Goal: Task Accomplishment & Management: Complete application form

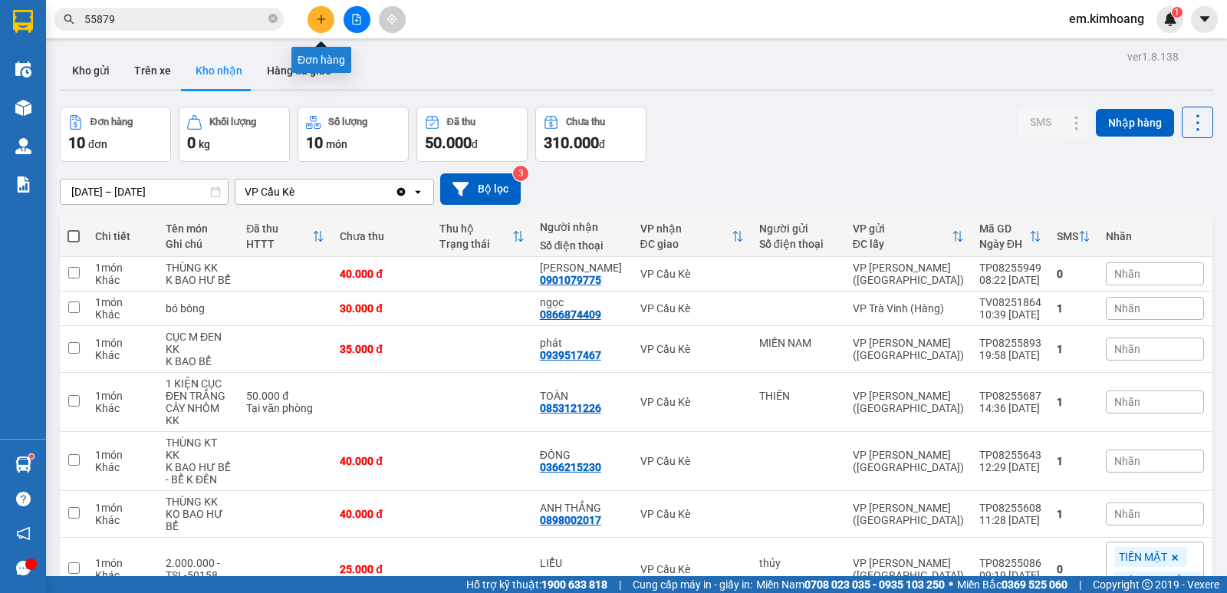
click at [324, 25] on button at bounding box center [321, 19] width 27 height 27
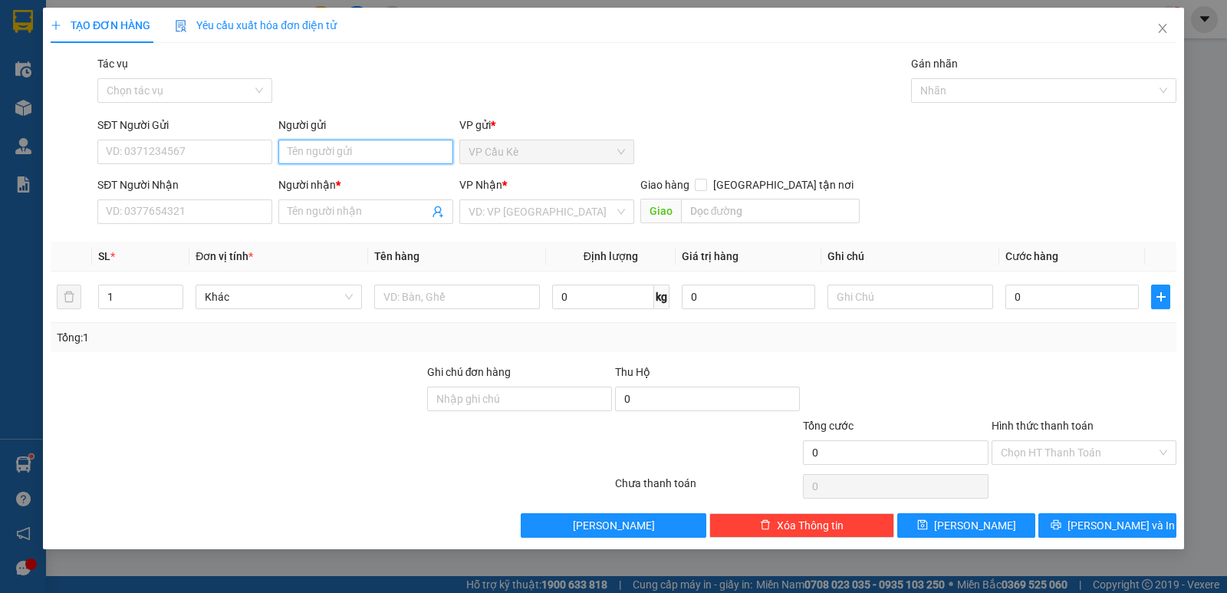
click at [357, 154] on input "Người gửi" at bounding box center [365, 152] width 175 height 25
type input "HIẾU"
click at [239, 219] on input "SĐT Người Nhận" at bounding box center [184, 211] width 175 height 25
click at [308, 213] on input "Người nhận *" at bounding box center [358, 211] width 141 height 17
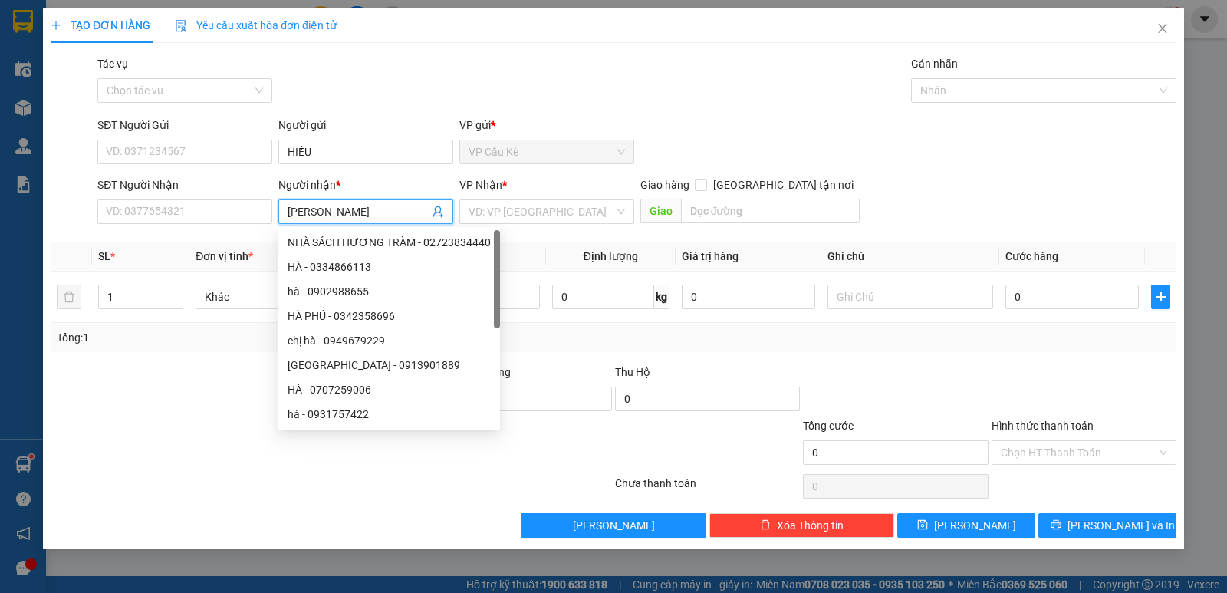
type input "HÀ ĐƠ"
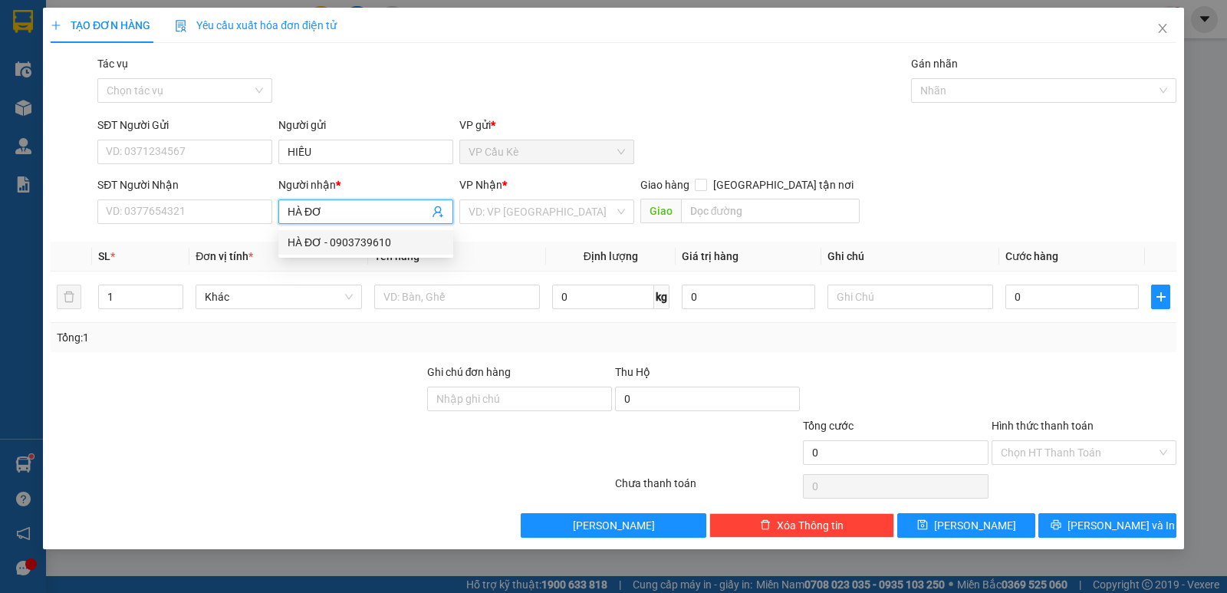
click at [407, 245] on div "HÀ ĐƠ - 0903739610" at bounding box center [366, 242] width 156 height 17
type input "0903739610"
type input "HÀ ĐƠ"
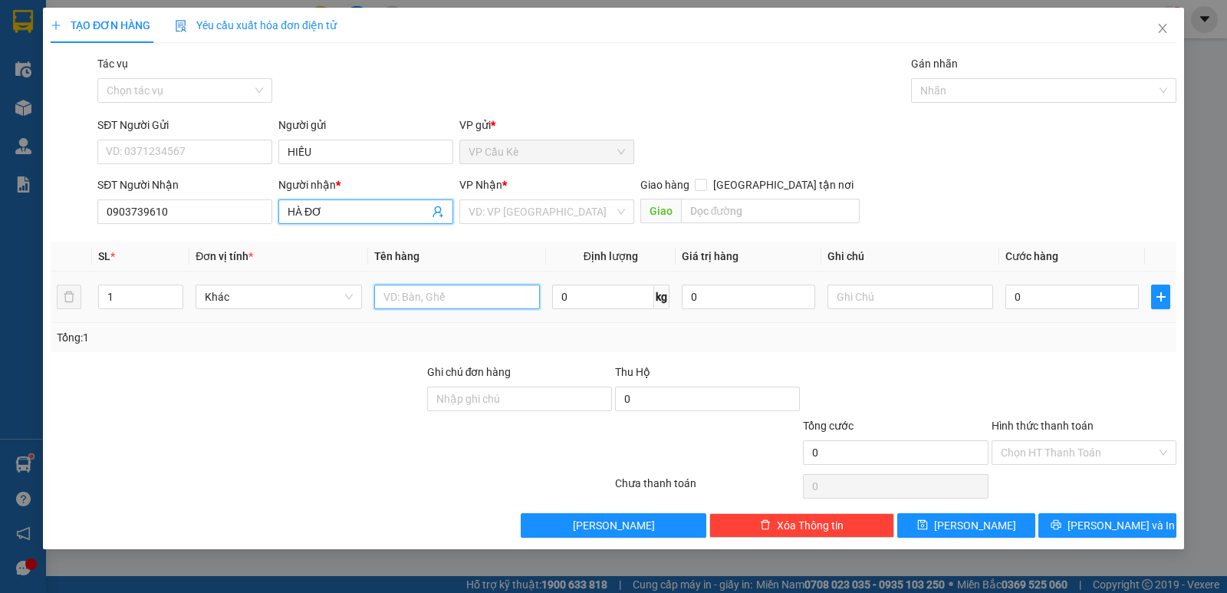
click at [515, 298] on input "text" at bounding box center [457, 297] width 166 height 25
type input "1 THÙNG GIẤY NHỎ"
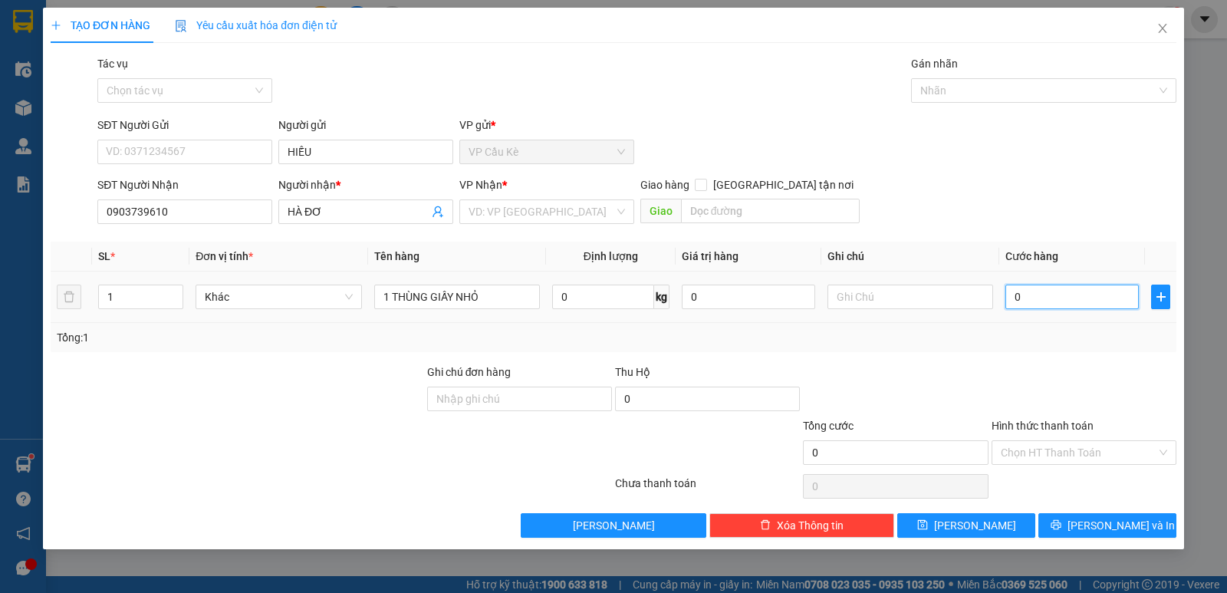
click at [1098, 286] on input "0" at bounding box center [1072, 297] width 133 height 25
type input "3"
type input "35"
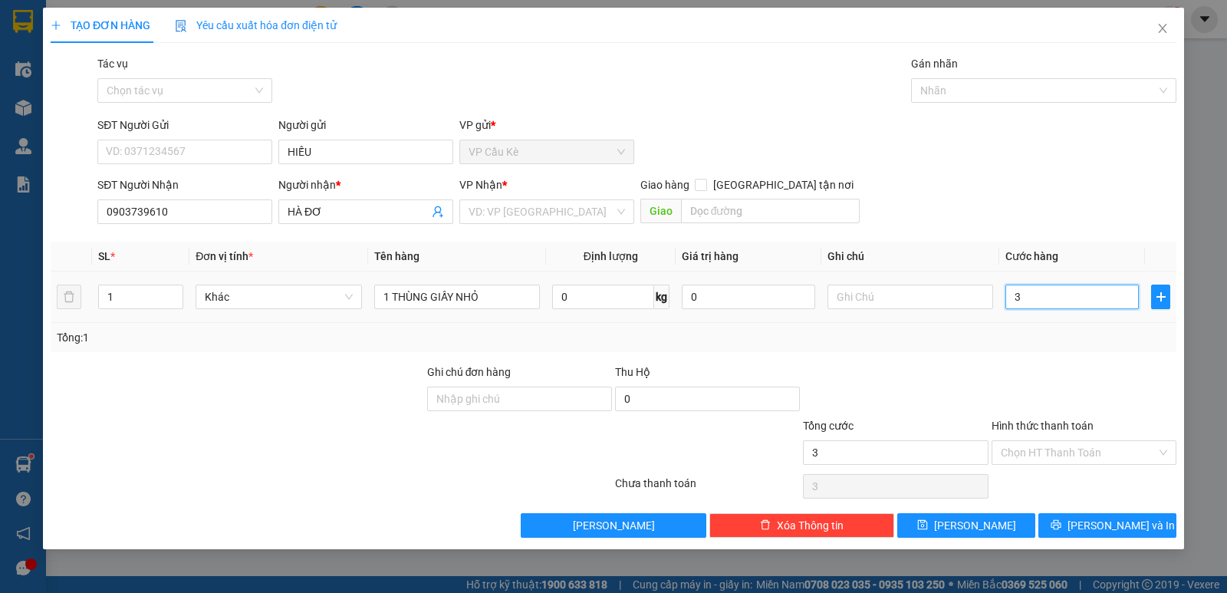
type input "35"
type input "35.000"
click at [1094, 455] on input "Hình thức thanh toán" at bounding box center [1079, 452] width 156 height 23
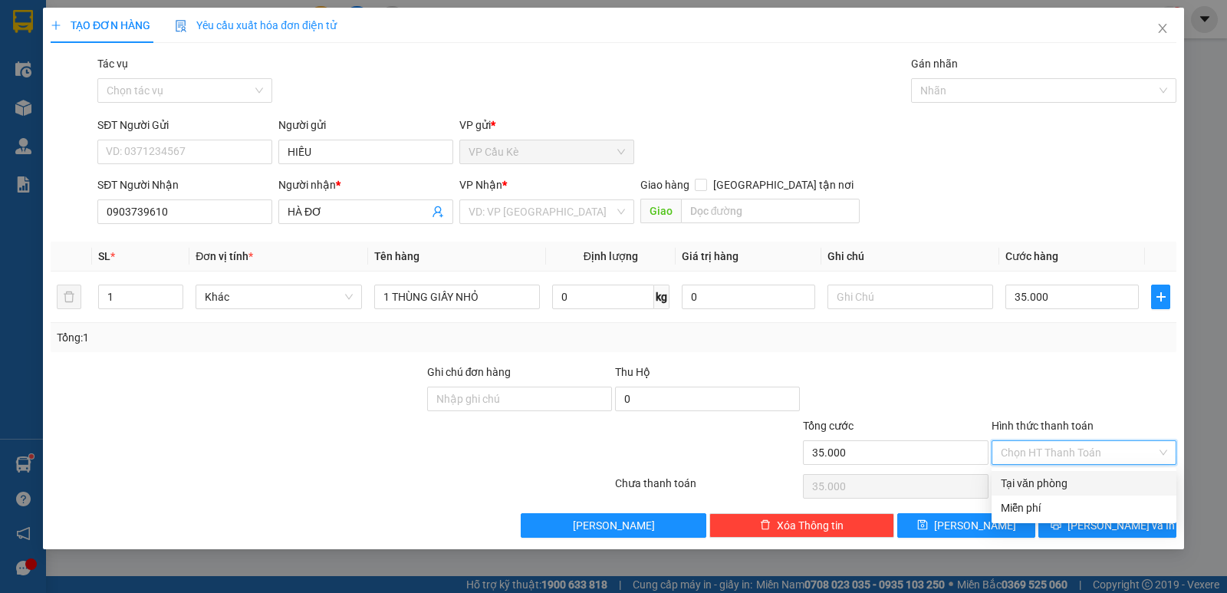
click at [1090, 482] on div "Tại văn phòng" at bounding box center [1084, 483] width 166 height 17
type input "0"
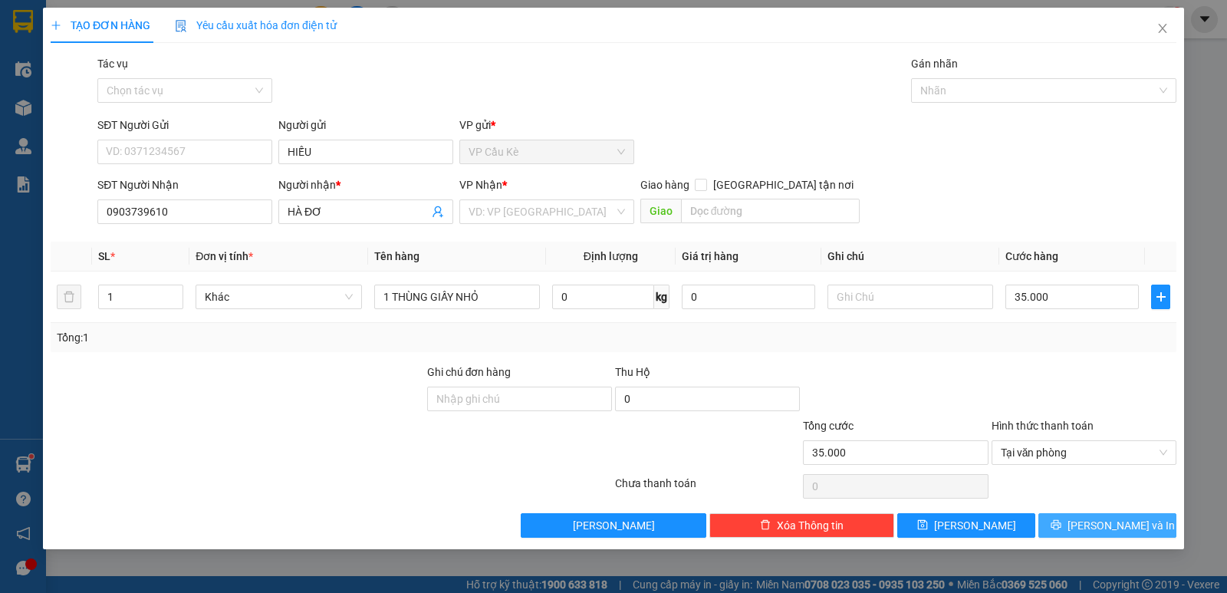
click at [1095, 518] on span "[PERSON_NAME] và In" at bounding box center [1121, 525] width 107 height 17
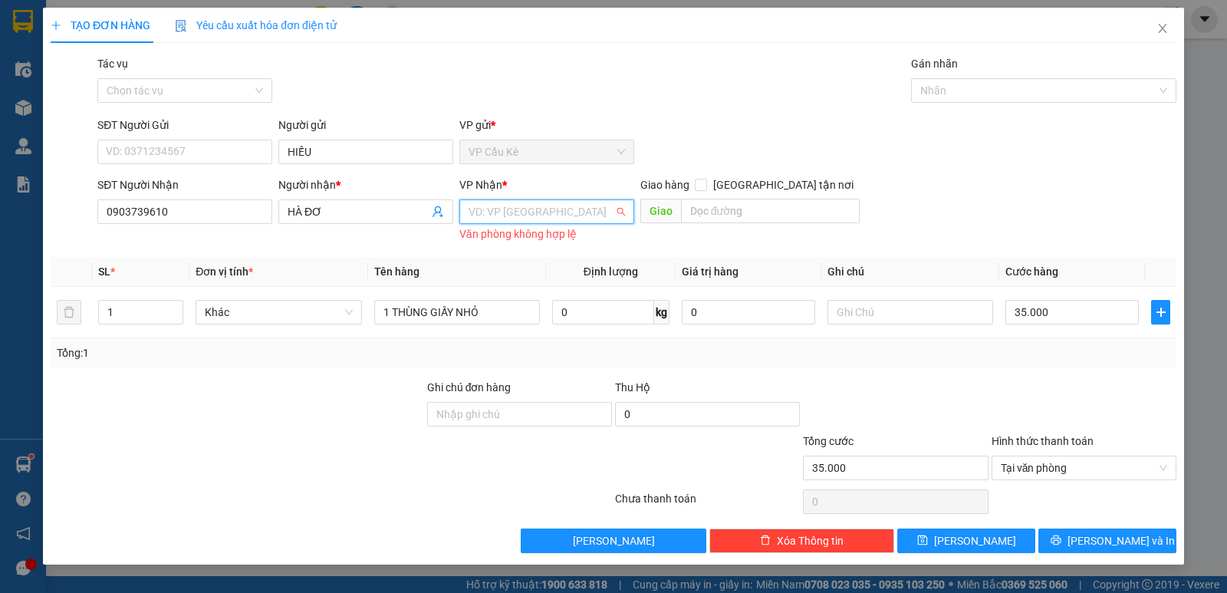
click at [601, 218] on input "search" at bounding box center [542, 211] width 146 height 23
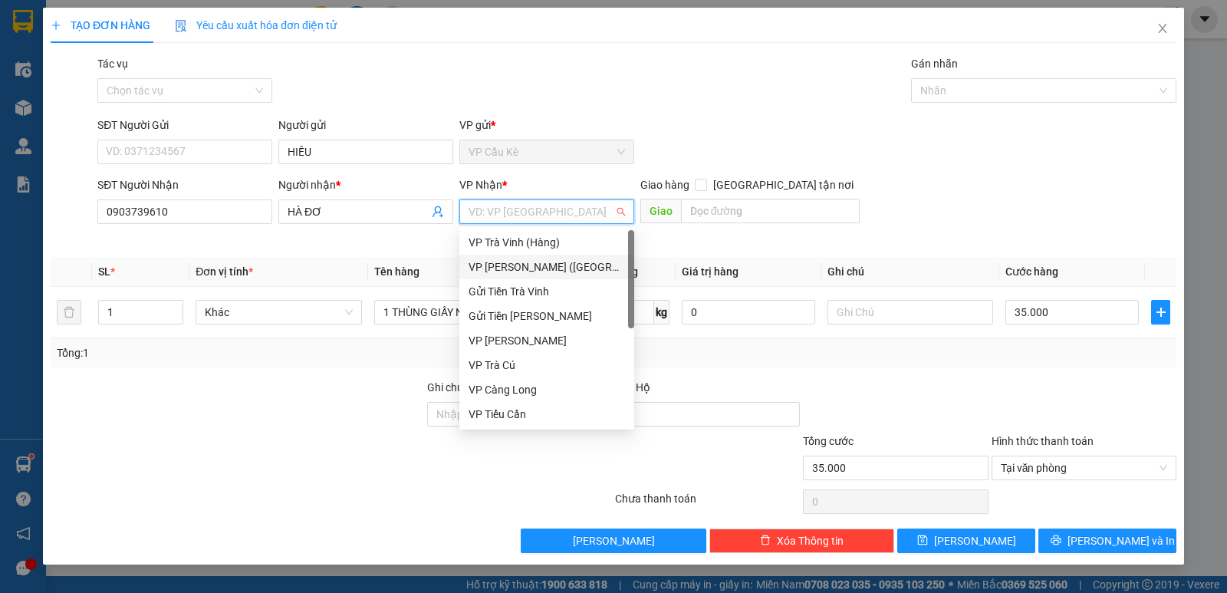
click at [575, 262] on div "VP [PERSON_NAME] ([GEOGRAPHIC_DATA])" at bounding box center [547, 267] width 156 height 17
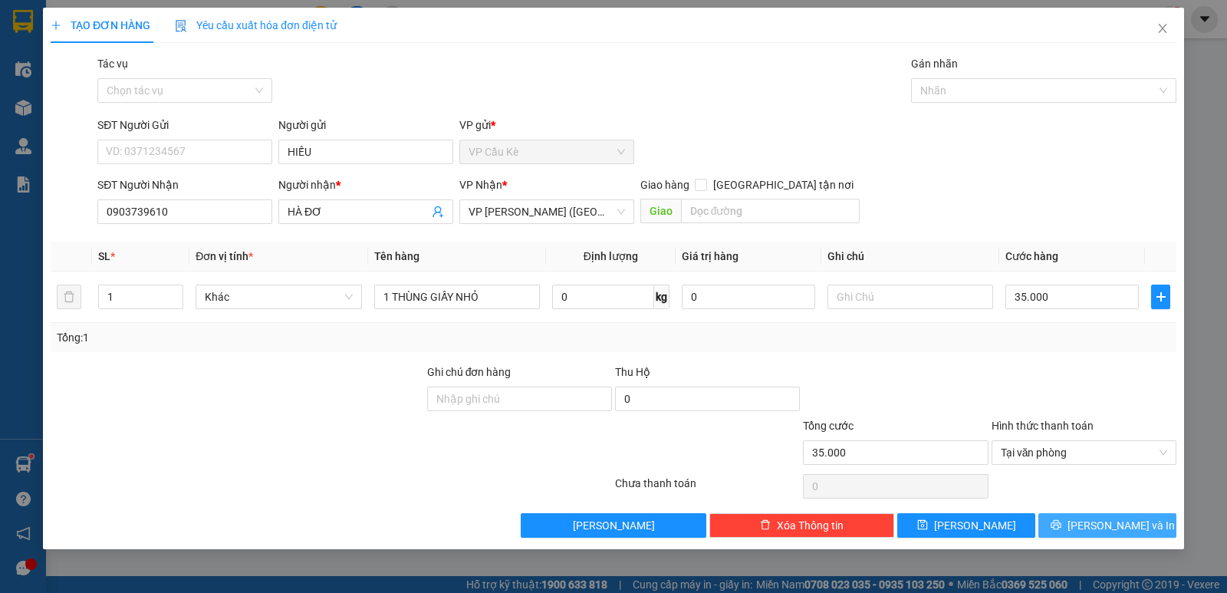
click at [1062, 524] on icon "printer" at bounding box center [1056, 524] width 11 height 11
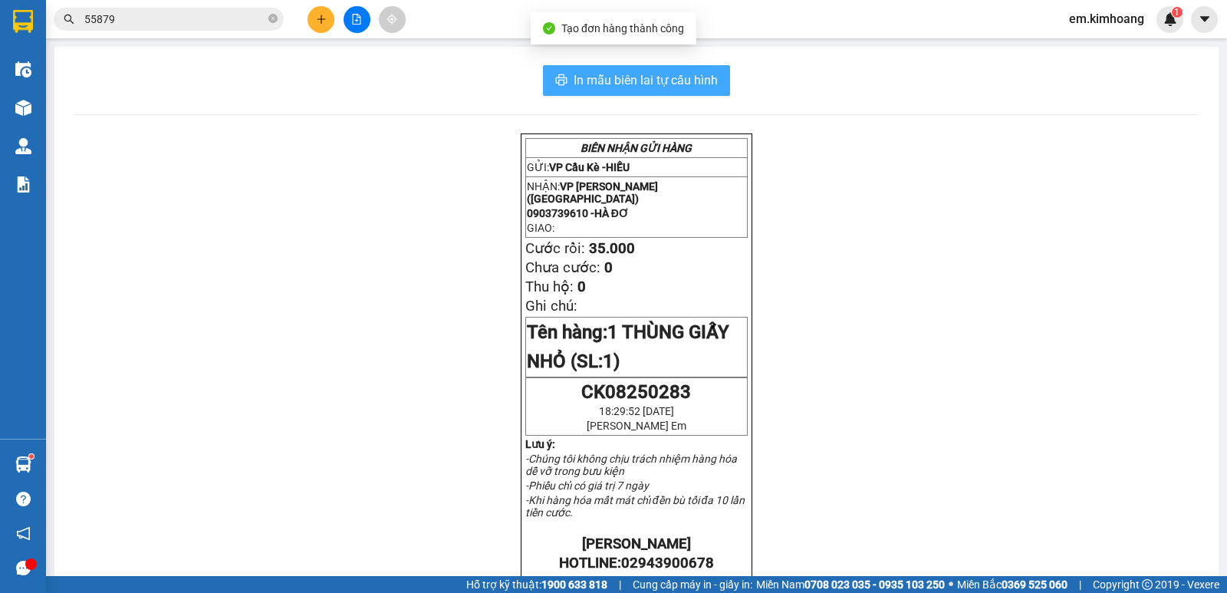
click at [687, 76] on span "In mẫu biên lai tự cấu hình" at bounding box center [646, 80] width 144 height 19
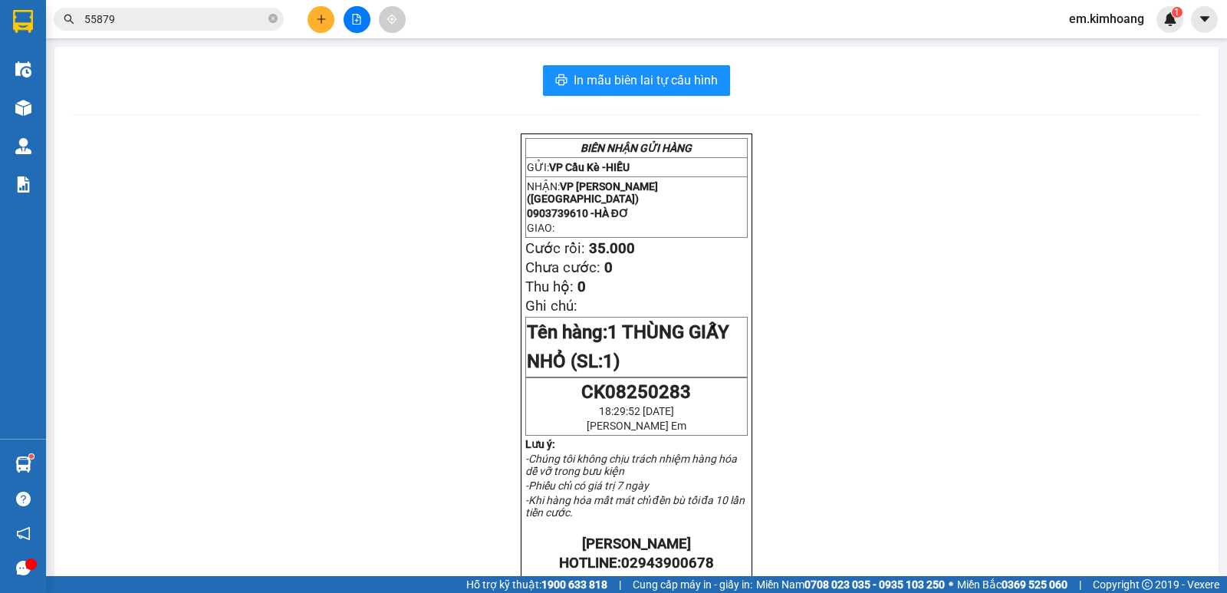
drag, startPoint x: 1002, startPoint y: 135, endPoint x: 982, endPoint y: 41, distance: 96.4
click at [994, 91] on div "In mẫu biên lai tự cấu hình BIÊN NHẬN GỬI HÀNG GỬI: VP Cầu Kè - HIẾU NHẬN: VP […" at bounding box center [636, 535] width 1164 height 977
drag, startPoint x: 982, startPoint y: 41, endPoint x: 982, endPoint y: 3, distance: 37.6
click at [982, 18] on section "Kết quả tìm kiếm ( 9 ) Bộ lọc Mã ĐH Trạng thái Món hàng Thu hộ Tổng cước Chưa c…" at bounding box center [613, 296] width 1227 height 593
click at [321, 15] on icon "plus" at bounding box center [321, 19] width 11 height 11
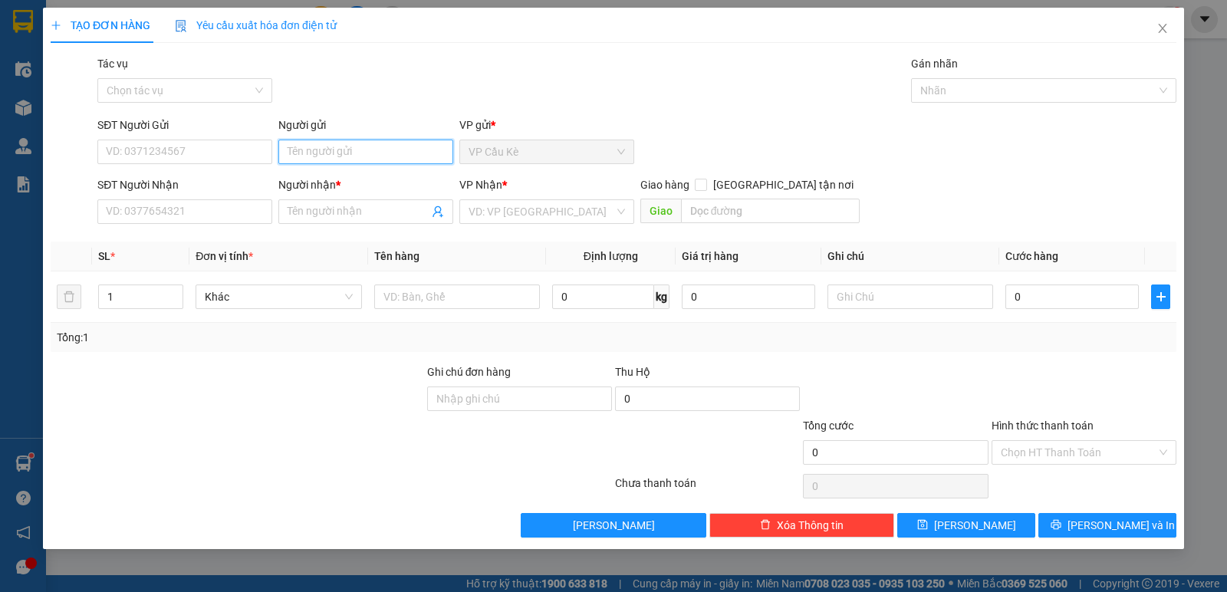
click at [395, 160] on input "Người gửi" at bounding box center [365, 152] width 175 height 25
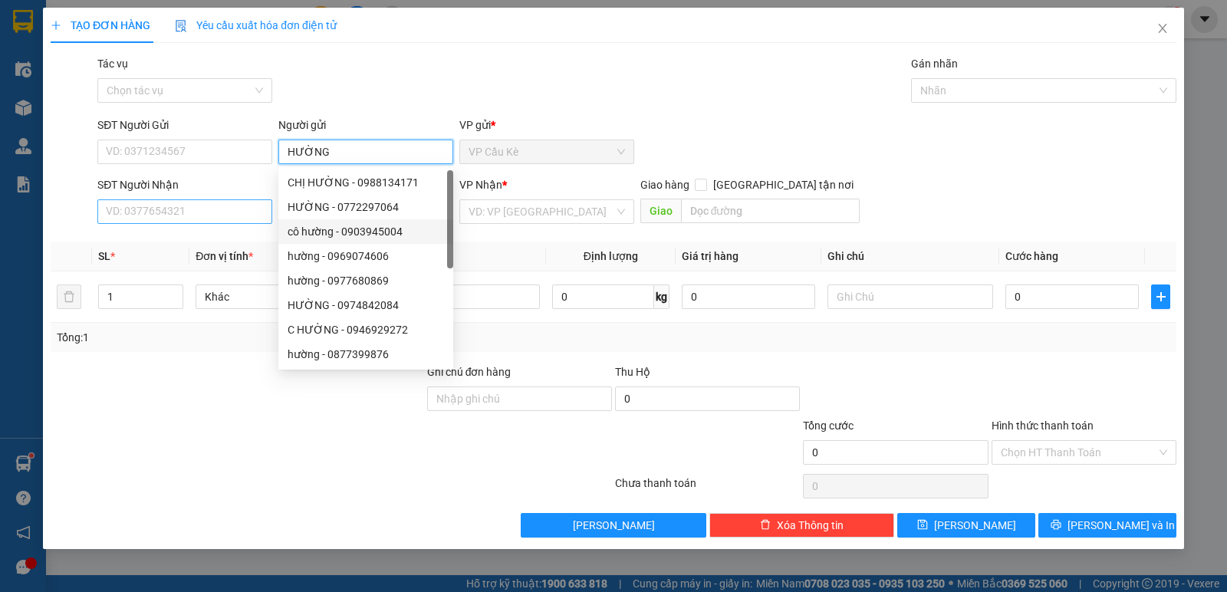
type input "HƯỜNG"
click at [240, 199] on input "SĐT Người Nhận" at bounding box center [184, 211] width 175 height 25
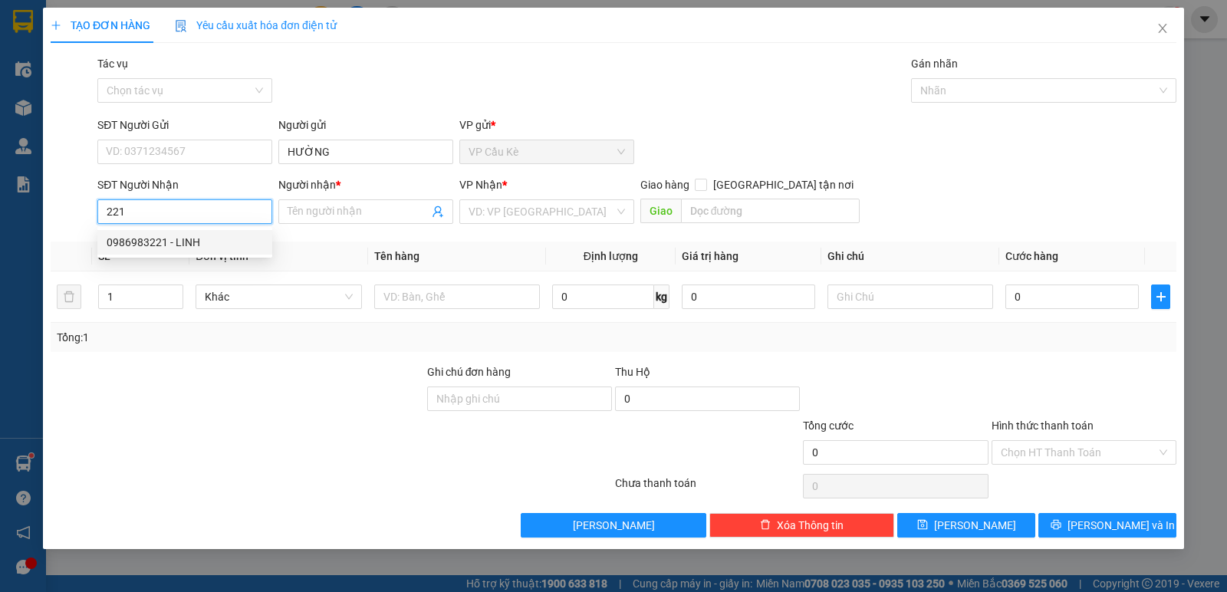
click at [239, 245] on div "0986983221 - LINH" at bounding box center [185, 242] width 156 height 17
type input "0986983221"
type input "LINH"
type input "50.000"
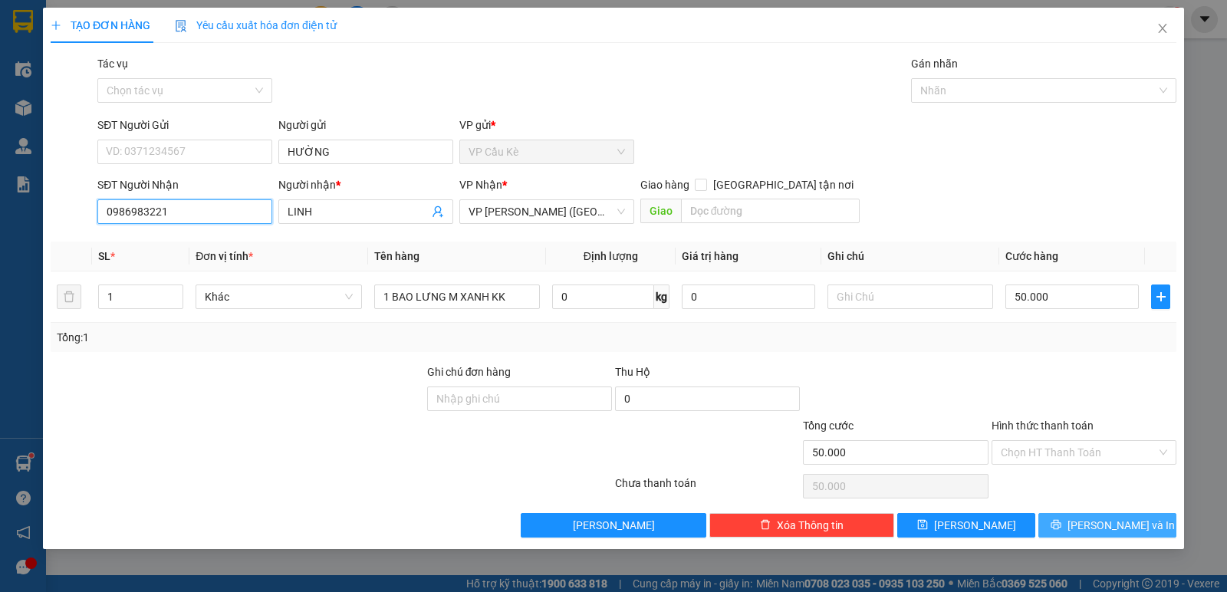
type input "0986983221"
click at [1092, 532] on button "[PERSON_NAME] và In" at bounding box center [1108, 525] width 138 height 25
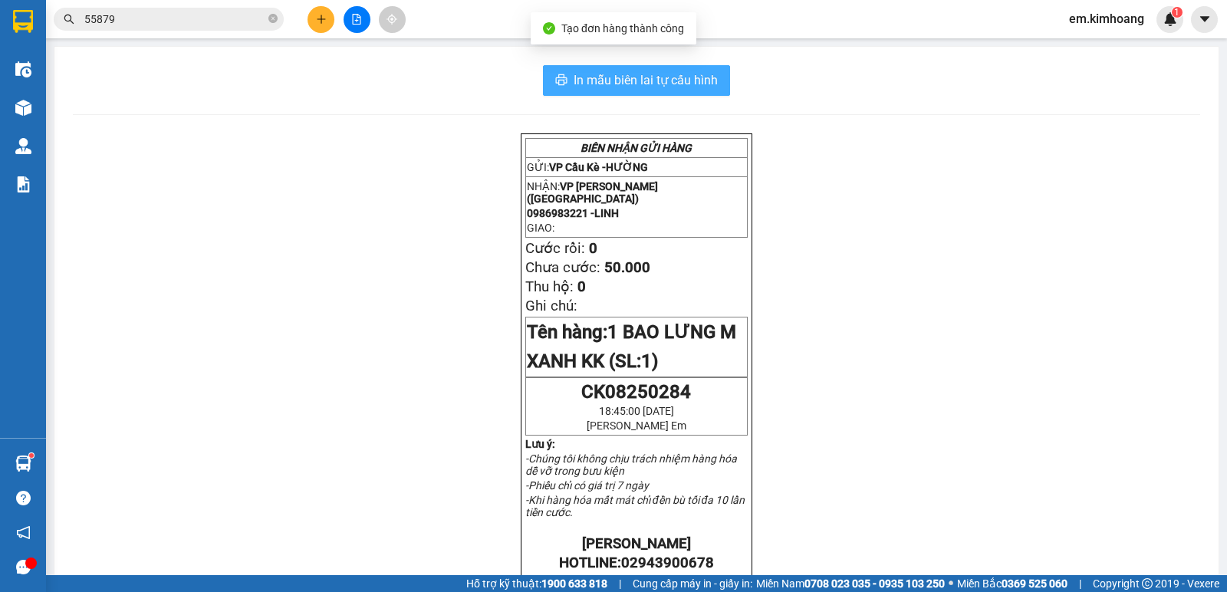
click at [585, 79] on span "In mẫu biên lai tự cấu hình" at bounding box center [646, 80] width 144 height 19
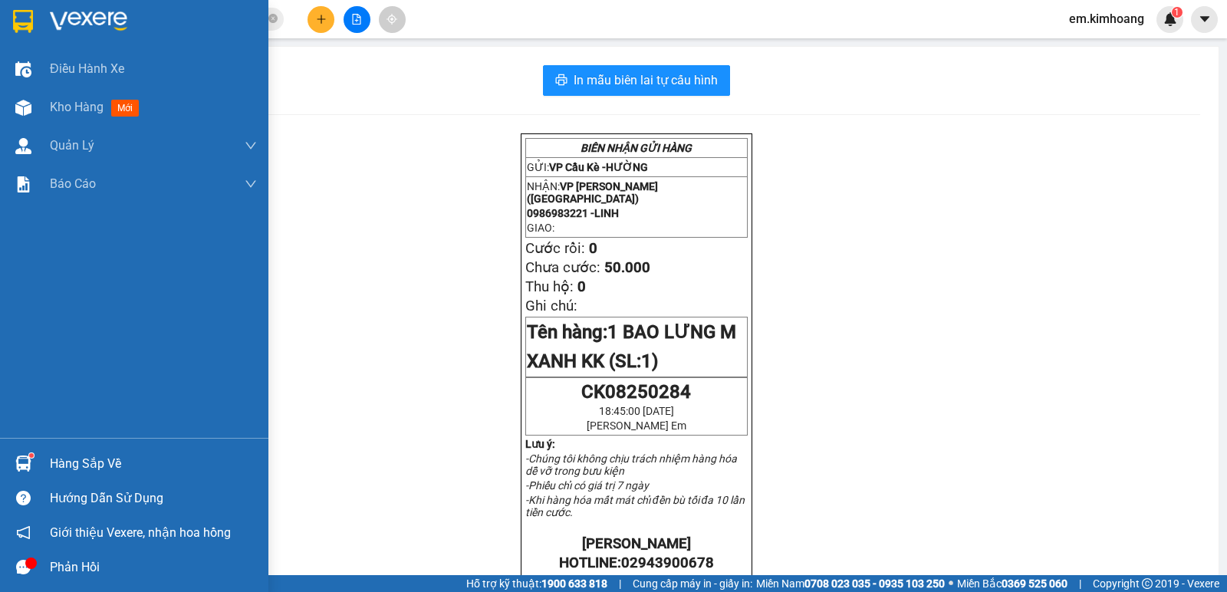
click at [67, 463] on div "Hàng sắp về" at bounding box center [153, 464] width 207 height 23
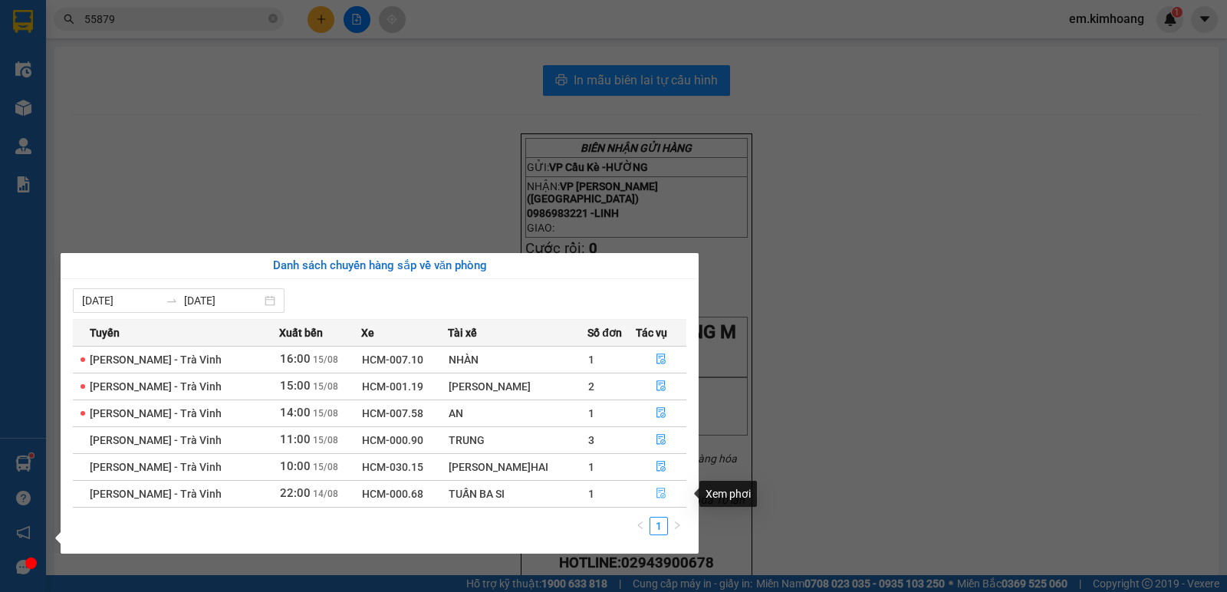
click at [659, 489] on icon "file-done" at bounding box center [661, 494] width 9 height 11
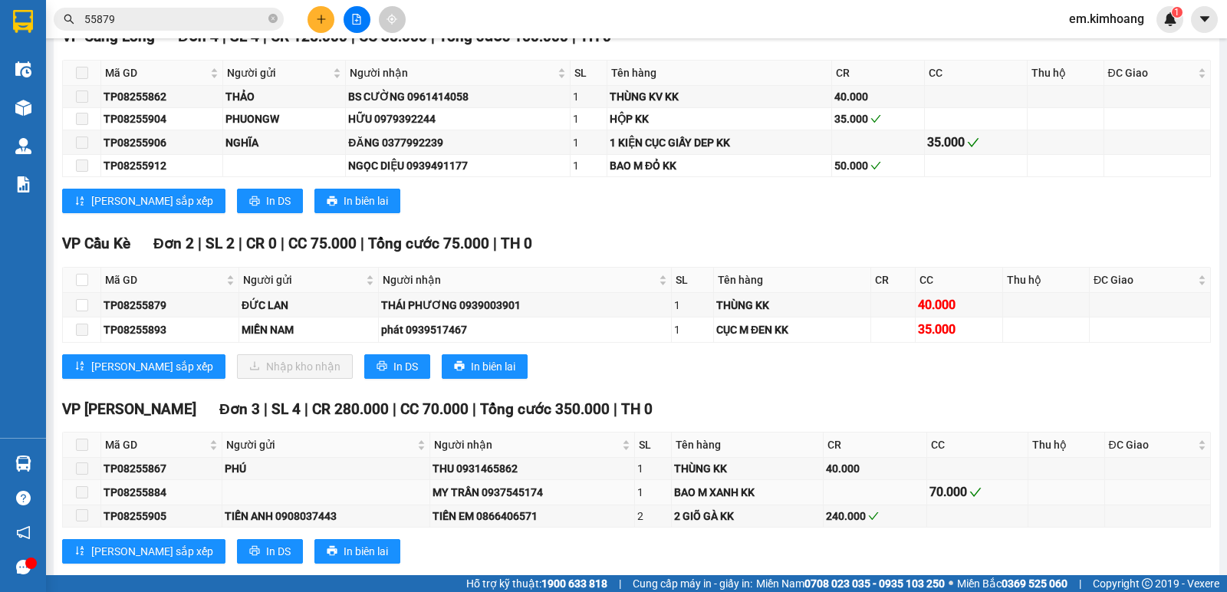
scroll to position [1851, 0]
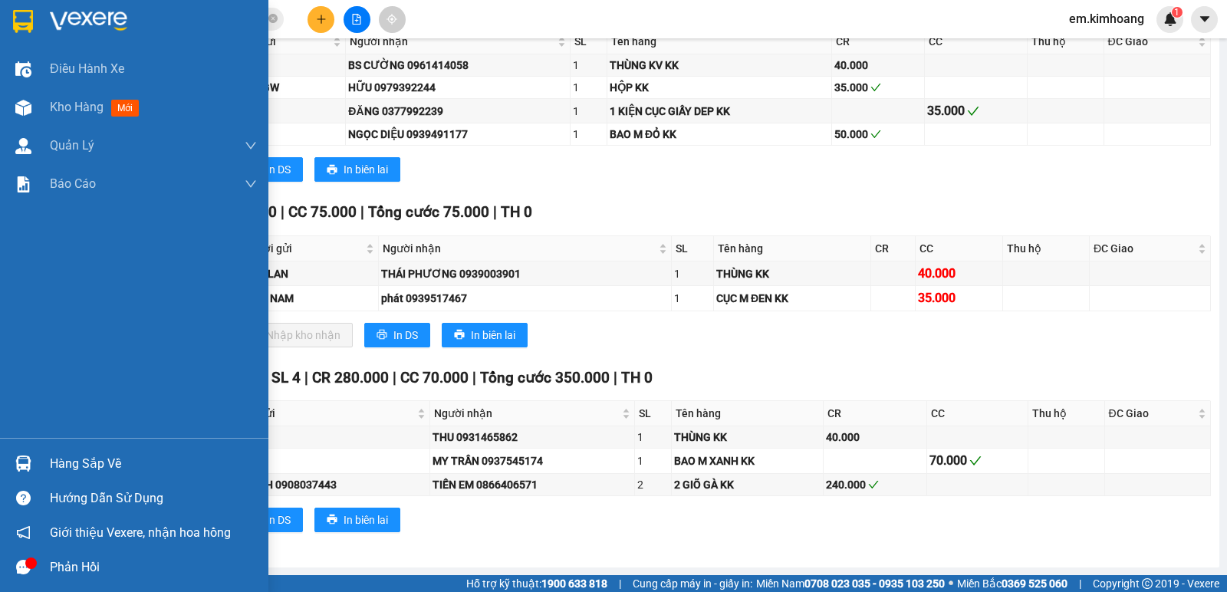
click at [22, 456] on img at bounding box center [23, 464] width 16 height 16
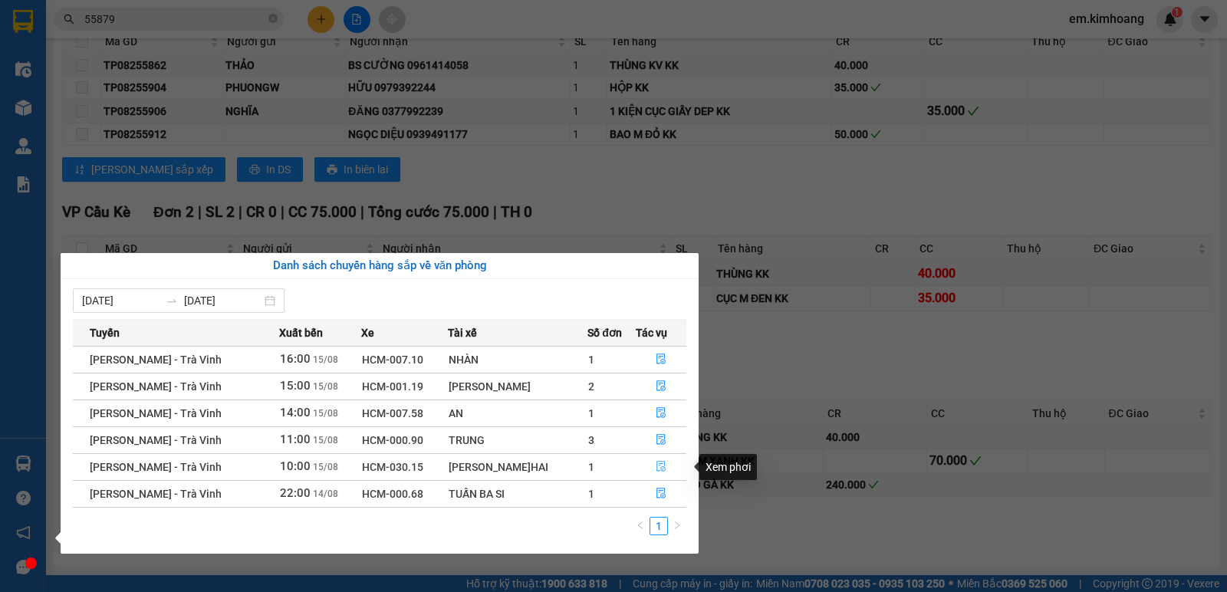
click at [650, 466] on button "button" at bounding box center [661, 467] width 49 height 25
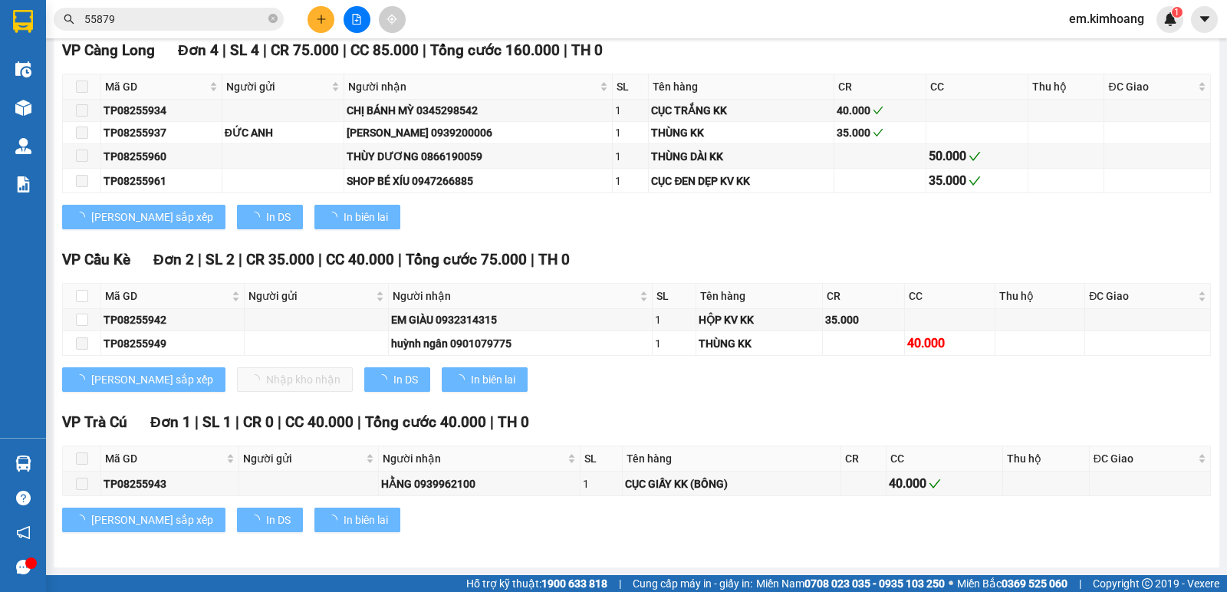
type input "[DATE]"
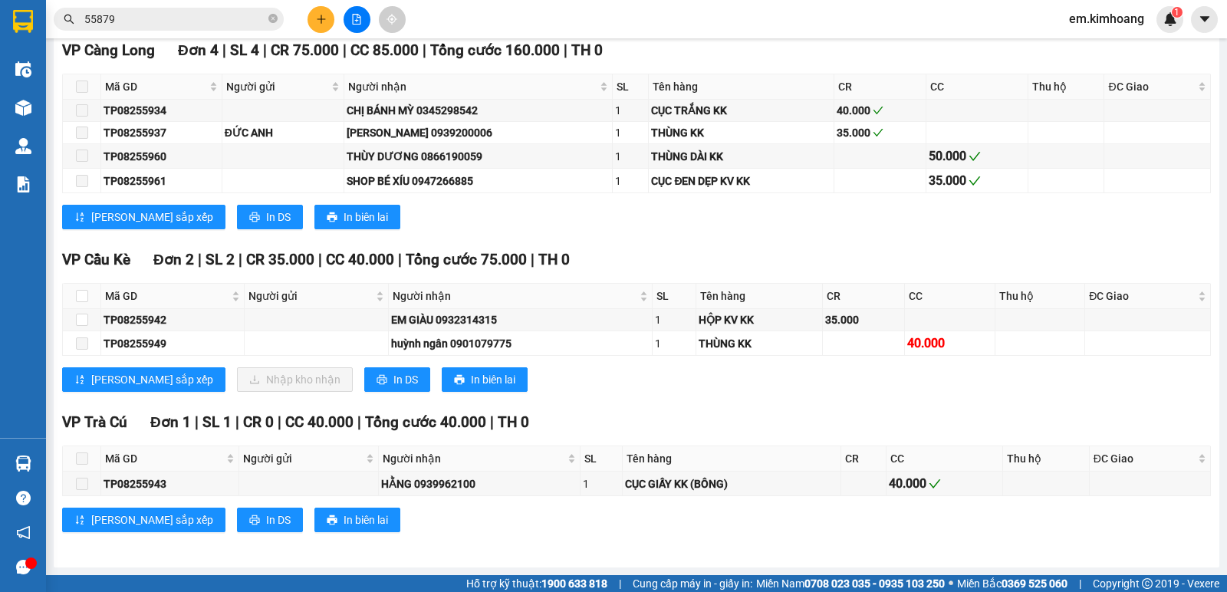
scroll to position [1396, 0]
click at [78, 295] on input "checkbox" at bounding box center [82, 296] width 12 height 12
checkbox input "true"
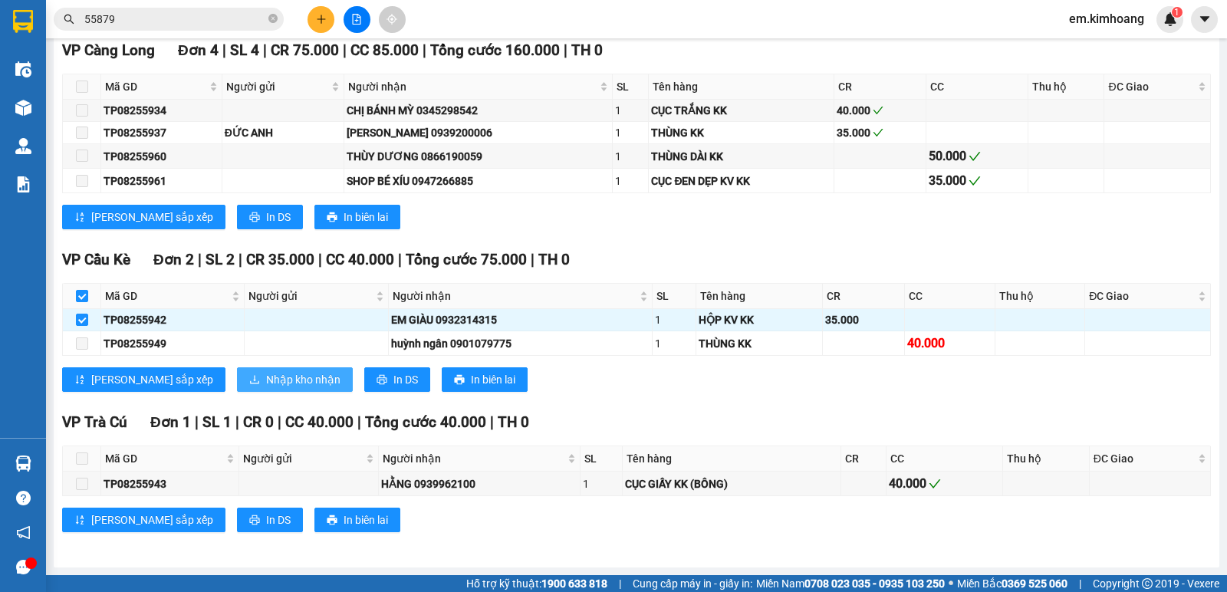
click at [266, 380] on span "Nhập kho nhận" at bounding box center [303, 379] width 74 height 17
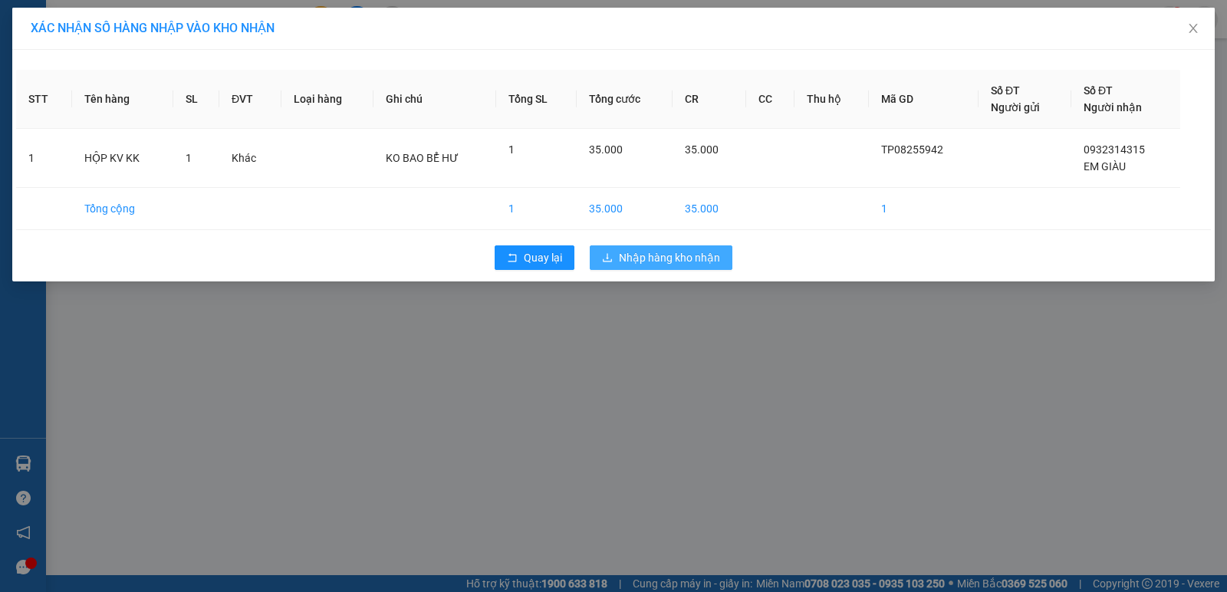
click at [627, 258] on span "Nhập hàng kho nhận" at bounding box center [669, 257] width 101 height 17
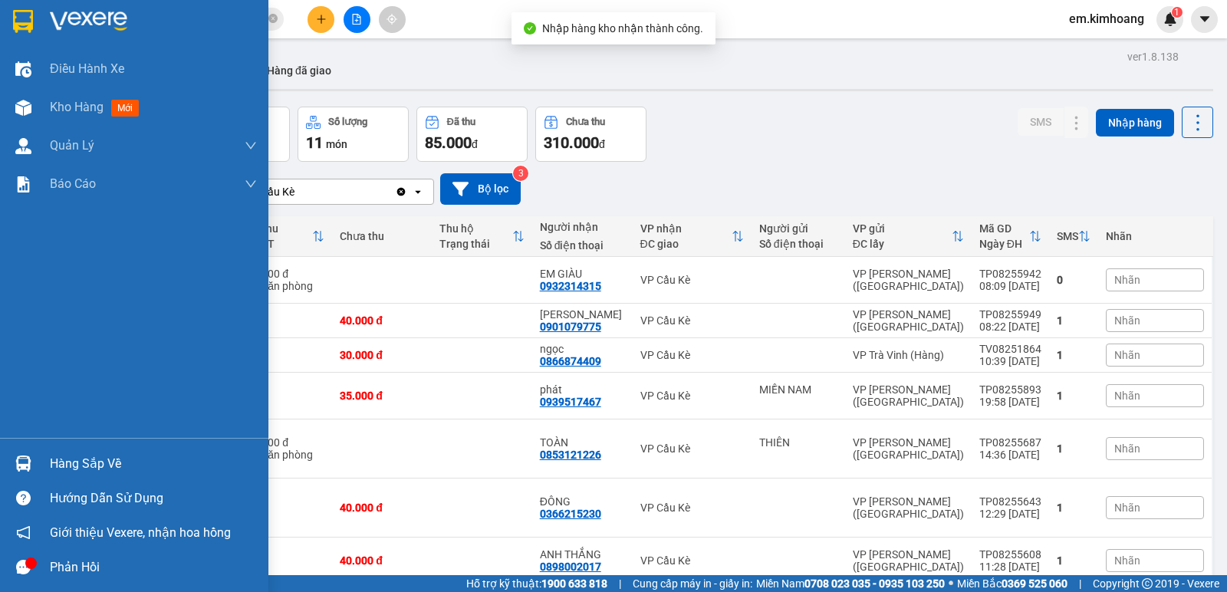
click at [23, 467] on img at bounding box center [23, 464] width 16 height 16
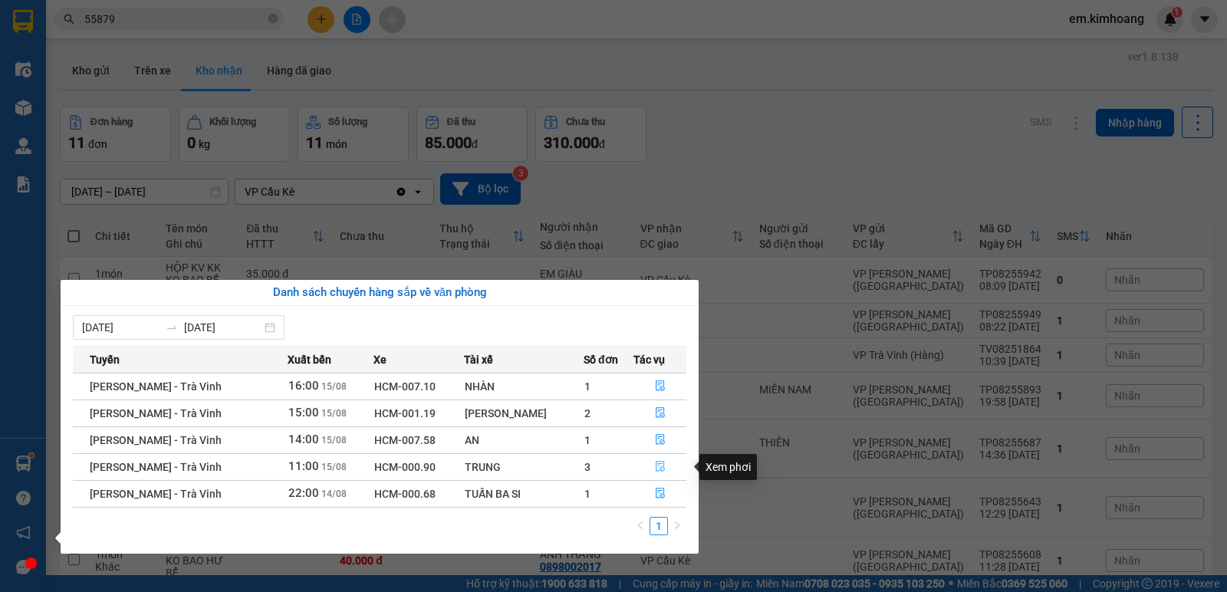
click at [655, 466] on icon "file-done" at bounding box center [660, 466] width 11 height 11
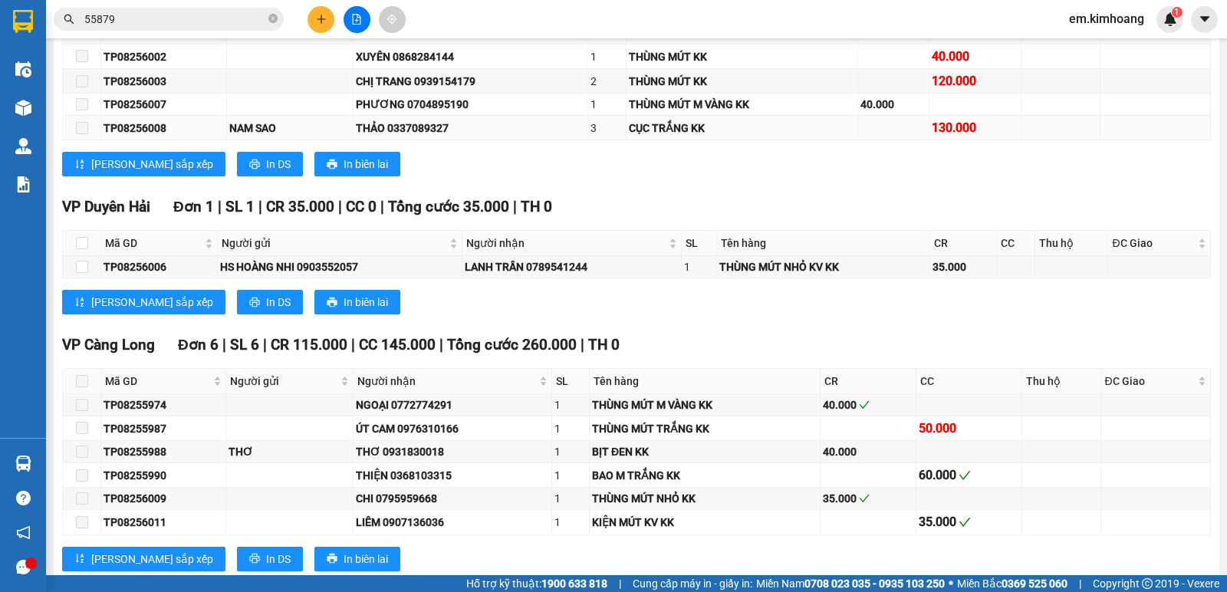
scroll to position [1958, 0]
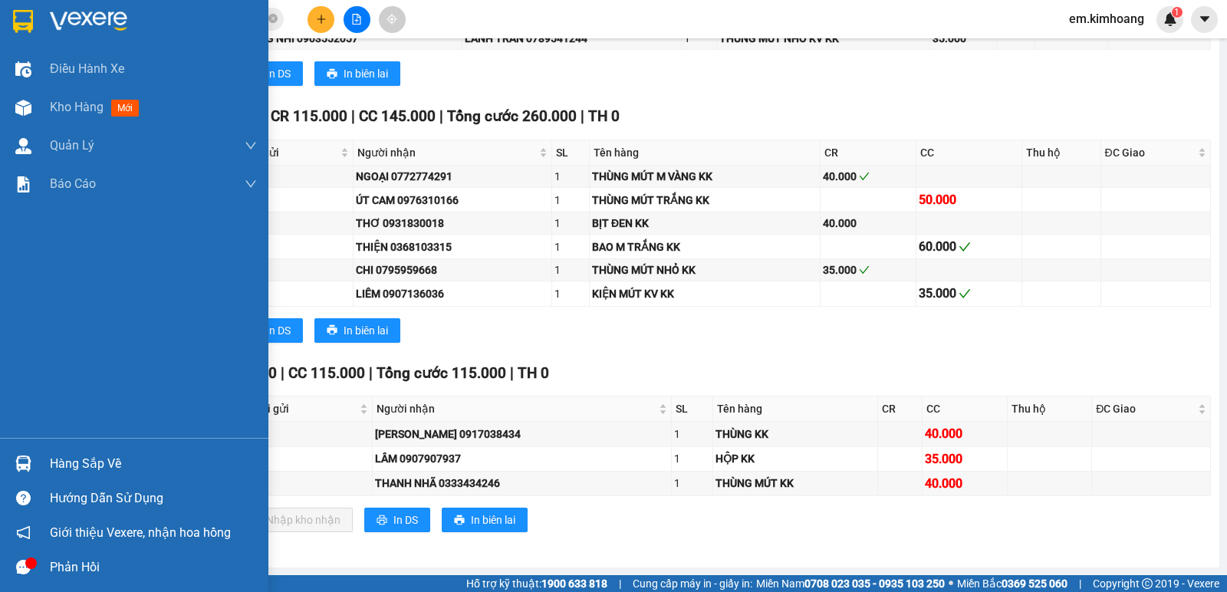
click at [15, 461] on img at bounding box center [23, 464] width 16 height 16
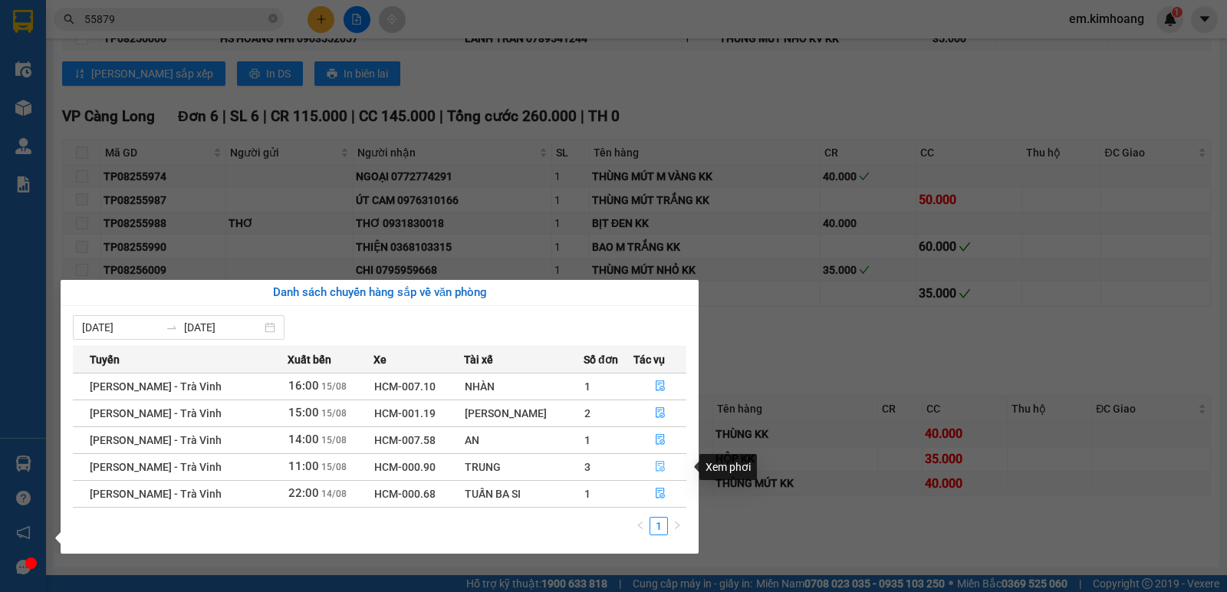
click at [659, 463] on icon "file-done" at bounding box center [660, 466] width 11 height 11
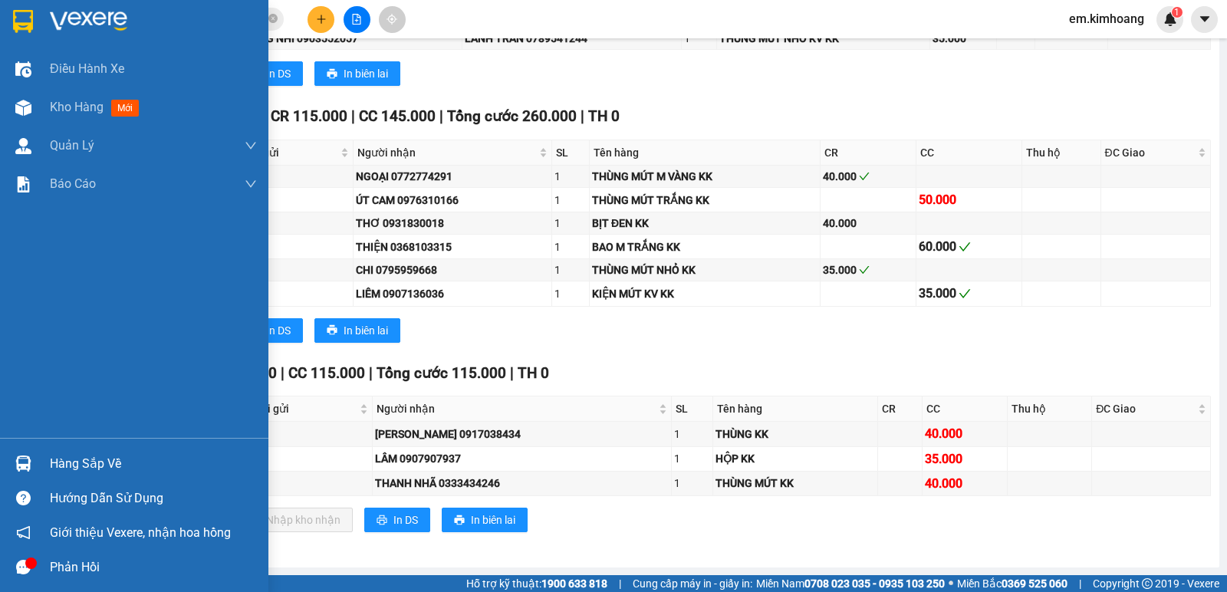
click at [24, 457] on img at bounding box center [23, 464] width 16 height 16
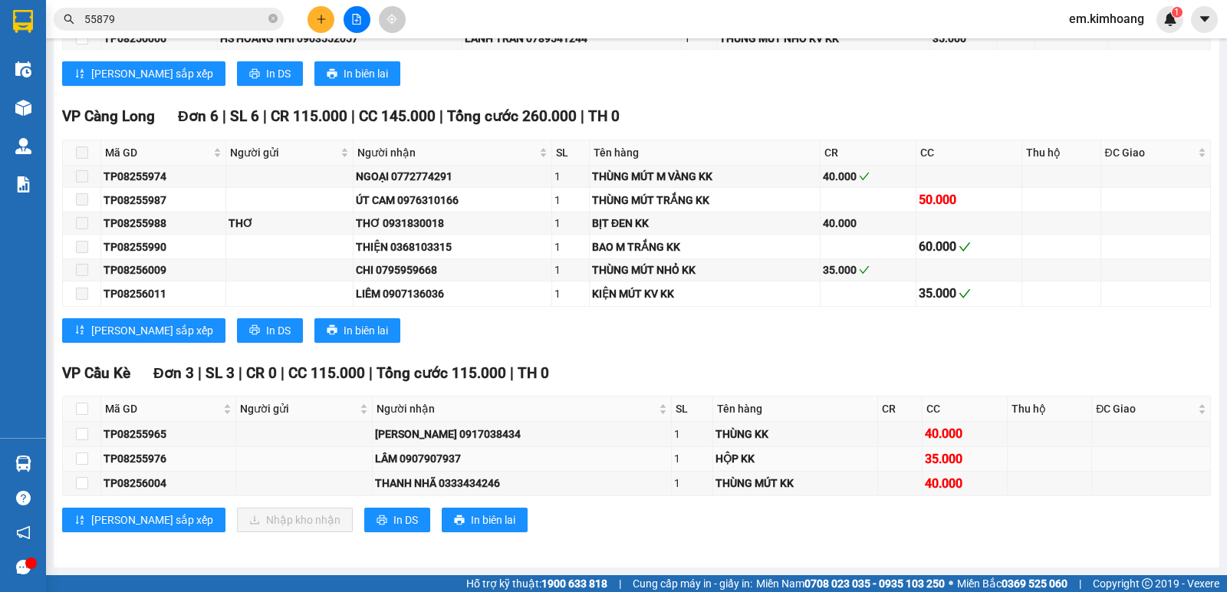
drag, startPoint x: 1095, startPoint y: 448, endPoint x: 810, endPoint y: 467, distance: 286.0
drag, startPoint x: 810, startPoint y: 467, endPoint x: 575, endPoint y: 460, distance: 235.6
drag, startPoint x: 576, startPoint y: 459, endPoint x: 553, endPoint y: 486, distance: 35.9
click at [553, 486] on div "THANH NHÃ 0333434246" at bounding box center [522, 483] width 294 height 17
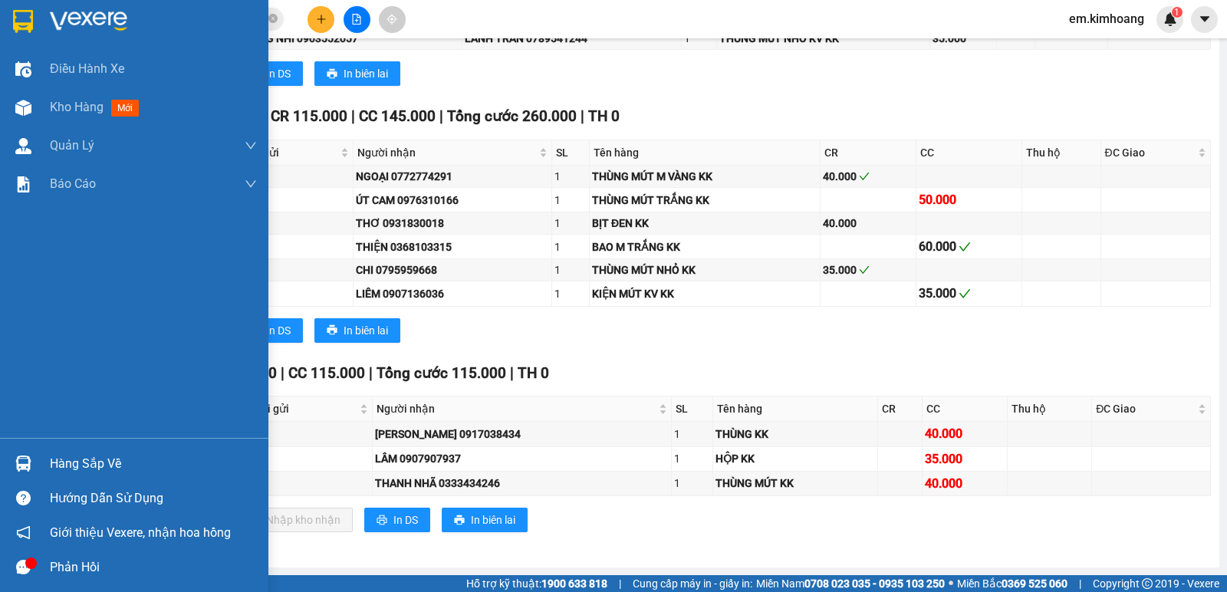
click at [67, 467] on div "Hàng sắp về" at bounding box center [153, 464] width 207 height 23
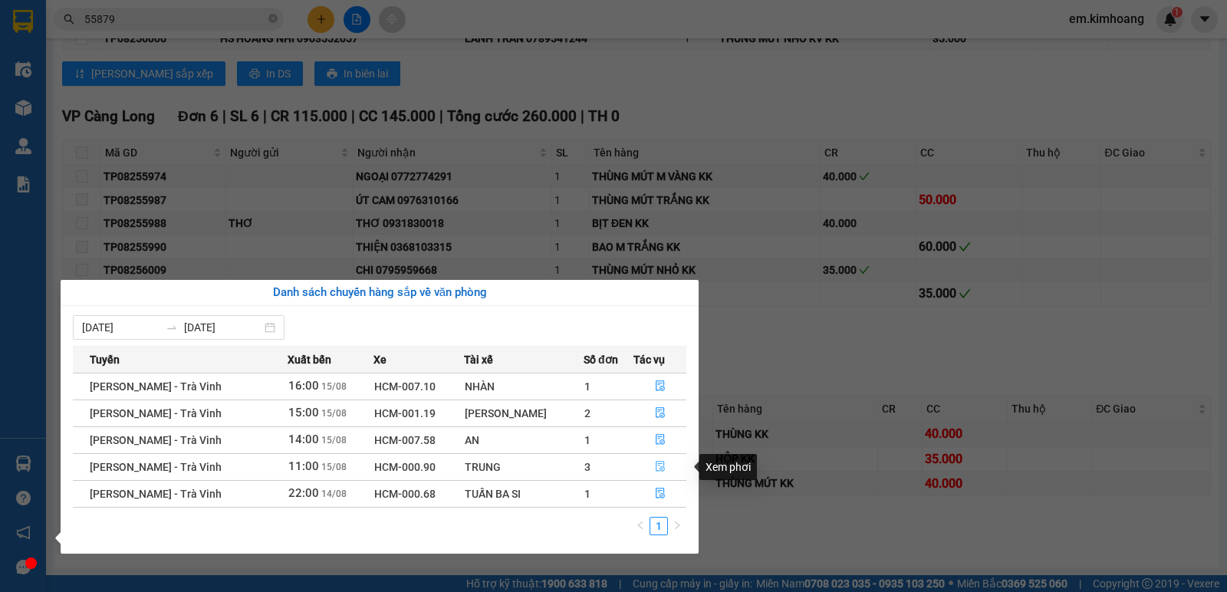
click at [658, 473] on span "file-done" at bounding box center [660, 467] width 11 height 12
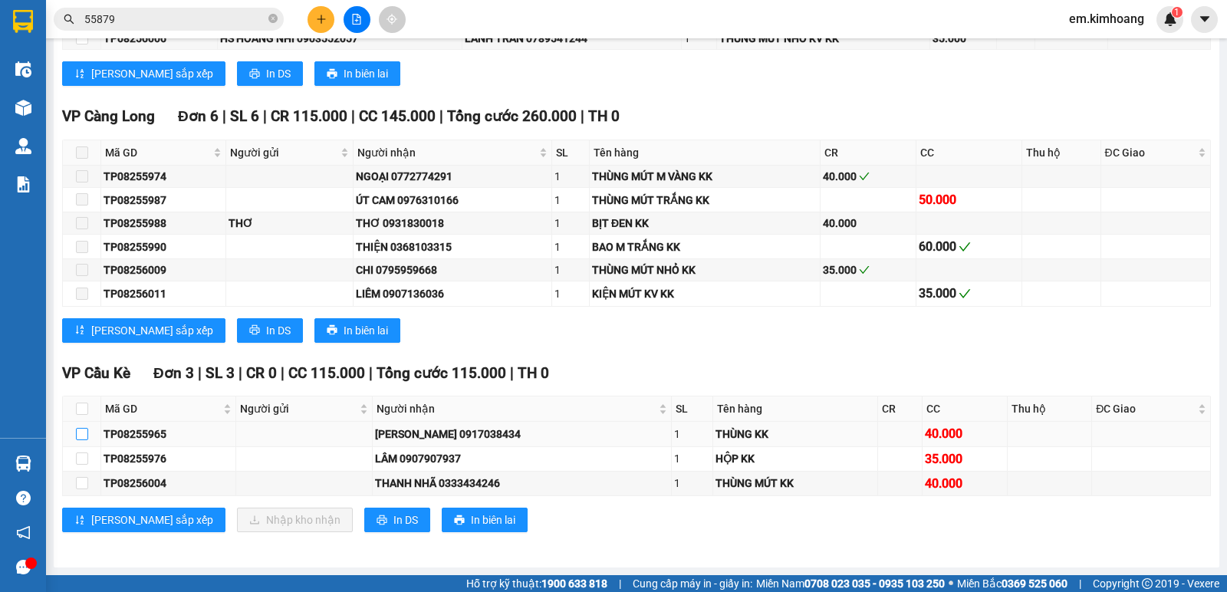
drag, startPoint x: 81, startPoint y: 433, endPoint x: 283, endPoint y: 543, distance: 229.6
click at [82, 433] on input "checkbox" at bounding box center [82, 434] width 12 height 12
checkbox input "true"
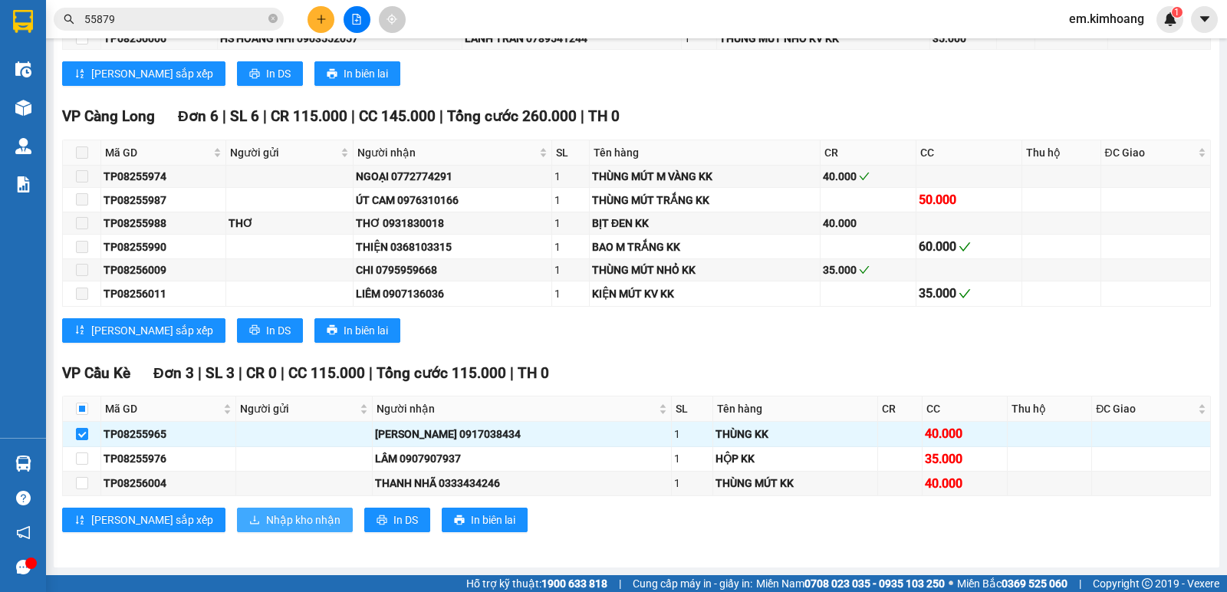
click at [267, 522] on span "Nhập kho nhận" at bounding box center [303, 520] width 74 height 17
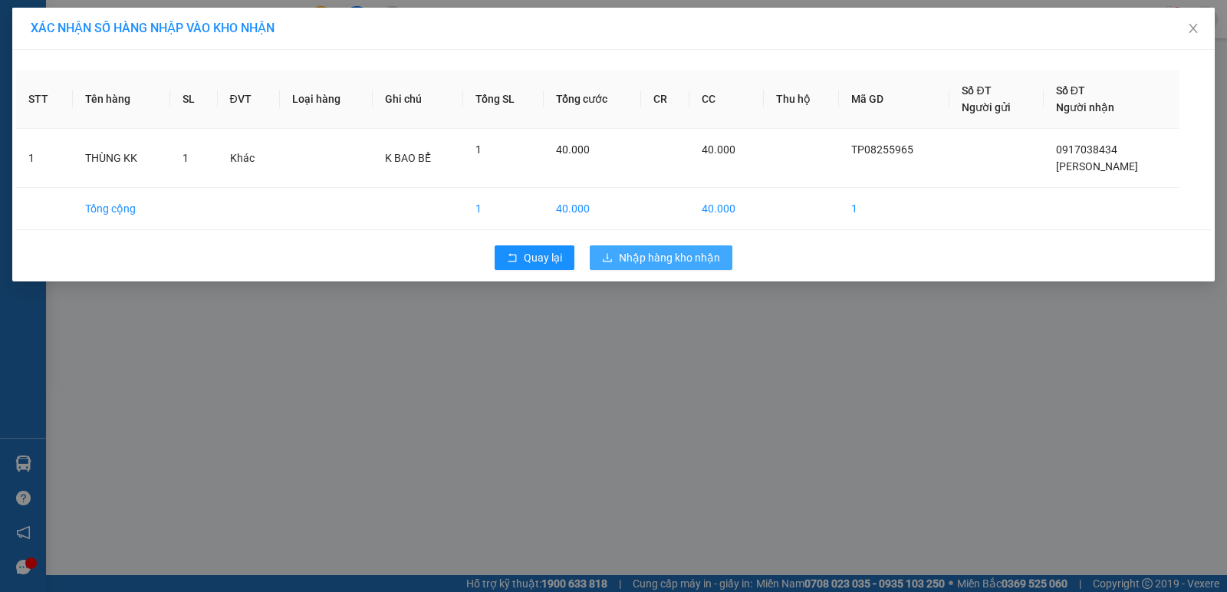
click at [695, 255] on span "Nhập hàng kho nhận" at bounding box center [669, 257] width 101 height 17
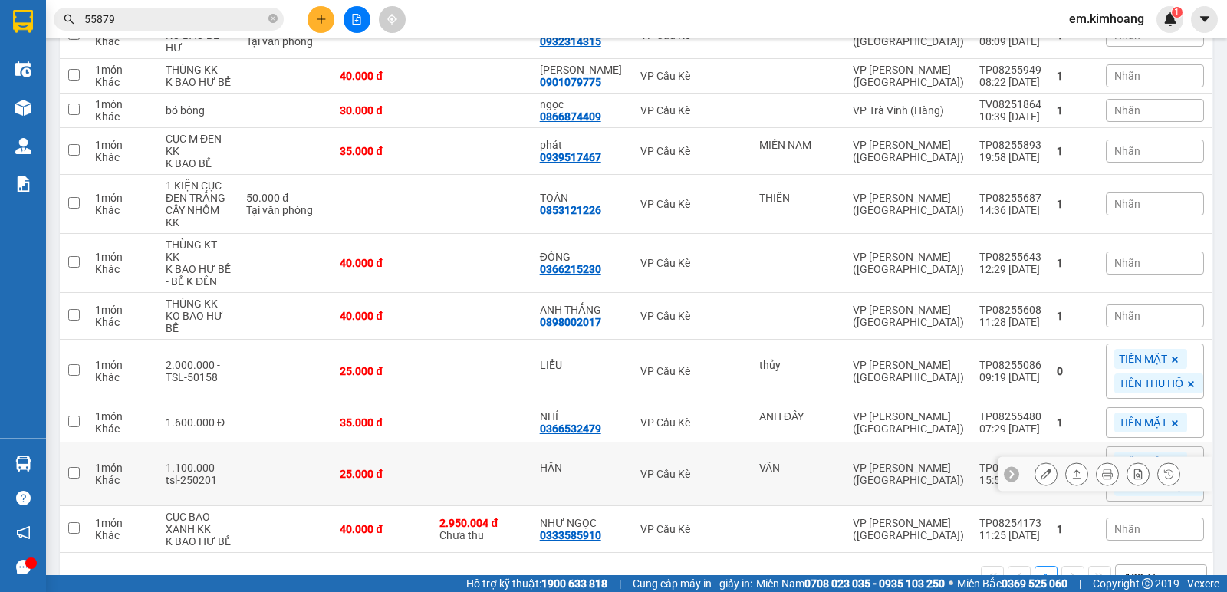
scroll to position [307, 0]
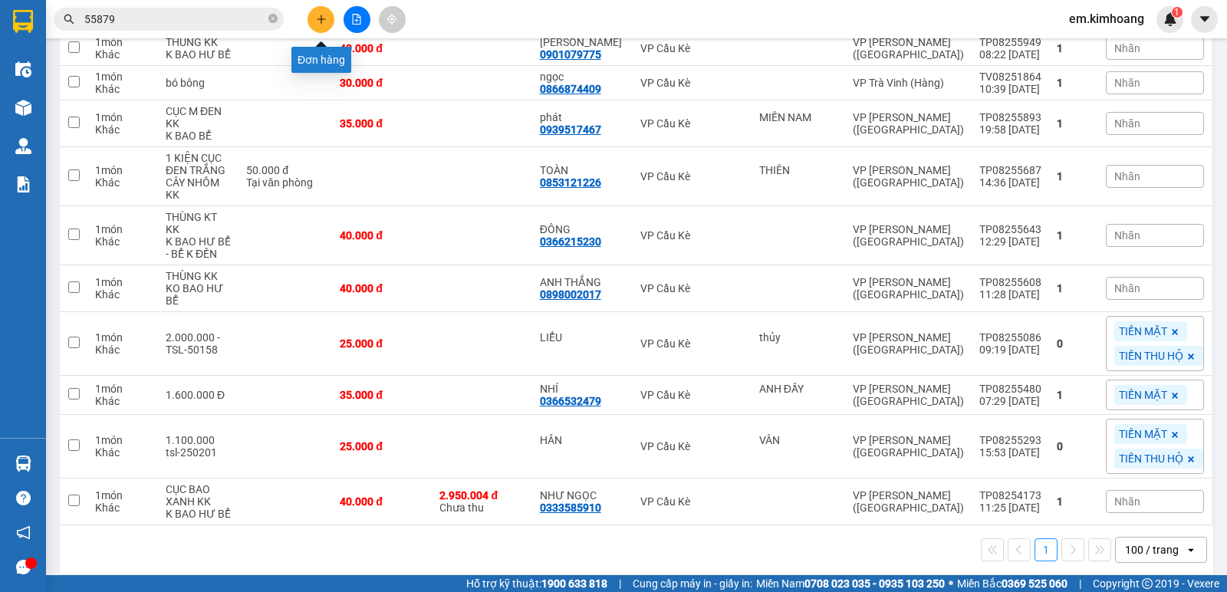
click at [317, 22] on icon "plus" at bounding box center [321, 19] width 11 height 11
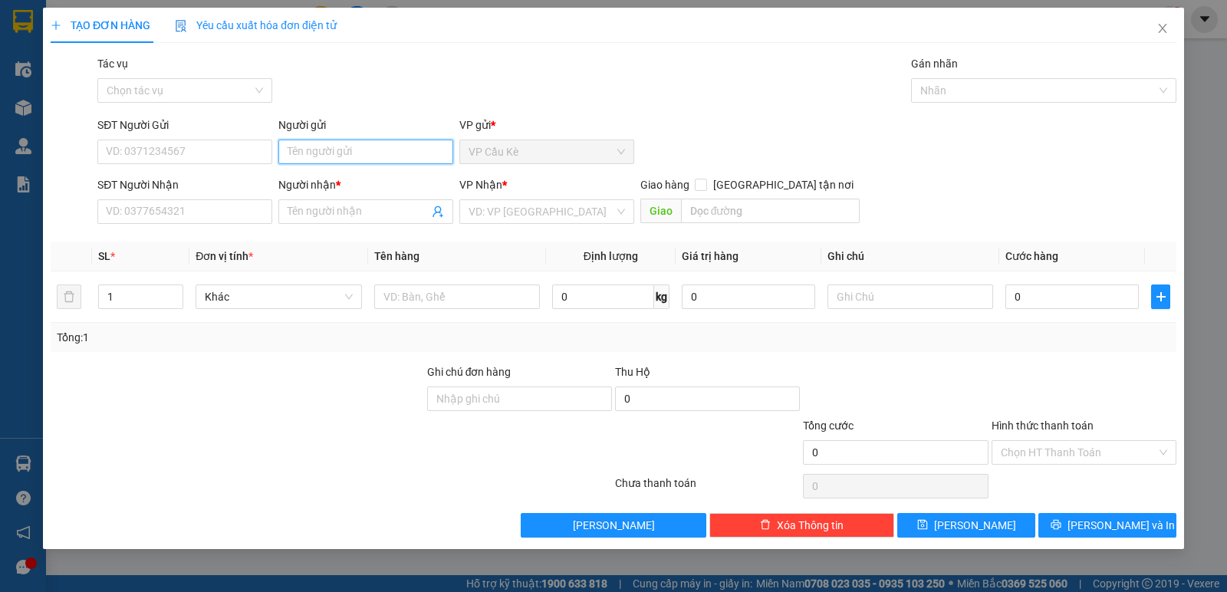
click at [397, 143] on input "Người gửi" at bounding box center [365, 152] width 175 height 25
type input "BS TRUYỀN"
drag, startPoint x: 328, startPoint y: 203, endPoint x: 331, endPoint y: 212, distance: 10.0
click at [328, 204] on input "Người nhận *" at bounding box center [358, 211] width 141 height 17
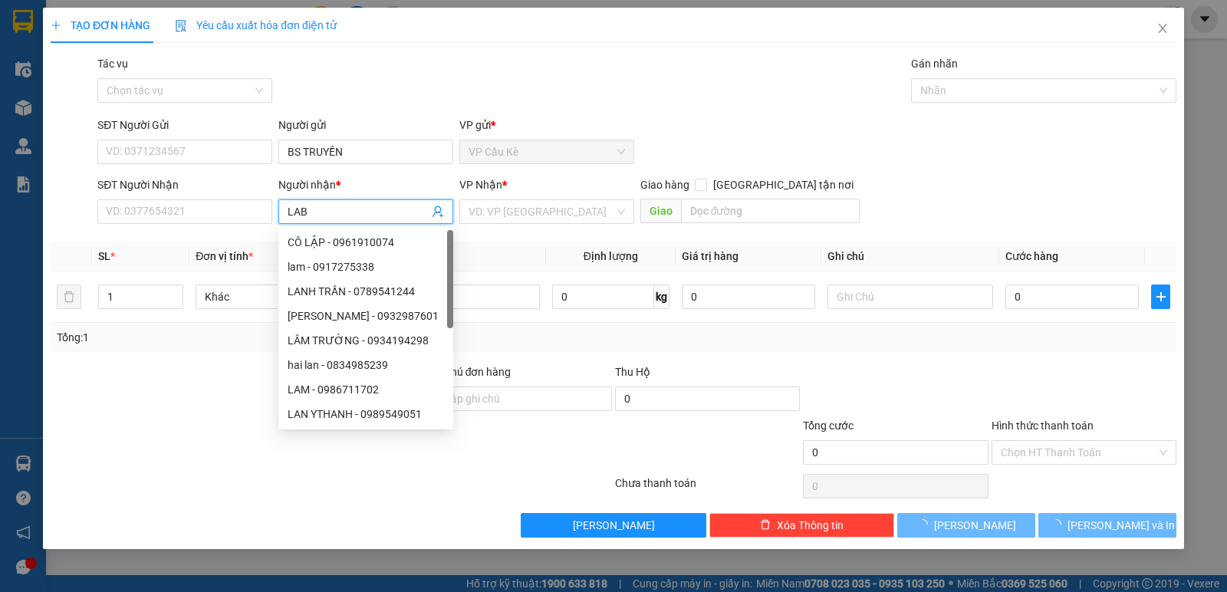
type input "LAB V"
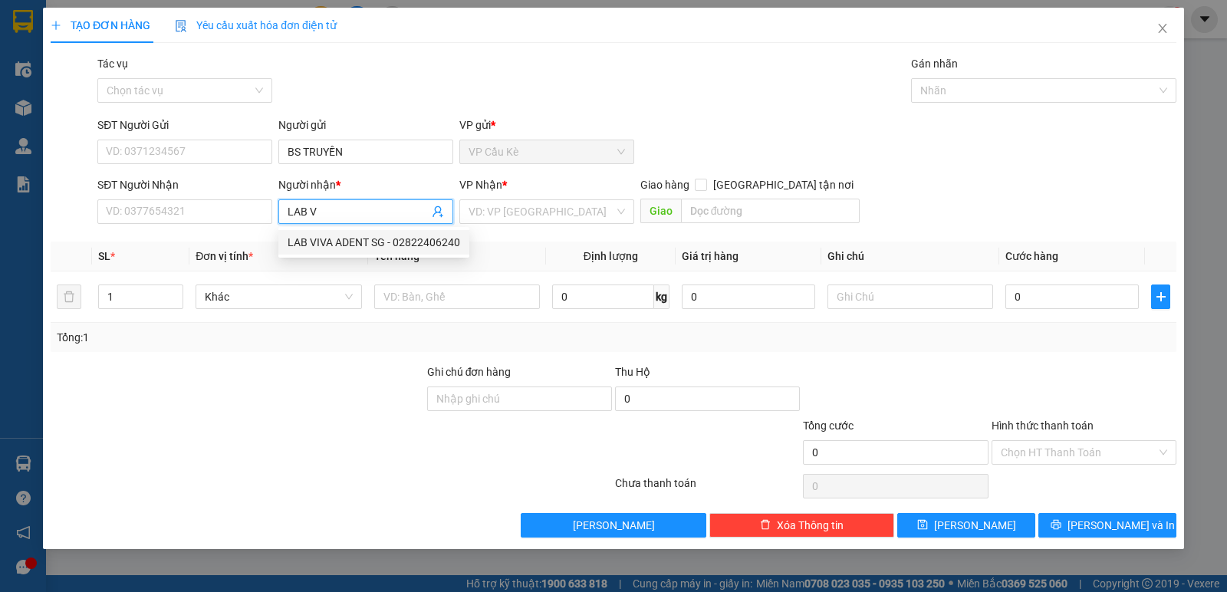
click at [390, 245] on div "LAB VIVA ADENT SG - 02822406240" at bounding box center [374, 242] width 173 height 17
type input "02822406240"
type input "LAB VIVA ADENT SG"
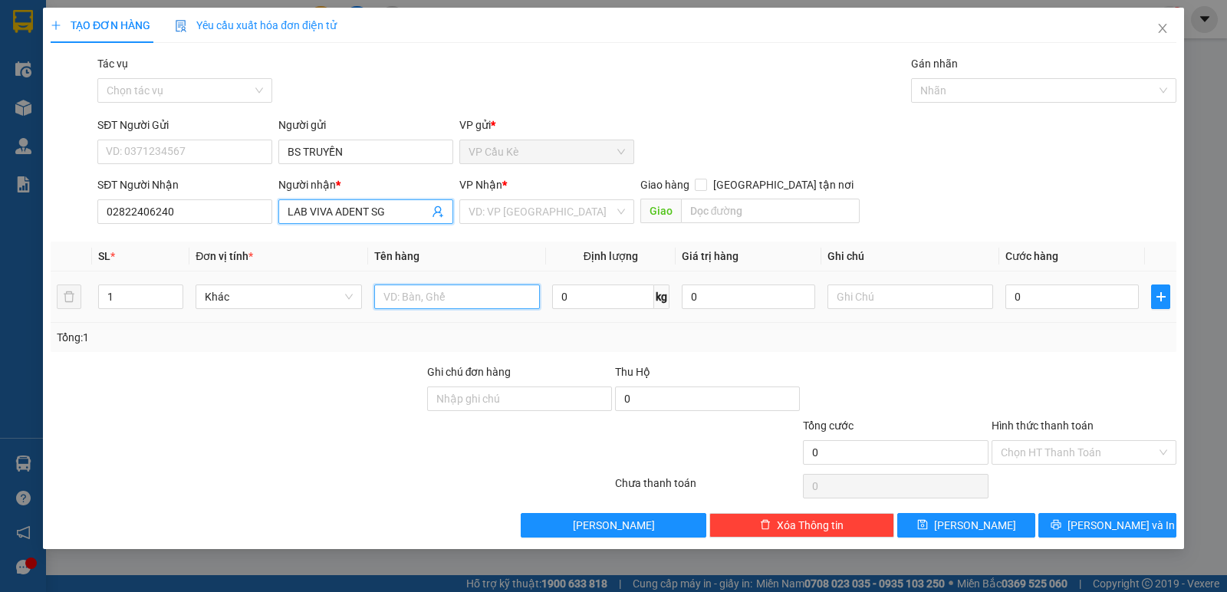
click at [448, 299] on input "text" at bounding box center [457, 297] width 166 height 25
type input "1 HỘP NHỎ KK"
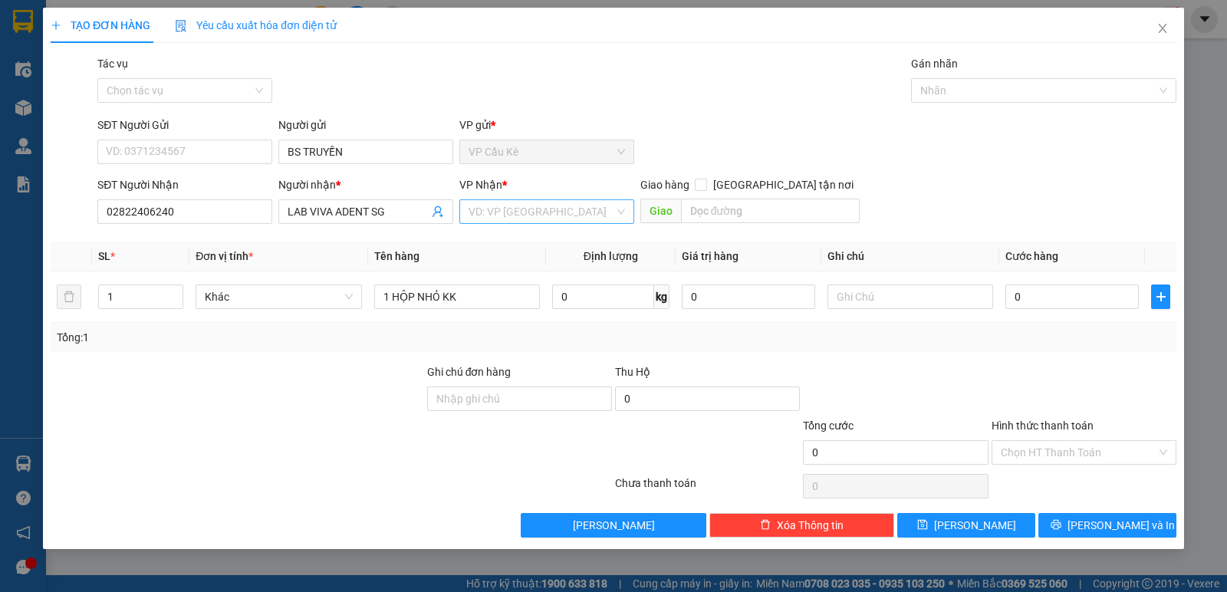
click at [561, 215] on input "search" at bounding box center [542, 211] width 146 height 23
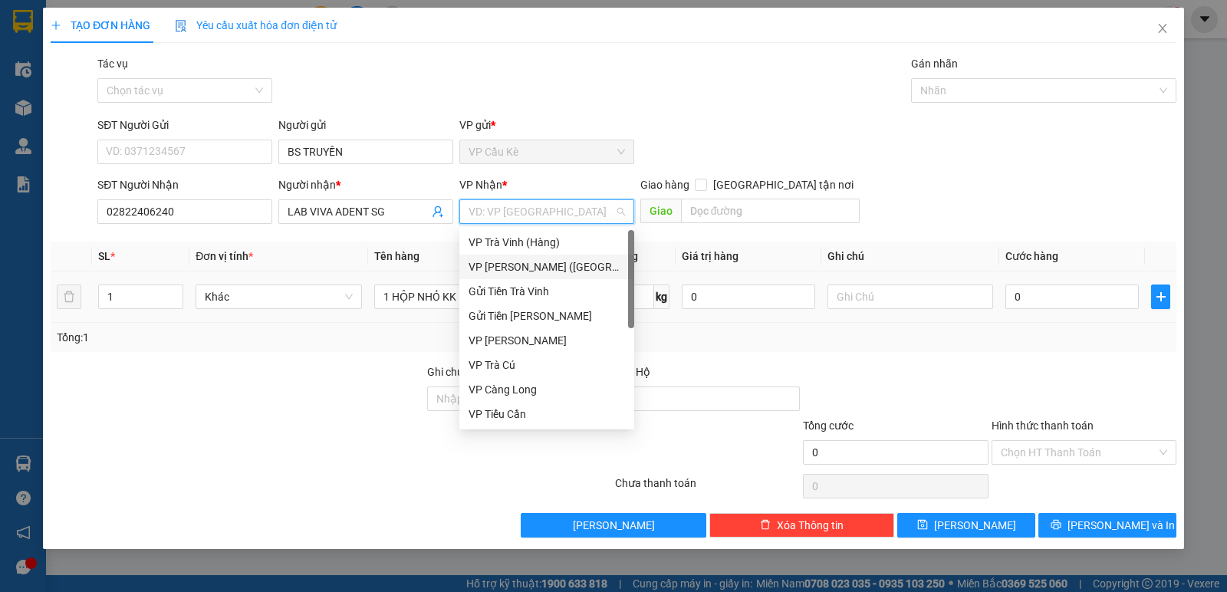
drag, startPoint x: 555, startPoint y: 272, endPoint x: 649, endPoint y: 313, distance: 102.0
click at [558, 272] on div "VP [PERSON_NAME] ([GEOGRAPHIC_DATA])" at bounding box center [547, 267] width 156 height 17
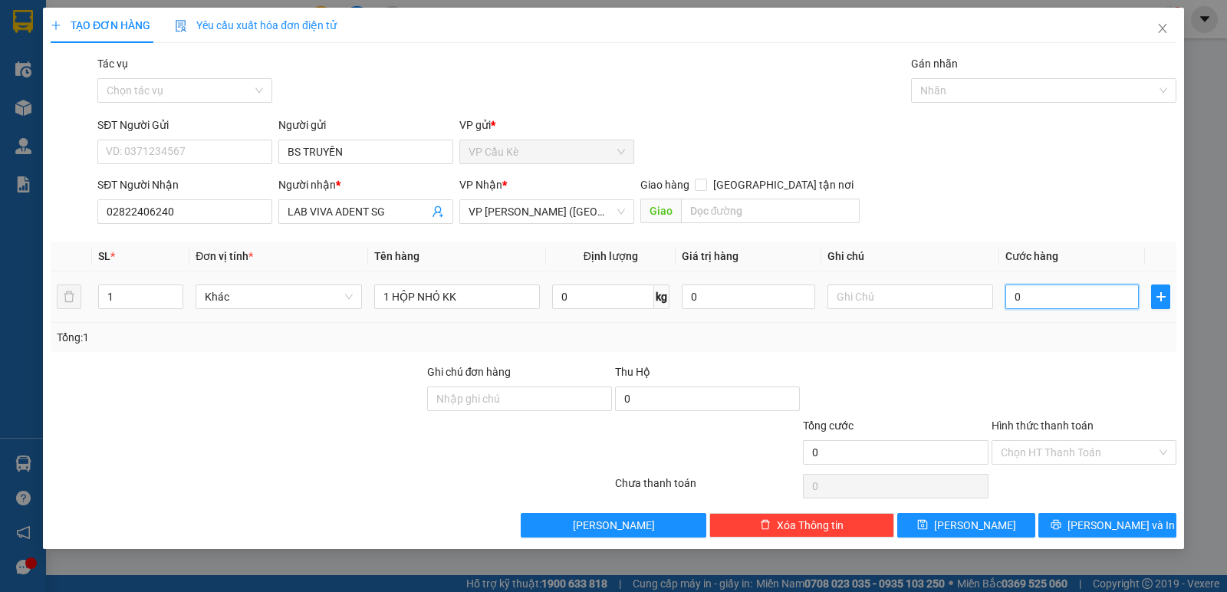
click at [1060, 298] on input "0" at bounding box center [1072, 297] width 133 height 25
type input "3"
type input "35"
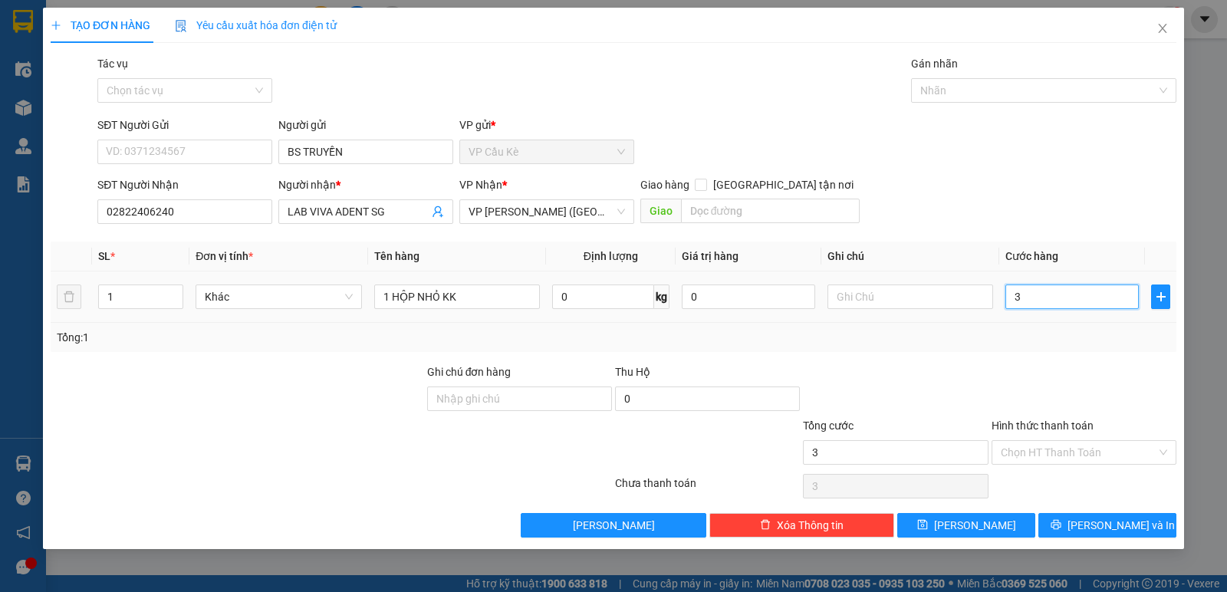
type input "35"
type input "35.000"
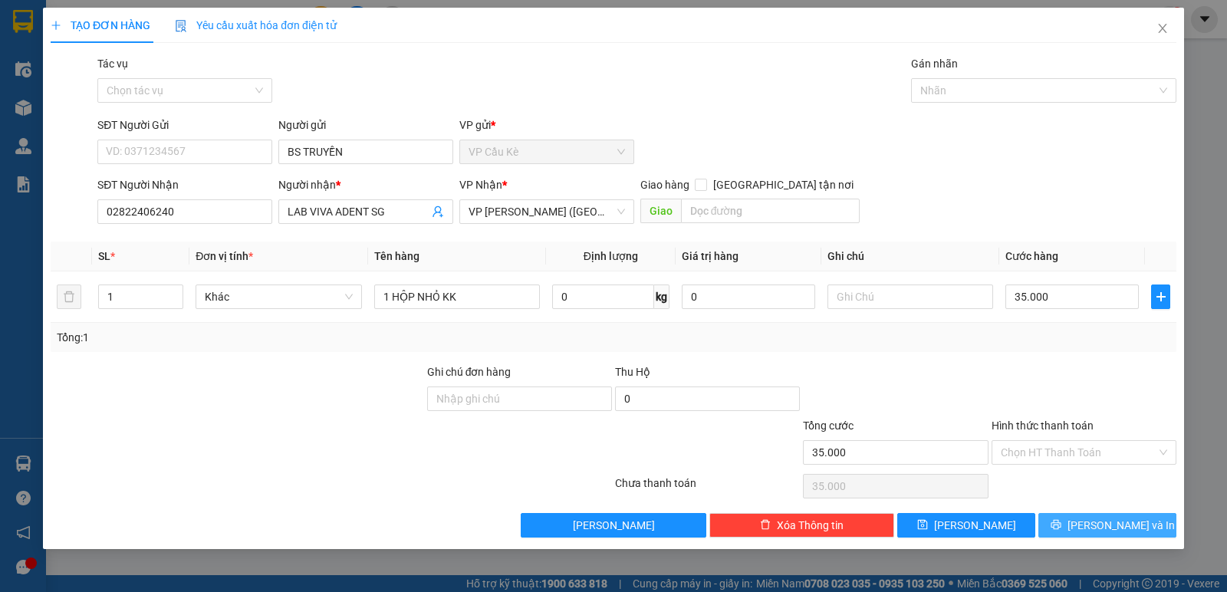
click at [1087, 515] on button "[PERSON_NAME] và In" at bounding box center [1108, 525] width 138 height 25
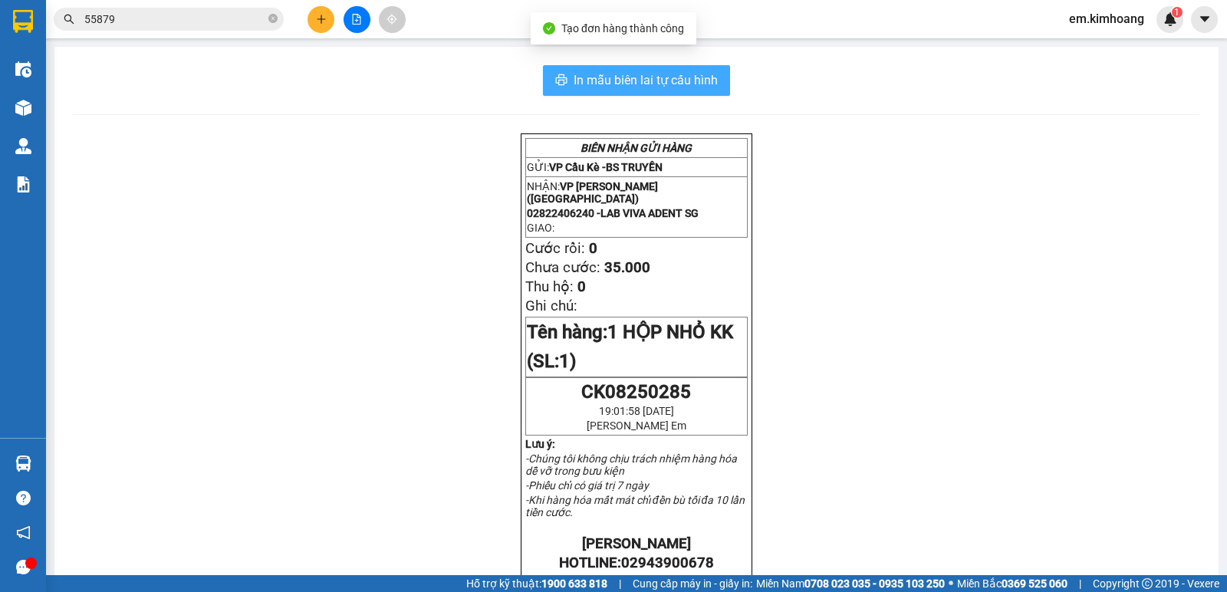
drag, startPoint x: 598, startPoint y: 73, endPoint x: 721, endPoint y: 185, distance: 166.7
click at [598, 74] on span "In mẫu biên lai tự cấu hình" at bounding box center [646, 80] width 144 height 19
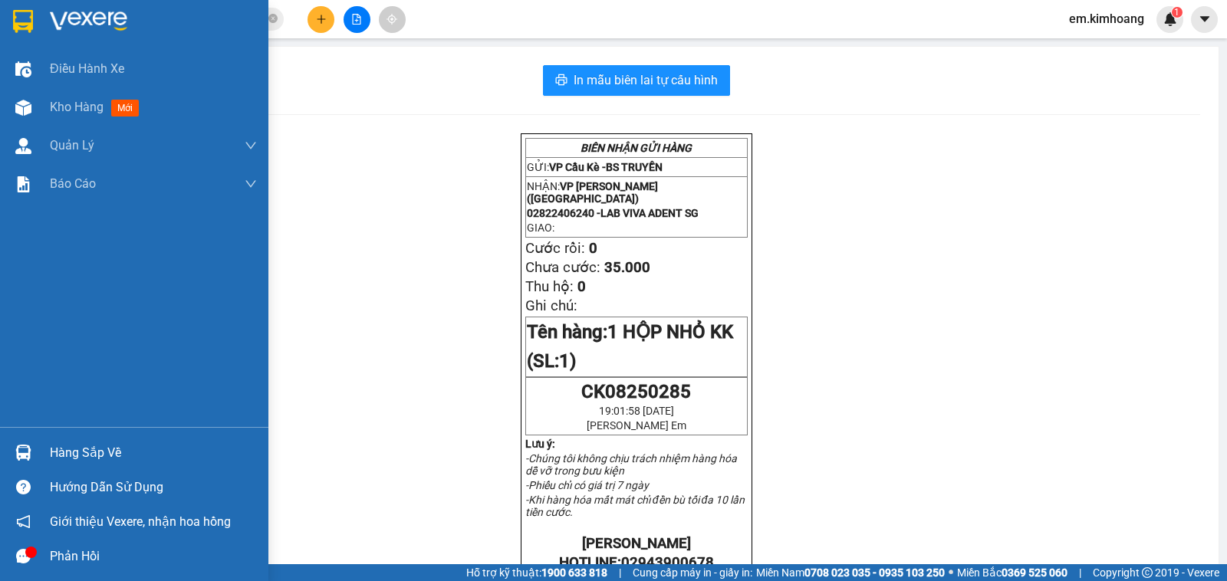
click at [102, 448] on div "Hàng sắp về" at bounding box center [153, 453] width 207 height 23
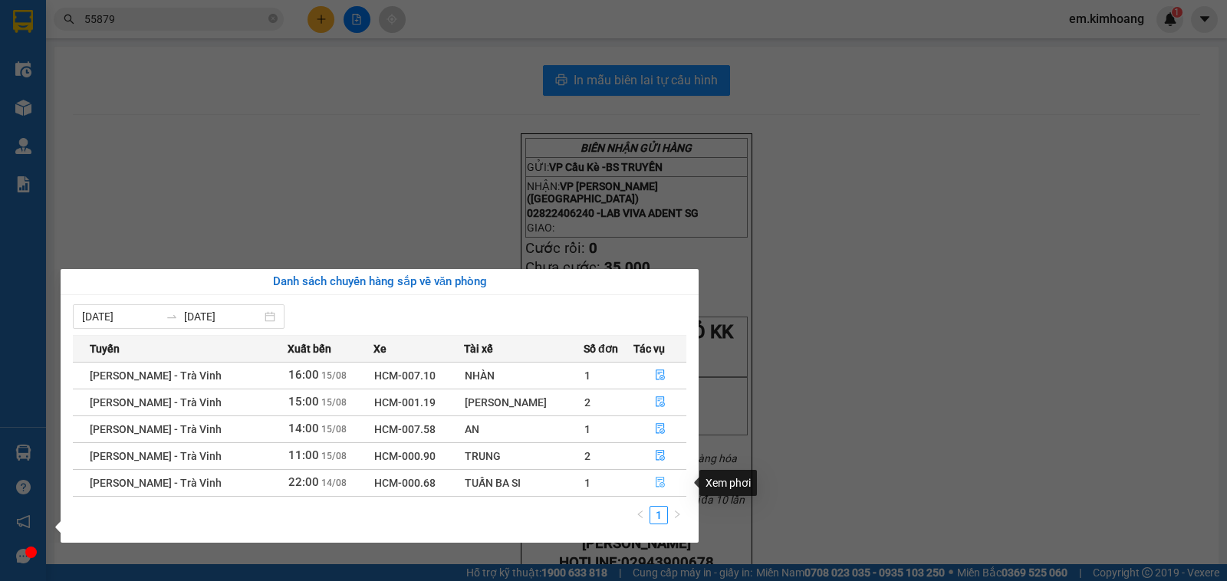
click at [655, 479] on icon "file-done" at bounding box center [660, 482] width 11 height 11
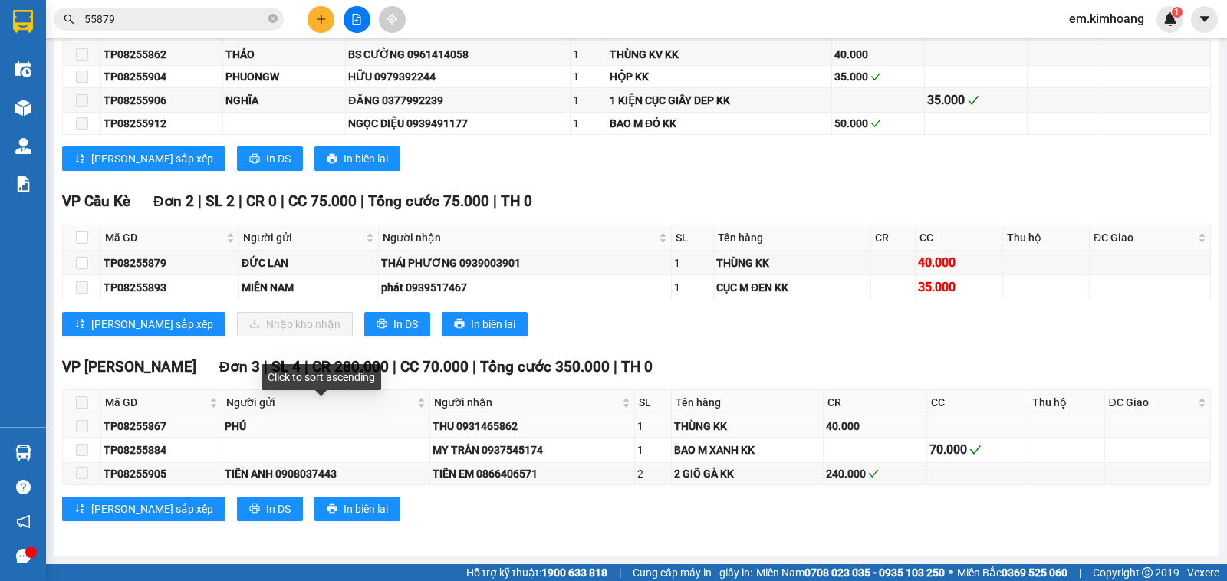
scroll to position [1862, 0]
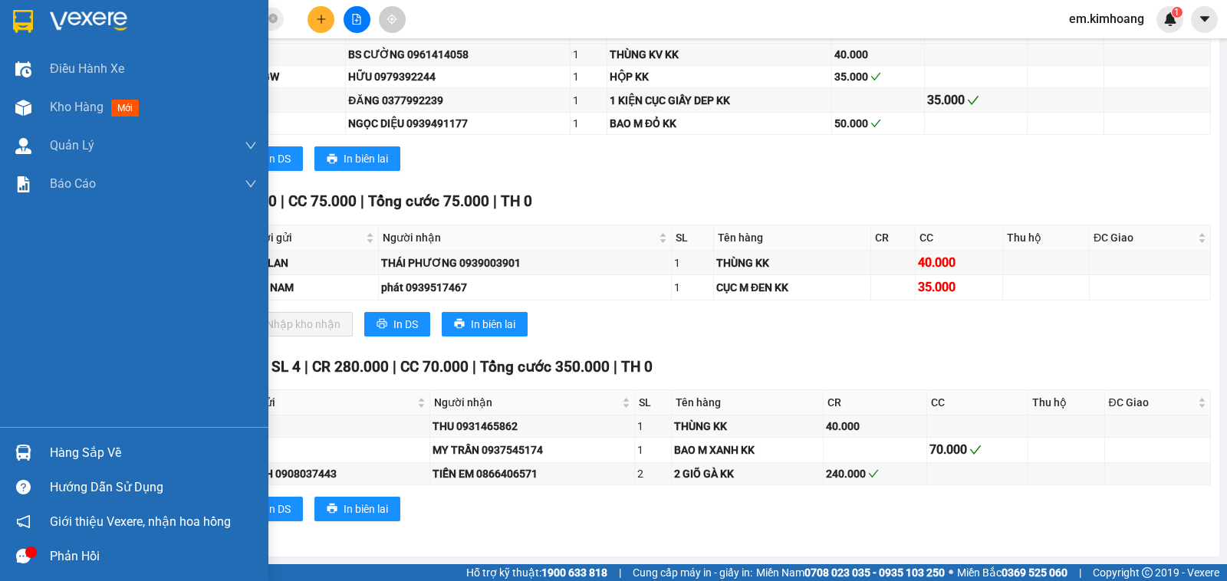
drag, startPoint x: 78, startPoint y: 455, endPoint x: 106, endPoint y: 455, distance: 27.6
click at [80, 455] on div "Hàng sắp về" at bounding box center [153, 453] width 207 height 23
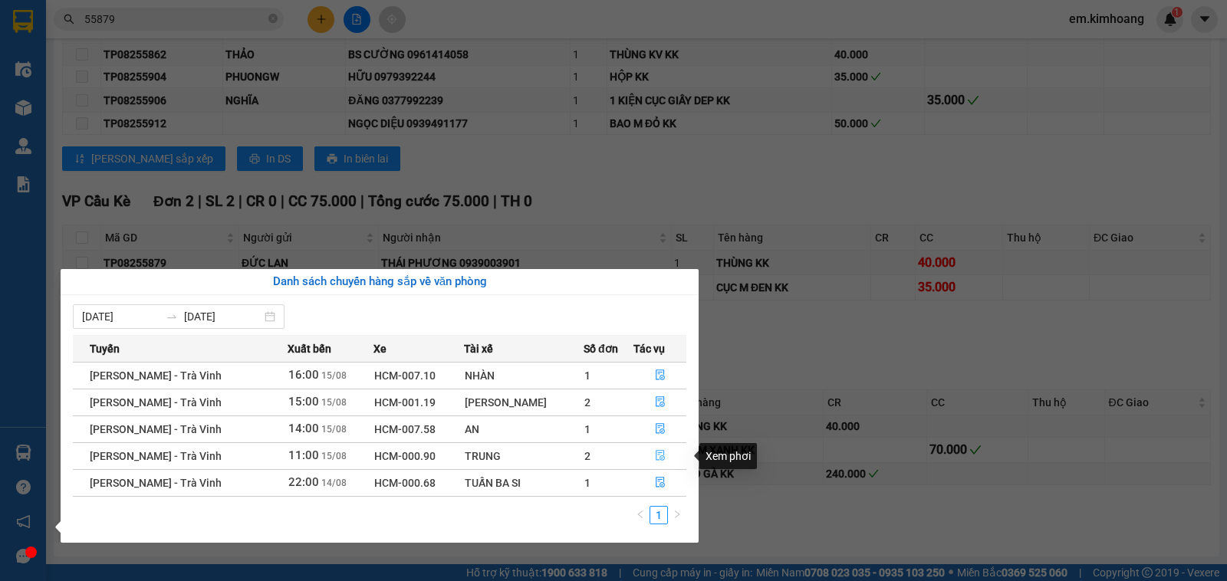
click at [661, 456] on icon "file-done" at bounding box center [660, 455] width 11 height 11
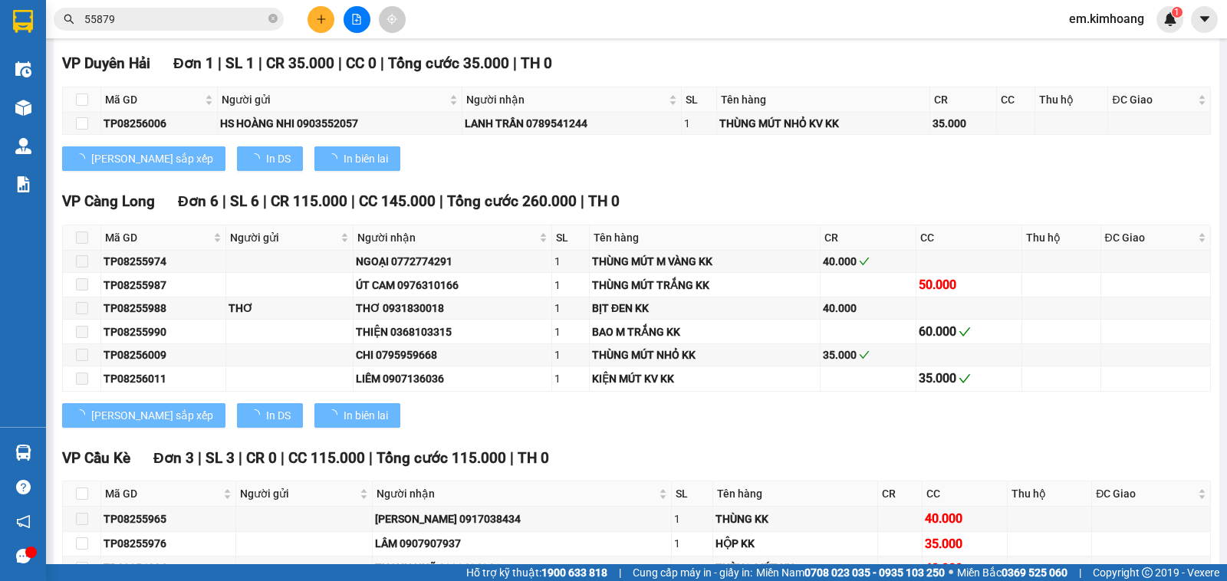
type input "[DATE]"
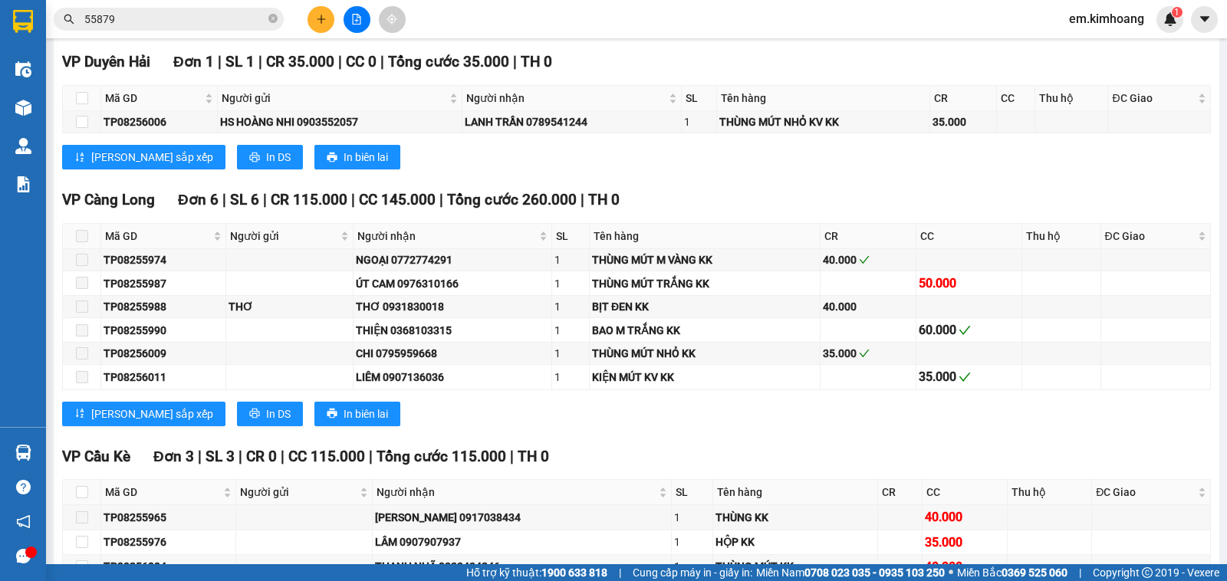
scroll to position [1969, 0]
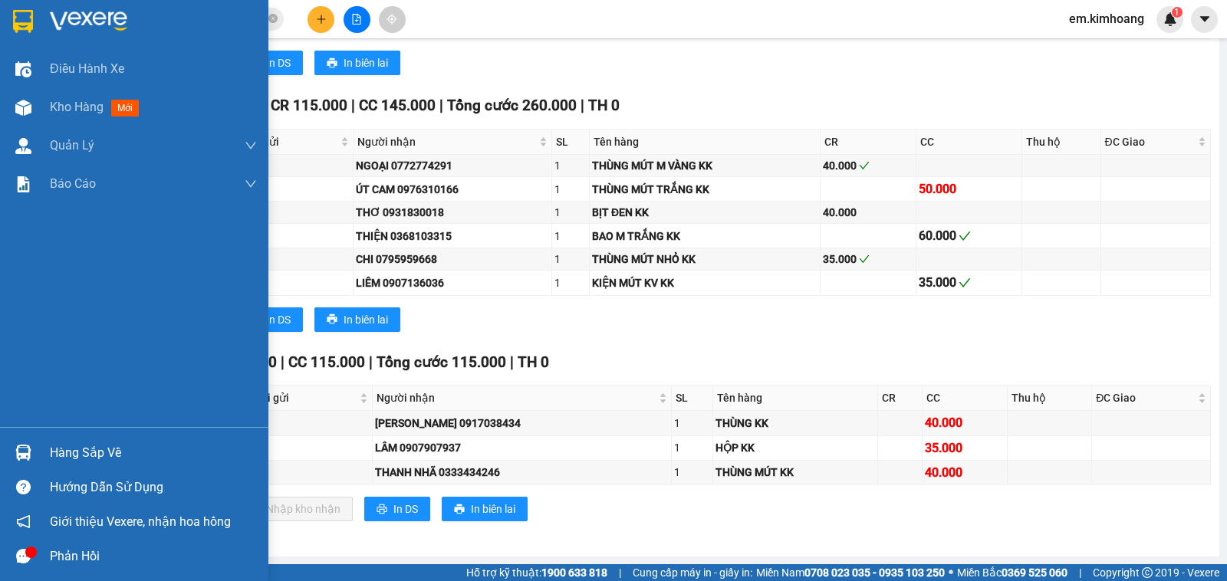
drag, startPoint x: 71, startPoint y: 450, endPoint x: 100, endPoint y: 454, distance: 28.8
click at [73, 450] on div "Hàng sắp về" at bounding box center [153, 453] width 207 height 23
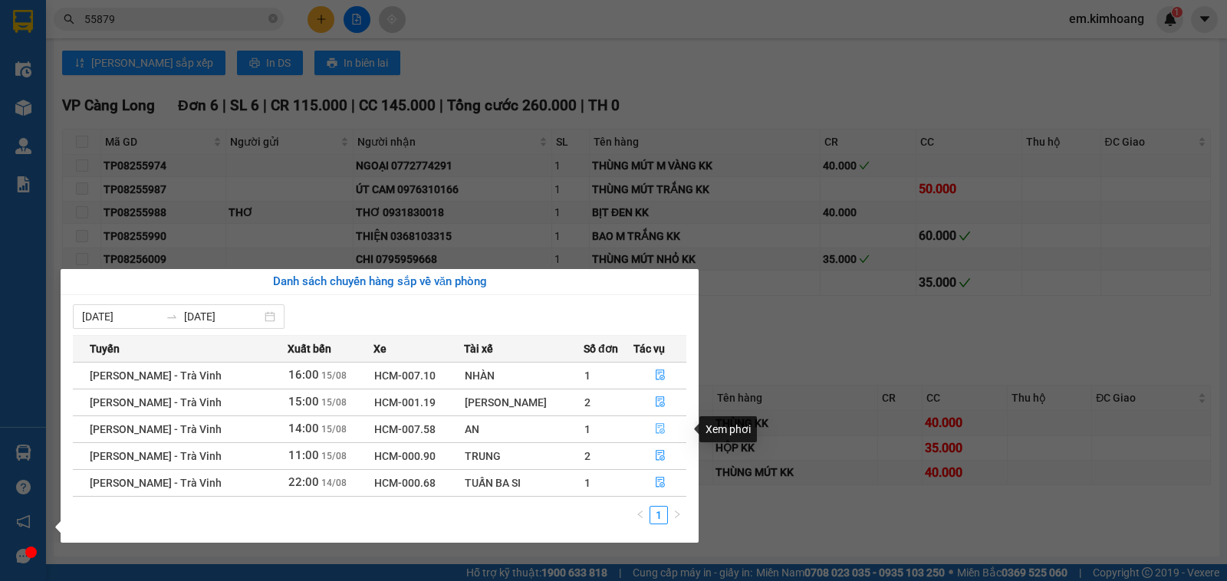
click at [655, 423] on button "button" at bounding box center [659, 429] width 51 height 25
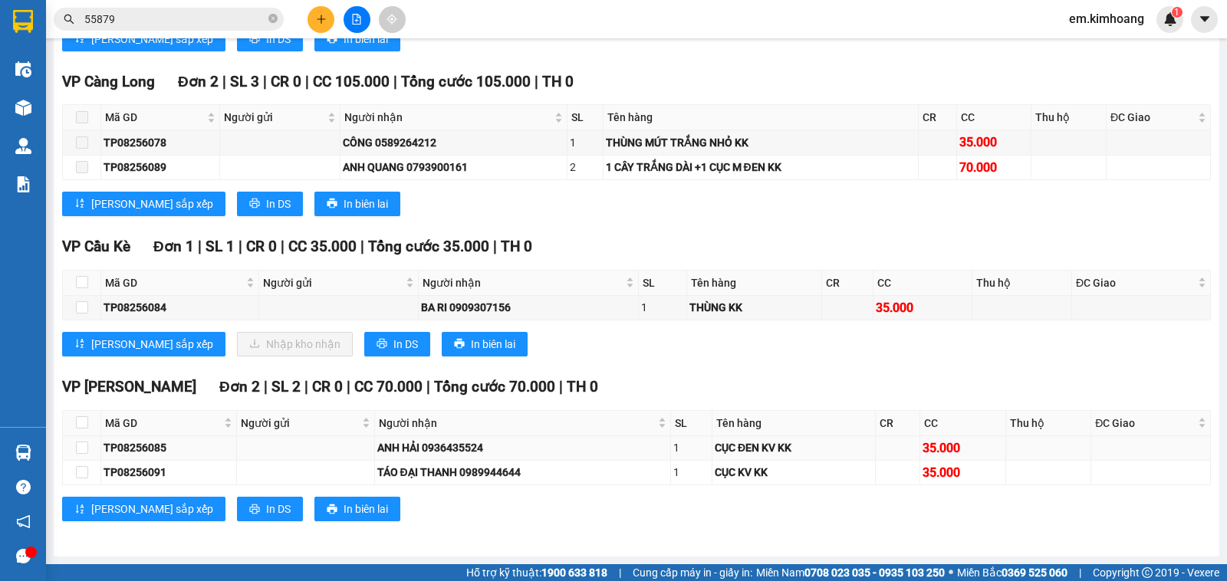
scroll to position [1239, 0]
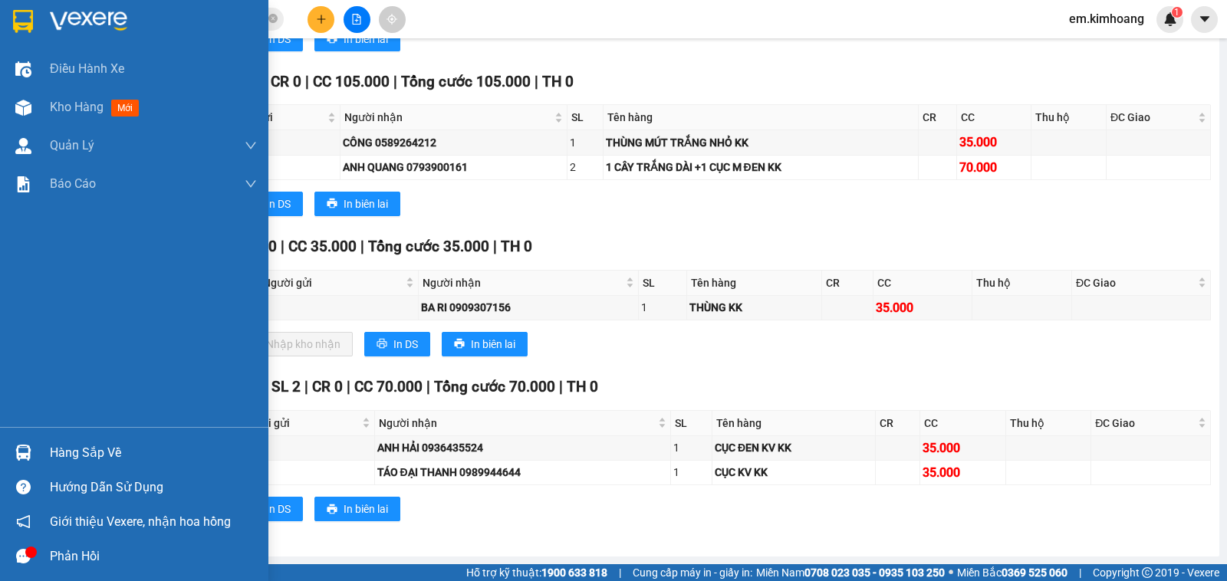
click at [110, 458] on div "Hàng sắp về" at bounding box center [153, 453] width 207 height 23
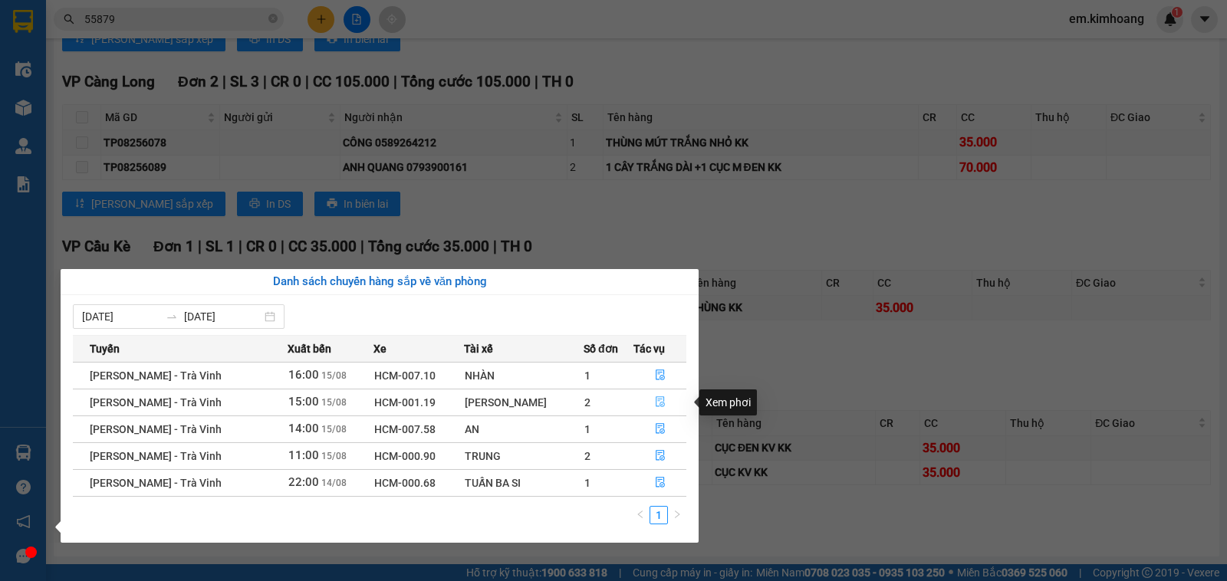
click at [656, 399] on icon "file-done" at bounding box center [660, 402] width 11 height 11
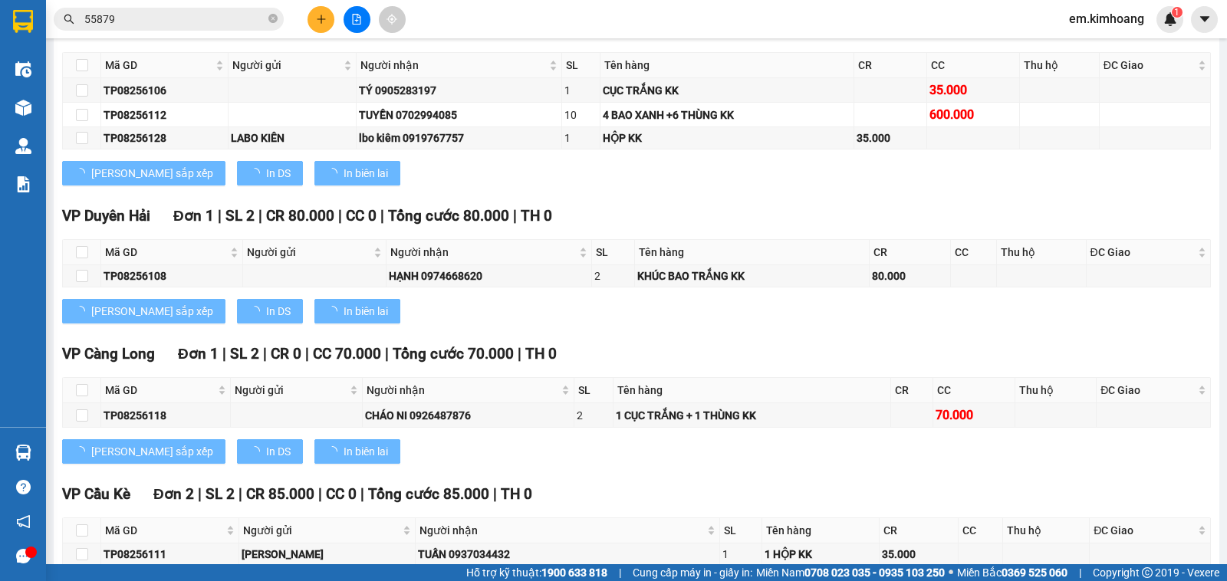
scroll to position [1355, 0]
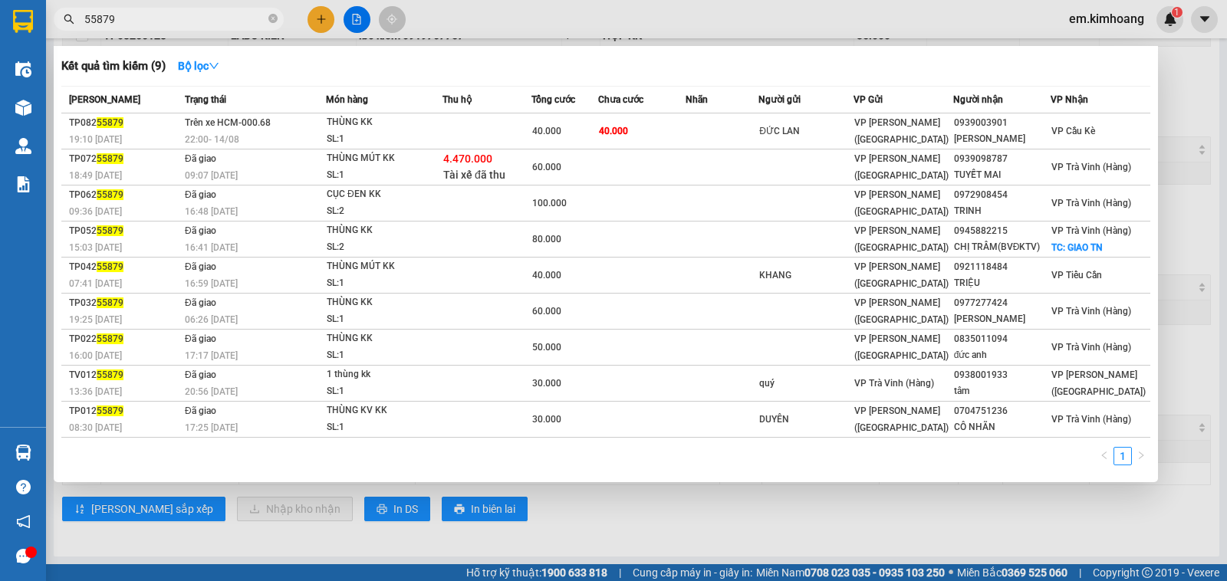
click at [233, 14] on input "55879" at bounding box center [174, 19] width 181 height 17
type input "5"
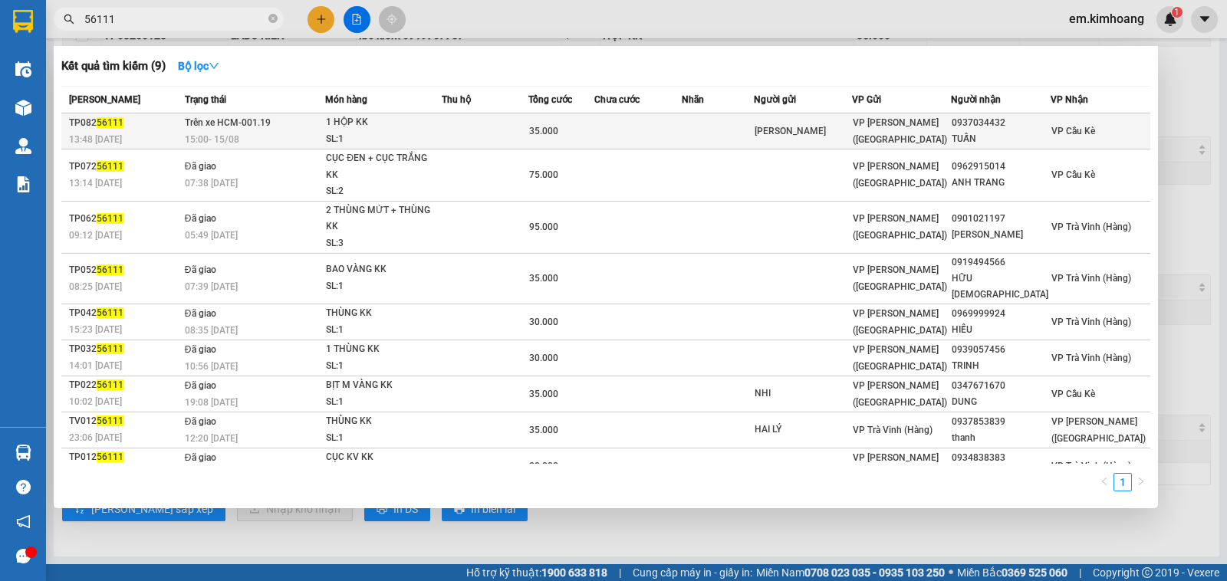
type input "56111"
click at [408, 133] on div "SL: 1" at bounding box center [383, 139] width 115 height 17
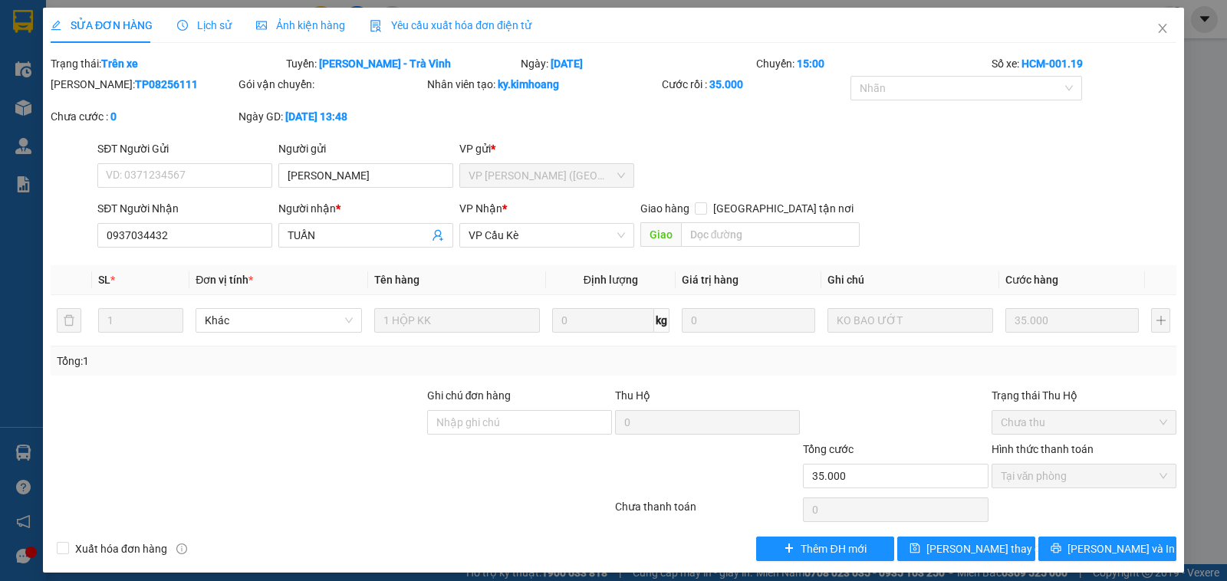
click at [227, 25] on div "SỬA ĐƠN HÀNG Lịch sử Ảnh kiện hàng Yêu cầu xuất hóa đơn điện tử" at bounding box center [291, 25] width 481 height 35
click at [191, 16] on div "Lịch sử" at bounding box center [204, 25] width 54 height 35
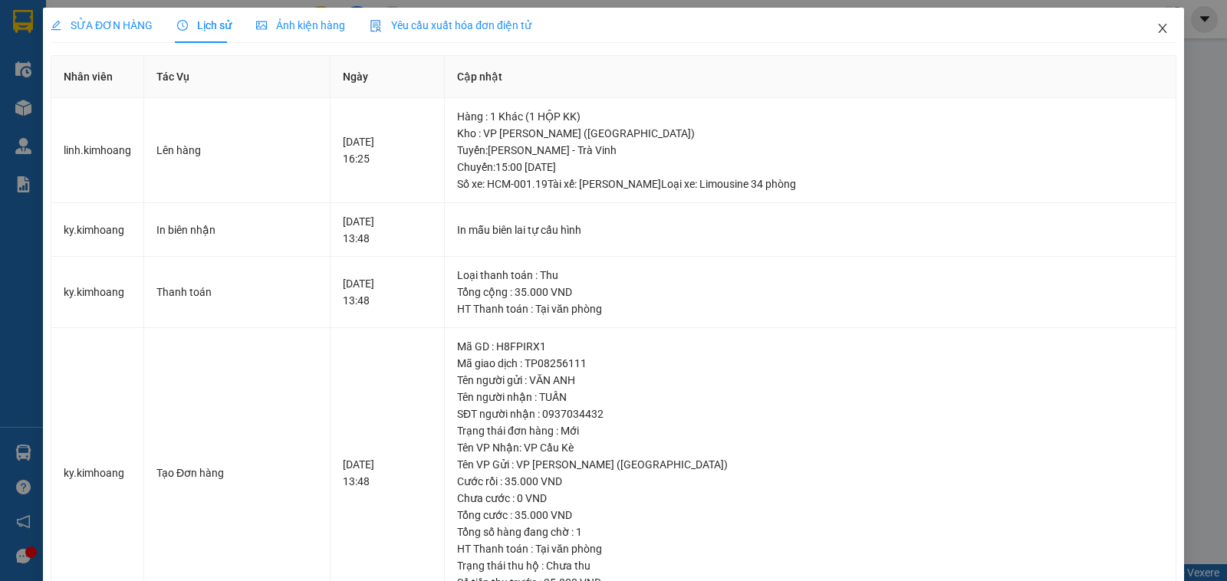
click at [1159, 23] on span "Close" at bounding box center [1162, 29] width 43 height 43
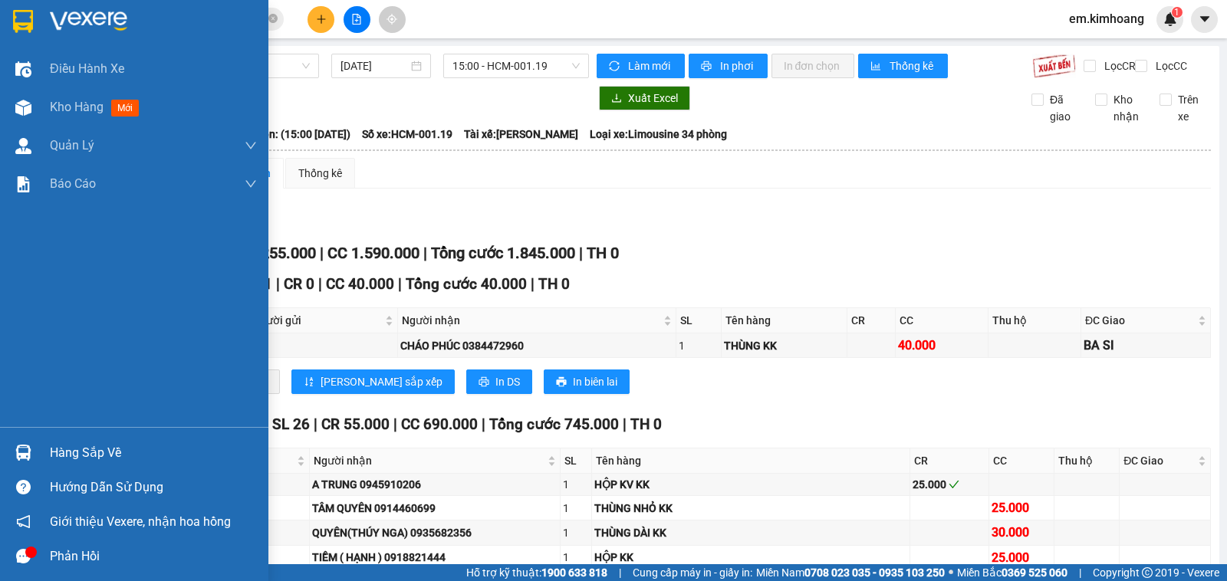
click at [104, 449] on div "Hàng sắp về" at bounding box center [153, 453] width 207 height 23
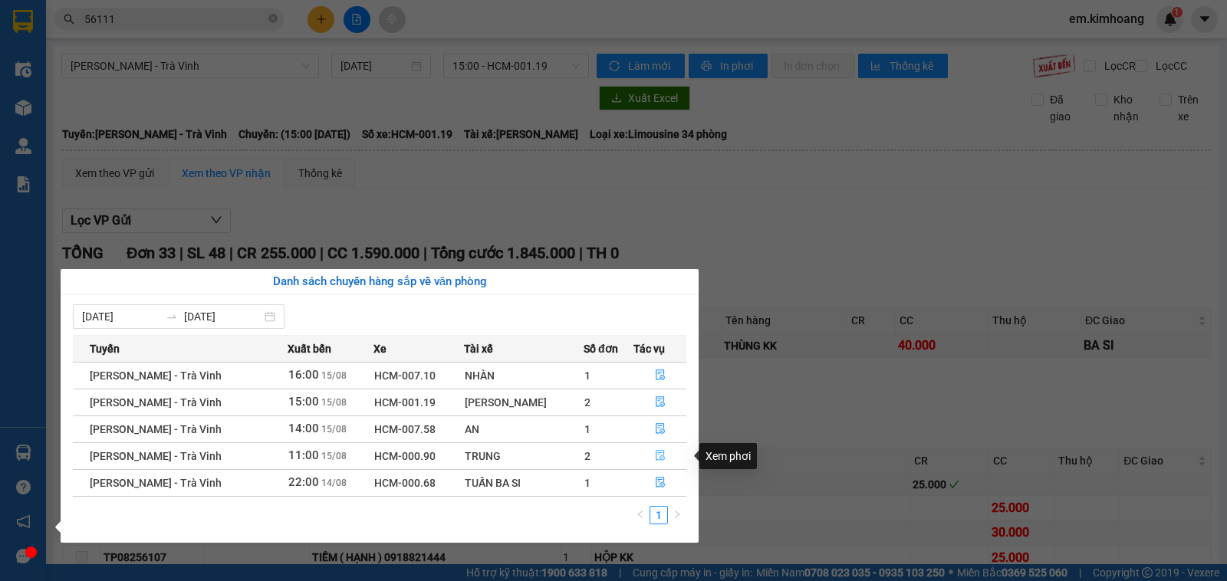
click at [655, 454] on icon "file-done" at bounding box center [660, 455] width 11 height 11
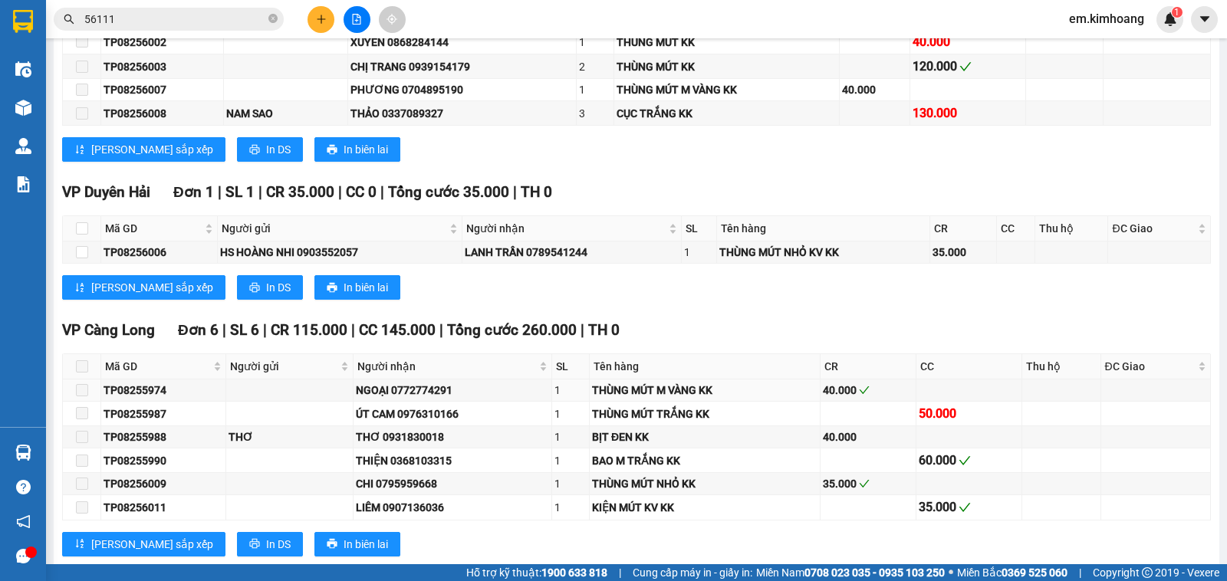
scroll to position [1969, 0]
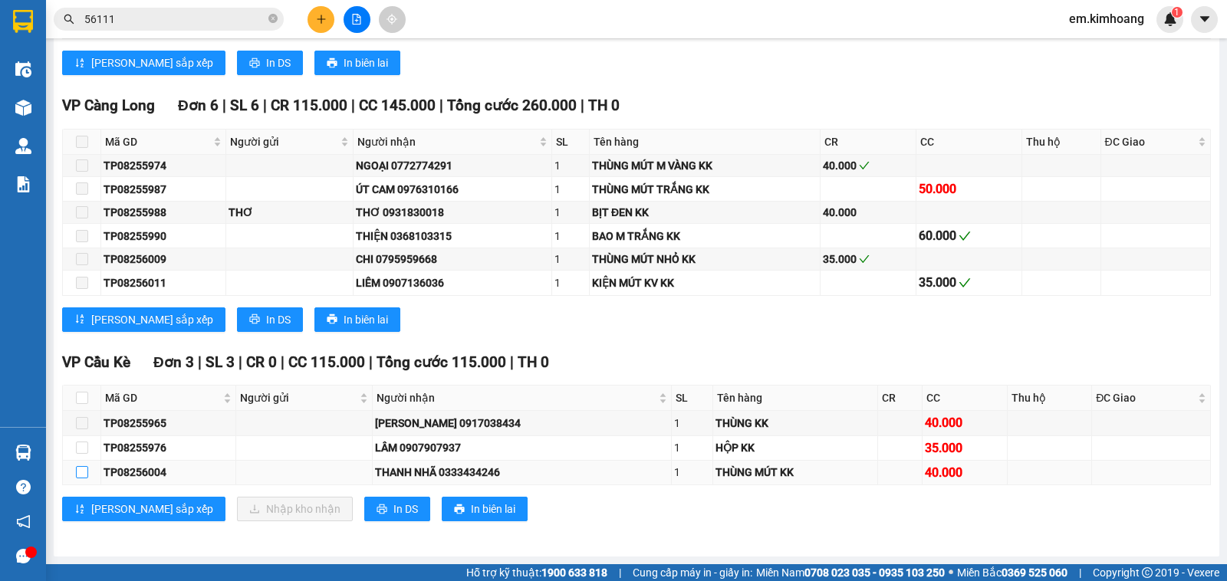
click at [81, 473] on input "checkbox" at bounding box center [82, 472] width 12 height 12
checkbox input "true"
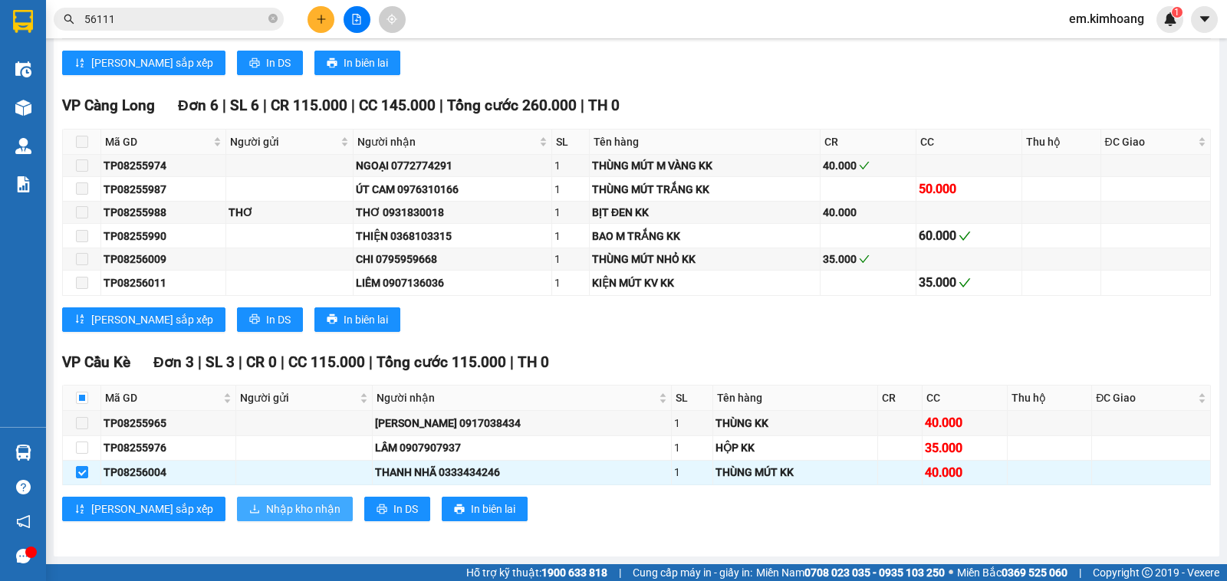
click at [266, 507] on span "Nhập kho nhận" at bounding box center [303, 509] width 74 height 17
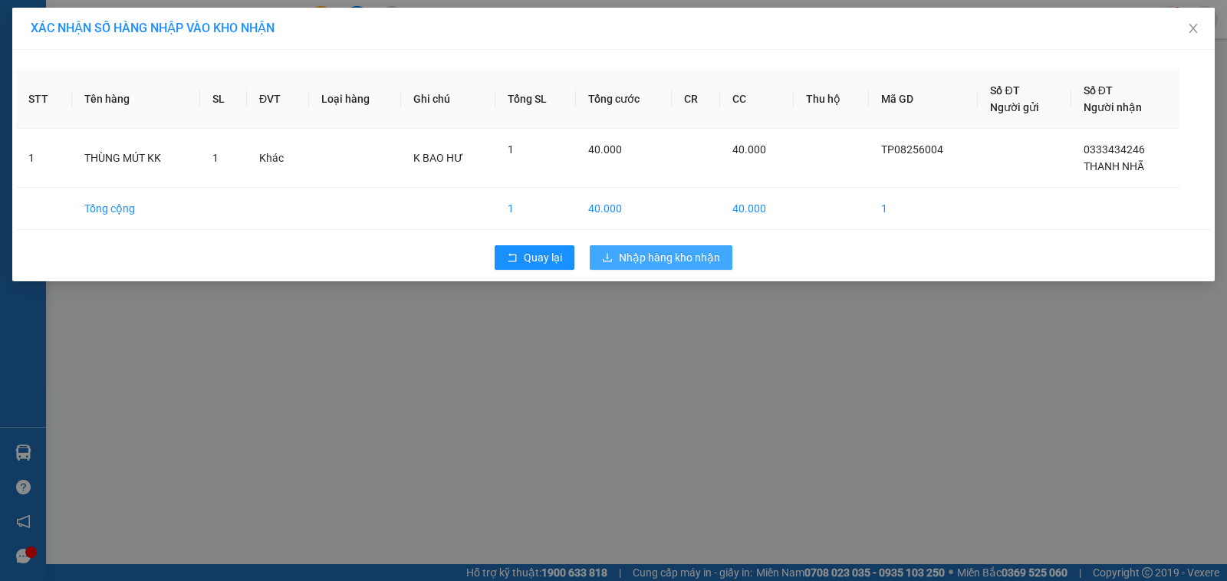
click at [648, 259] on span "Nhập hàng kho nhận" at bounding box center [669, 257] width 101 height 17
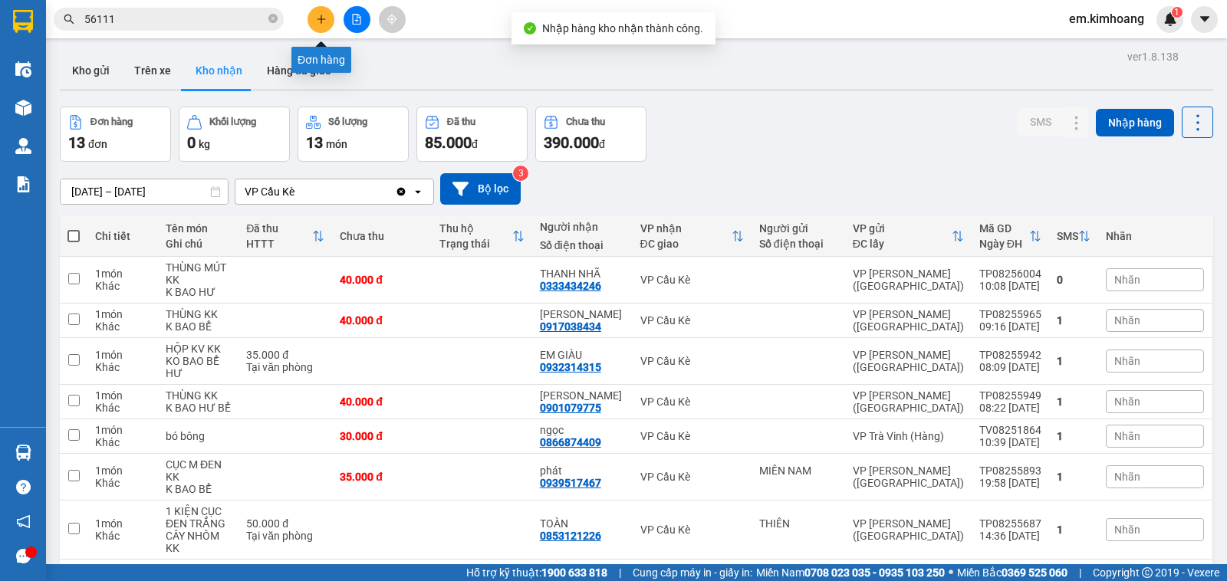
click at [323, 16] on icon "plus" at bounding box center [321, 19] width 11 height 11
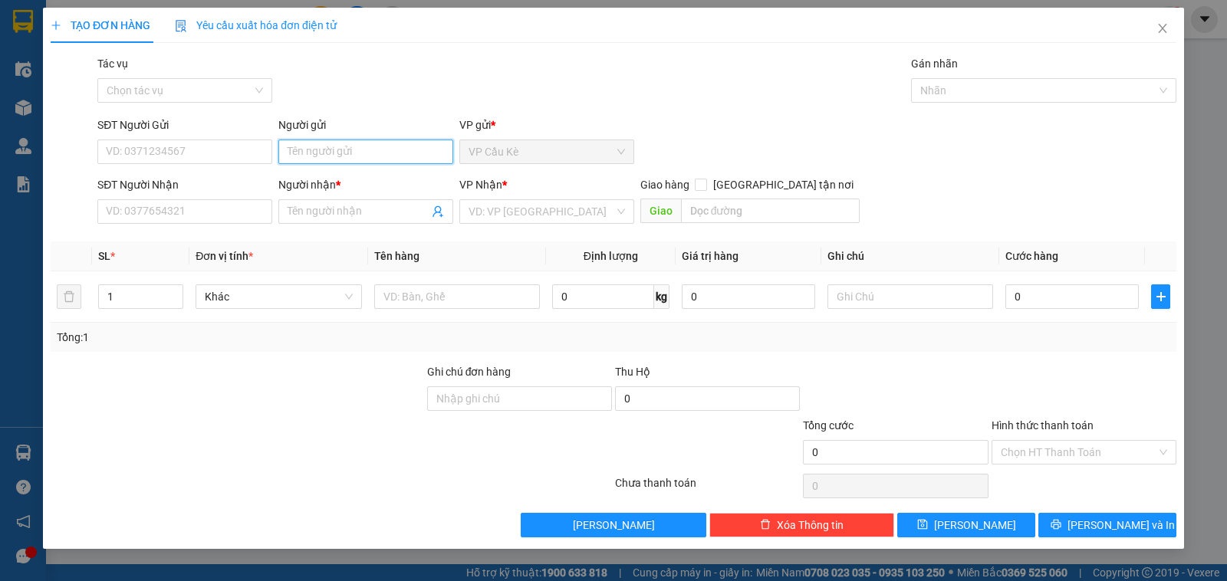
click at [367, 150] on input "Người gửi" at bounding box center [365, 152] width 175 height 25
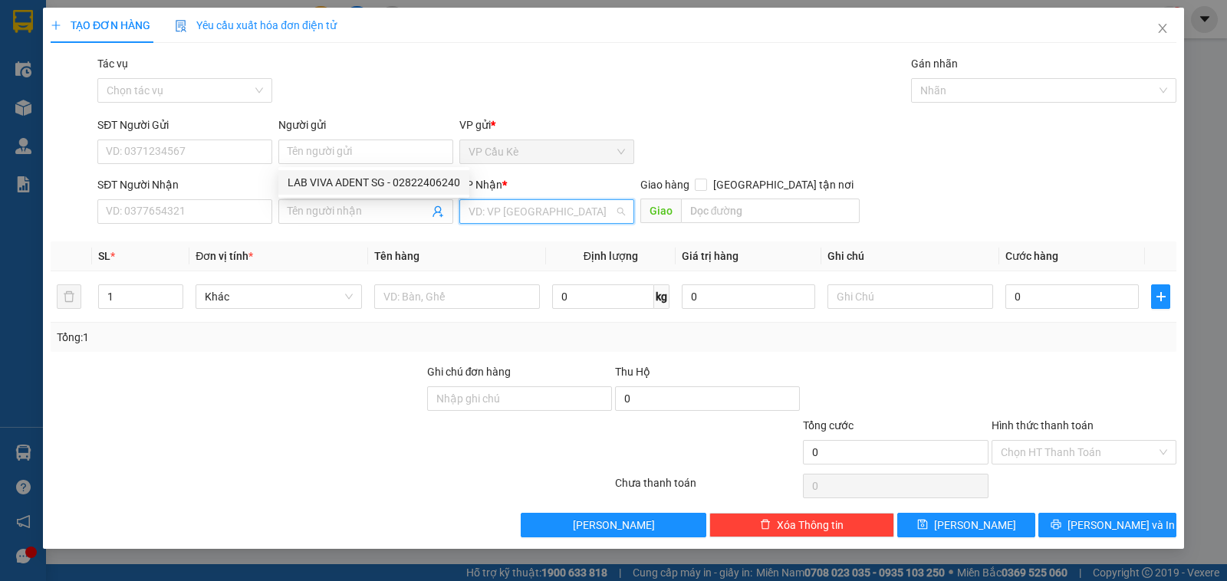
drag, startPoint x: 503, startPoint y: 203, endPoint x: 509, endPoint y: 219, distance: 16.3
click at [506, 216] on input "search" at bounding box center [542, 211] width 146 height 23
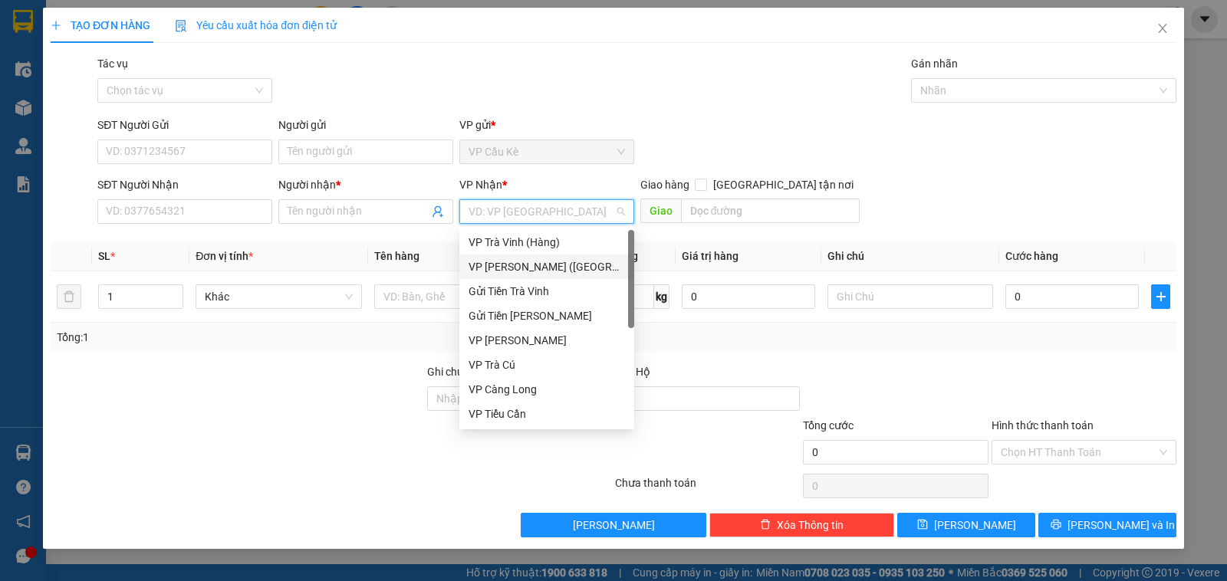
drag, startPoint x: 522, startPoint y: 260, endPoint x: 493, endPoint y: 249, distance: 31.1
click at [522, 261] on div "VP [PERSON_NAME] ([GEOGRAPHIC_DATA])" at bounding box center [547, 267] width 156 height 17
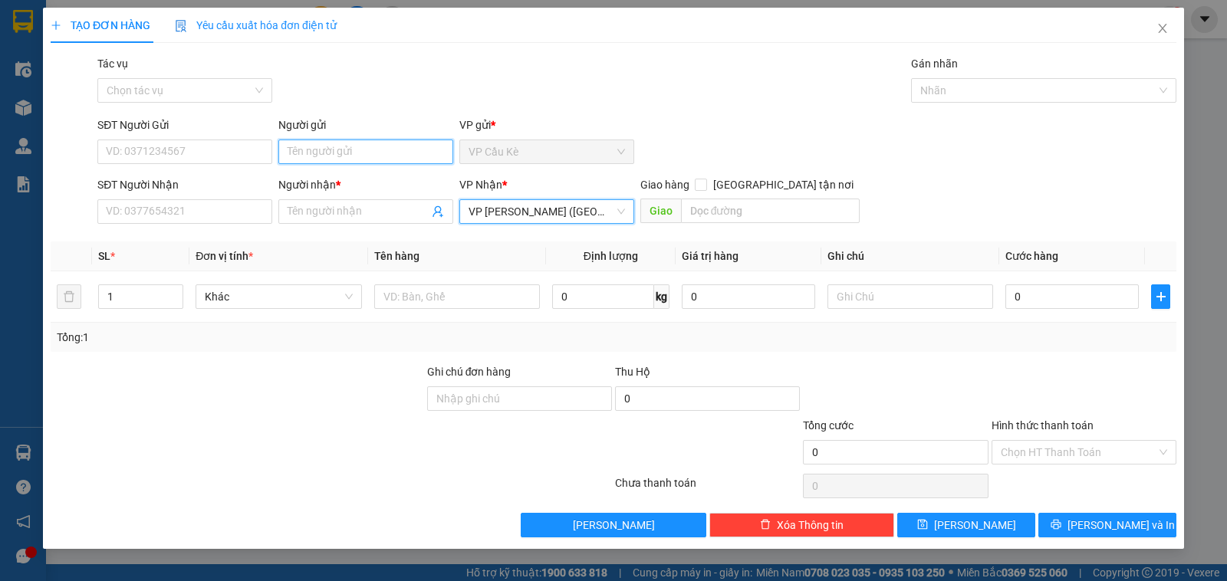
click at [357, 163] on input "Người gửi" at bounding box center [365, 152] width 175 height 25
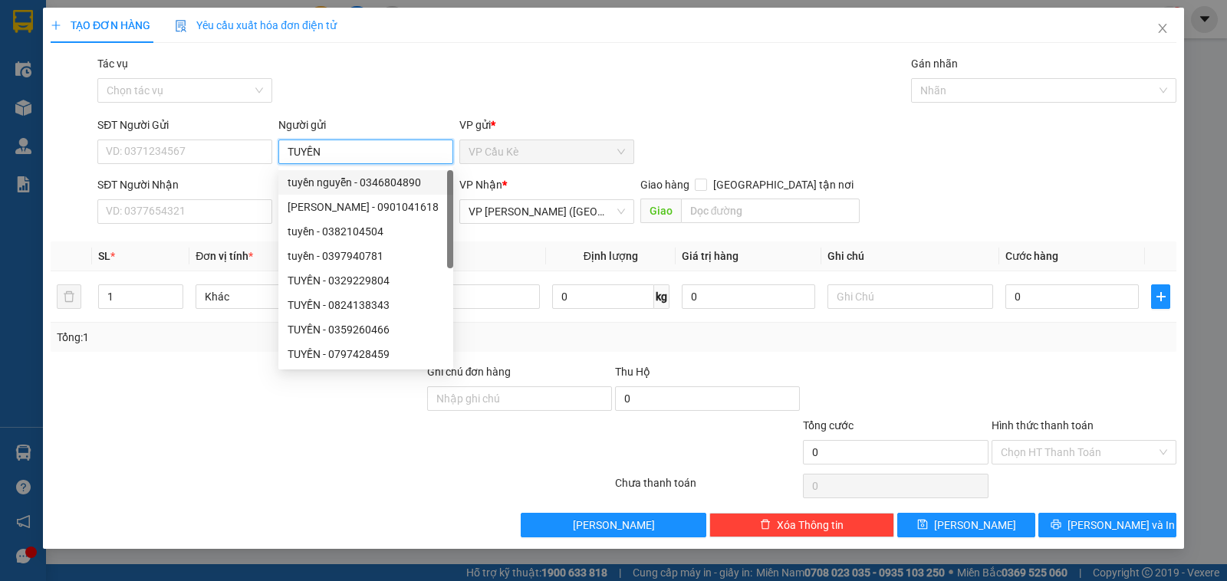
type input "TUYỀN"
click at [251, 189] on div "SĐT Người Nhận" at bounding box center [184, 184] width 175 height 17
click at [251, 199] on input "SĐT Người Nhận" at bounding box center [184, 211] width 175 height 25
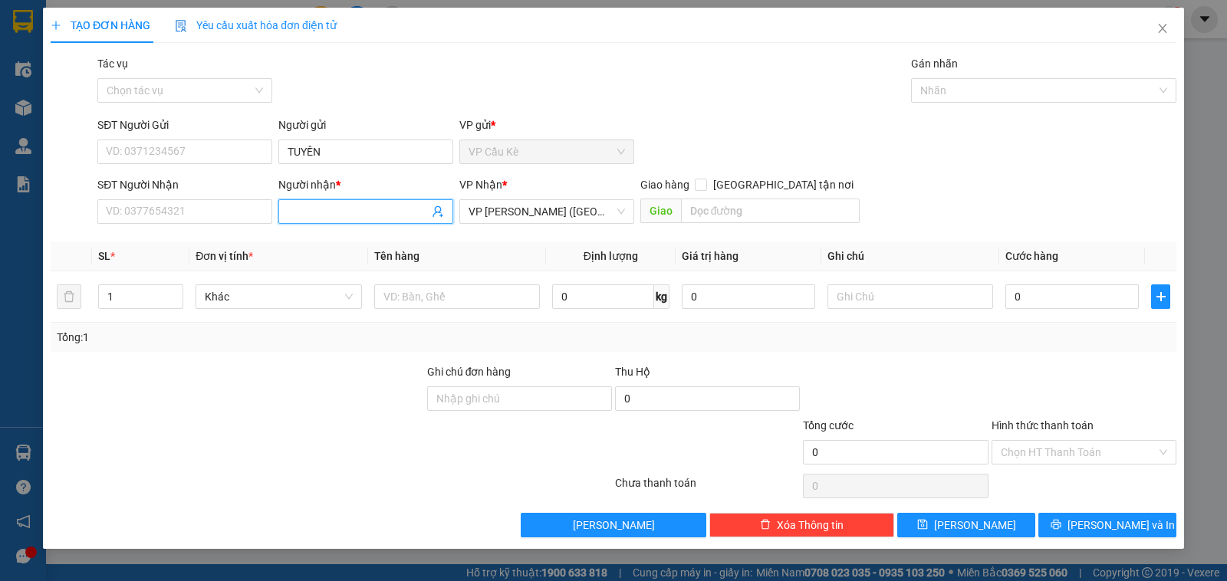
click at [328, 206] on input "Người nhận *" at bounding box center [358, 211] width 141 height 17
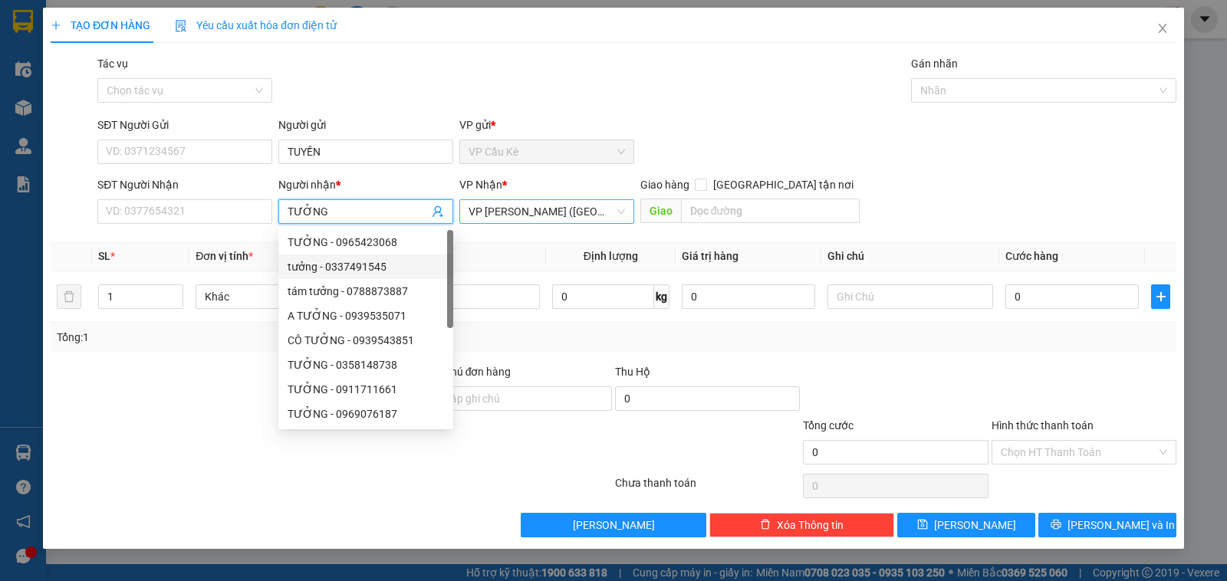
click at [588, 211] on span "VP [PERSON_NAME] ([GEOGRAPHIC_DATA])" at bounding box center [547, 211] width 156 height 23
type input "TƯỞNG"
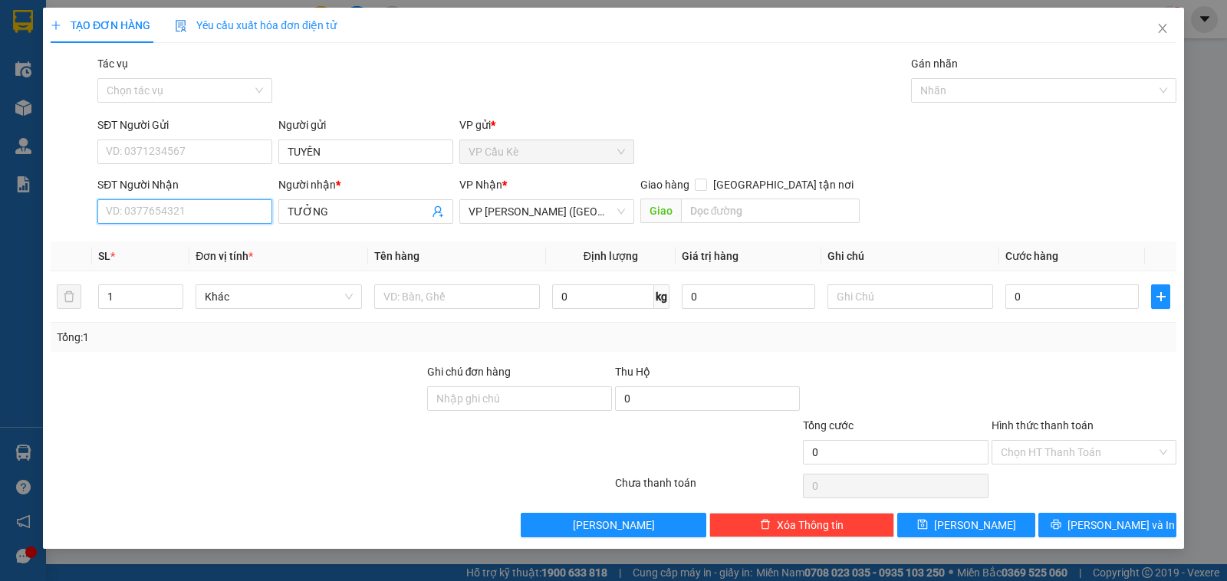
click at [222, 220] on input "SĐT Người Nhận" at bounding box center [184, 211] width 175 height 25
click at [196, 211] on input "879" at bounding box center [184, 211] width 175 height 25
type input "8"
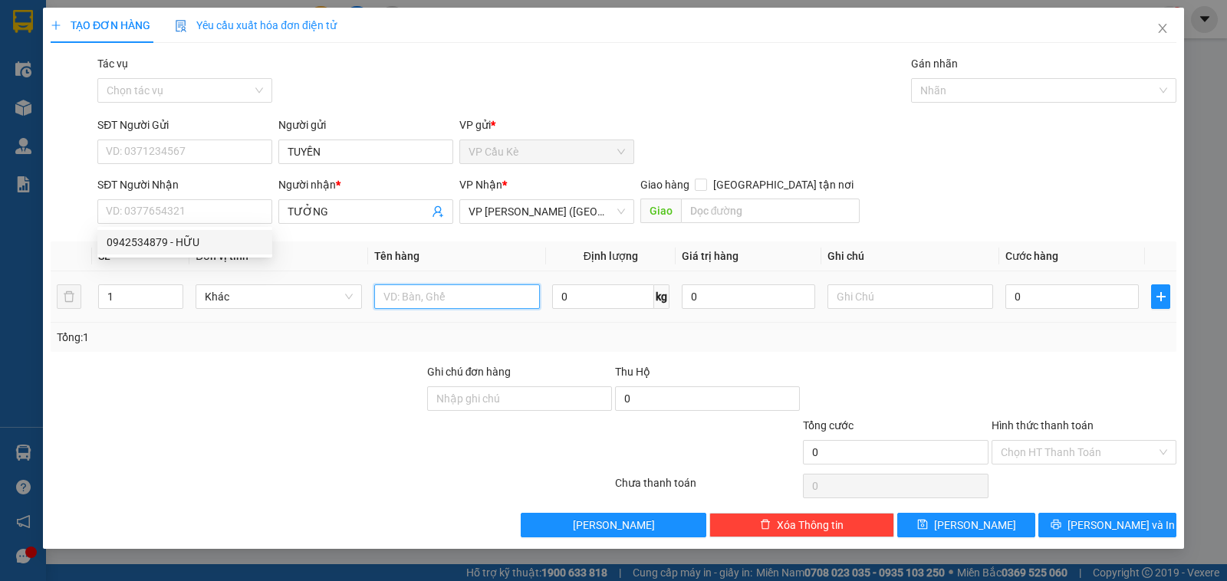
click at [432, 299] on input "text" at bounding box center [457, 297] width 166 height 25
type input "1 VỎ SỌC M VÀNG KK"
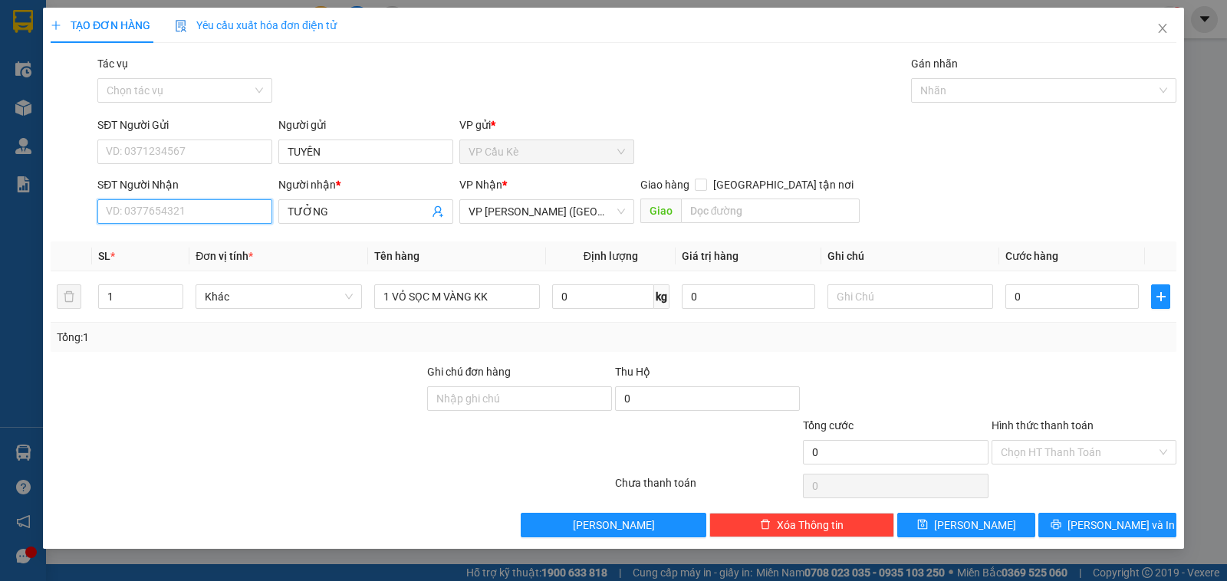
click at [222, 207] on input "SĐT Người Nhận" at bounding box center [184, 211] width 175 height 25
drag, startPoint x: 170, startPoint y: 214, endPoint x: 184, endPoint y: 209, distance: 15.3
click at [172, 212] on input "789" at bounding box center [184, 211] width 175 height 25
type input "7"
type input "0"
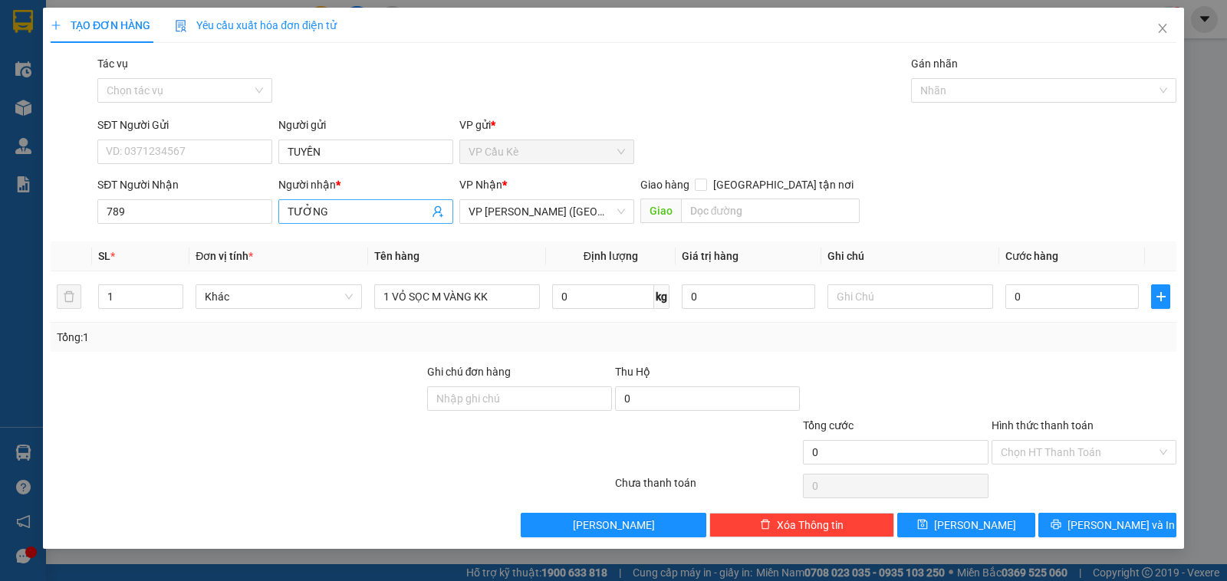
click at [347, 211] on input "TƯỞNG" at bounding box center [358, 211] width 141 height 17
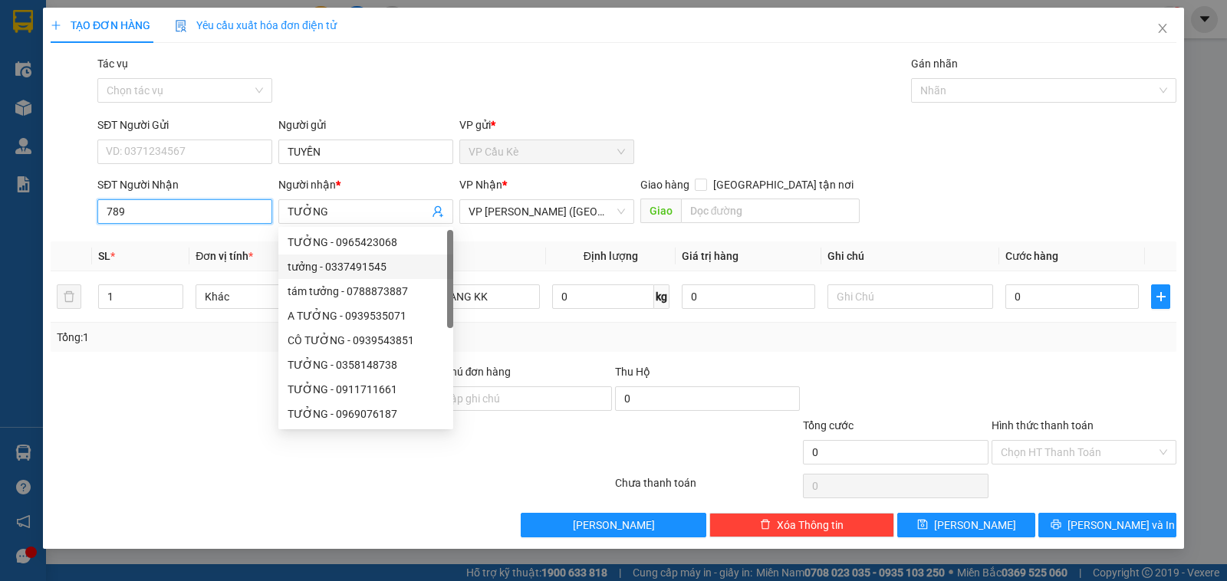
click at [222, 204] on input "789" at bounding box center [184, 211] width 175 height 25
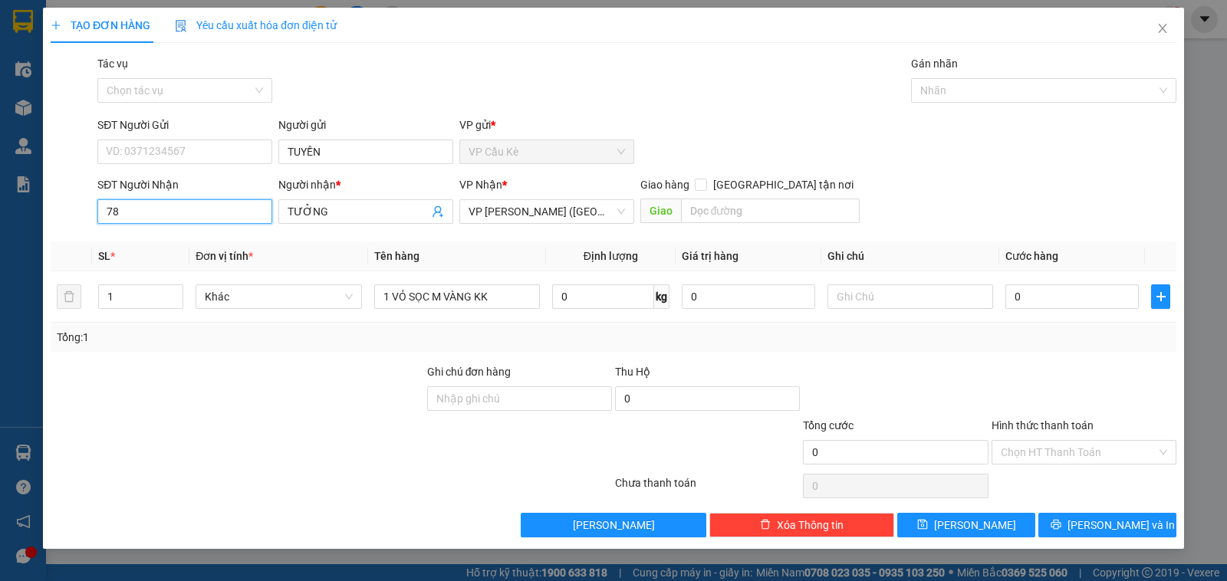
type input "7"
type input "0975803789"
click at [217, 238] on div "0975803789 - TUYỀN" at bounding box center [185, 242] width 156 height 17
type input "TUYỀN"
type input "50.000"
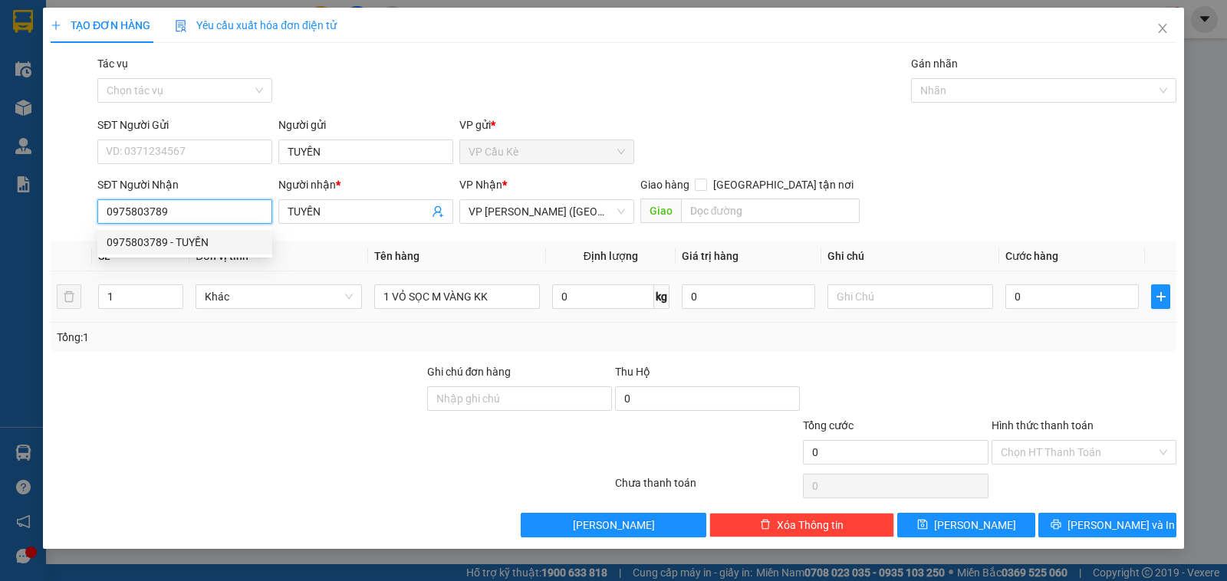
type input "50.000"
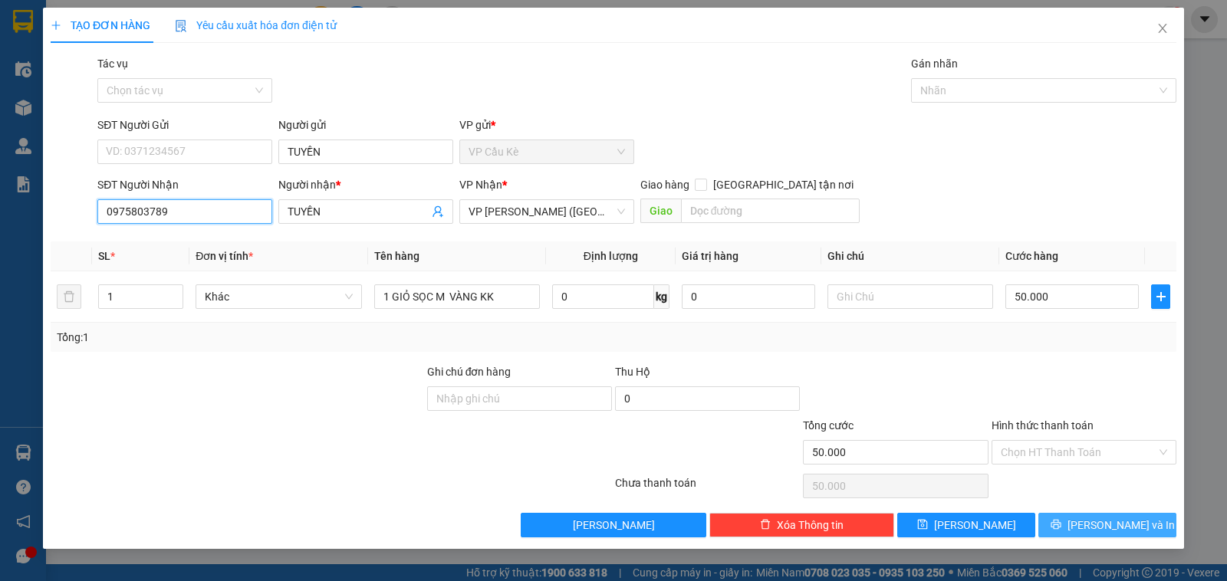
type input "0975803789"
click at [1102, 519] on span "[PERSON_NAME] và In" at bounding box center [1121, 525] width 107 height 17
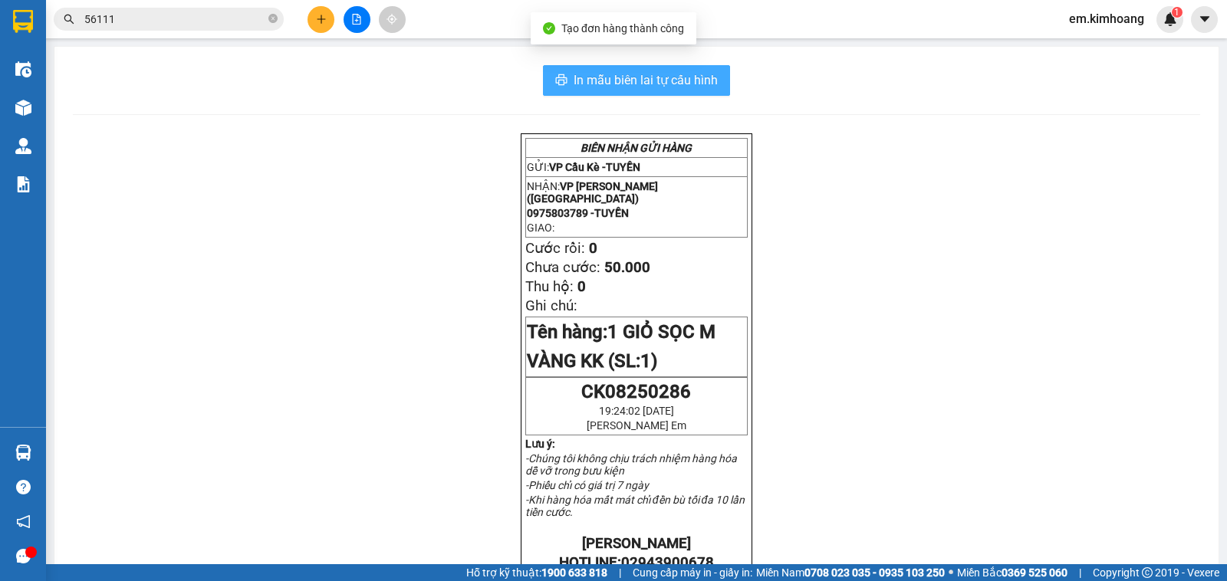
drag, startPoint x: 582, startPoint y: 72, endPoint x: 627, endPoint y: 148, distance: 88.0
click at [585, 84] on span "In mẫu biên lai tự cấu hình" at bounding box center [646, 80] width 144 height 19
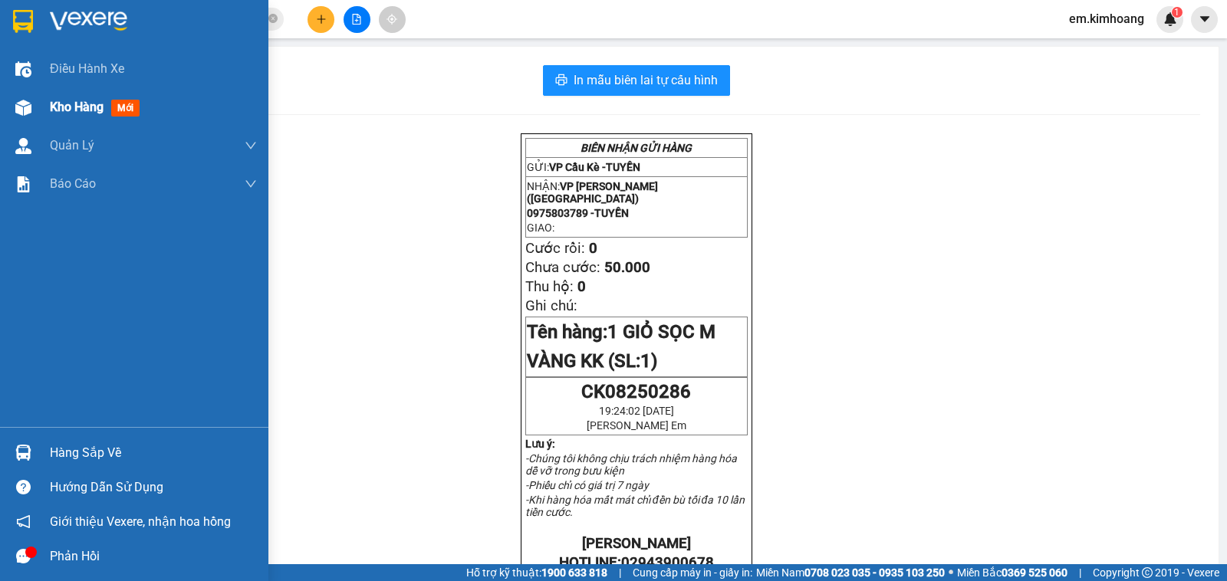
click at [51, 104] on span "Kho hàng" at bounding box center [77, 107] width 54 height 15
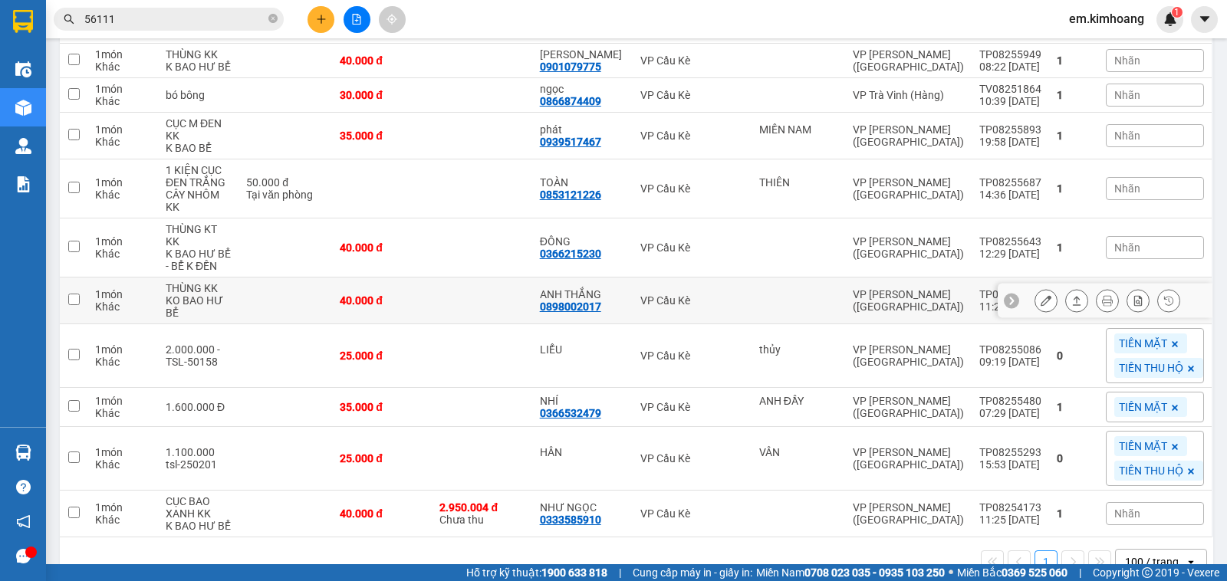
scroll to position [365, 0]
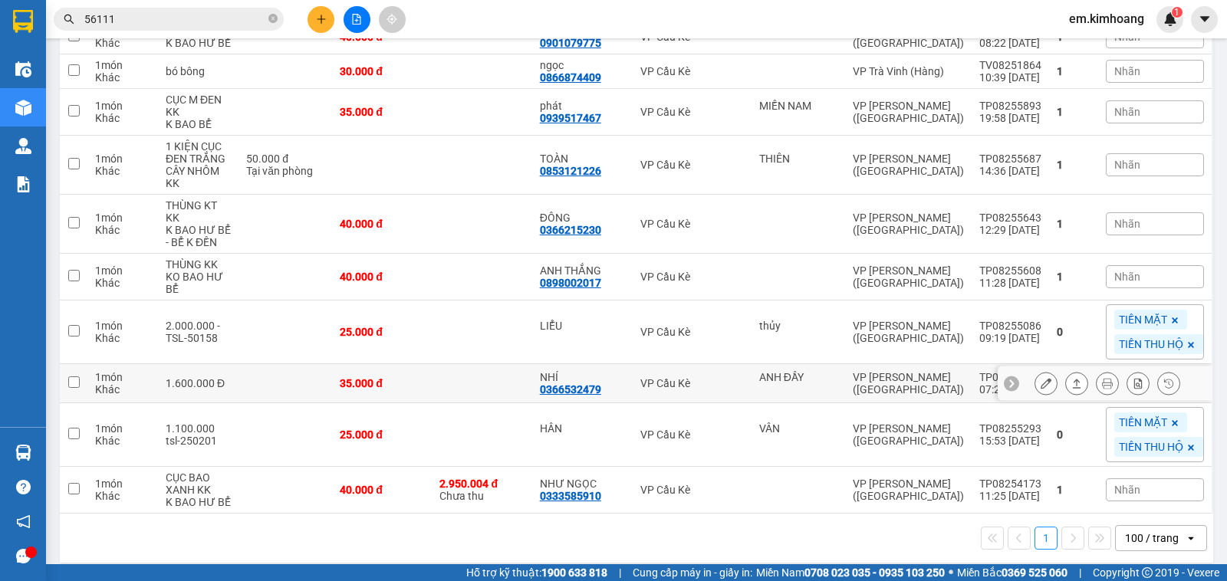
click at [480, 374] on td at bounding box center [482, 383] width 100 height 39
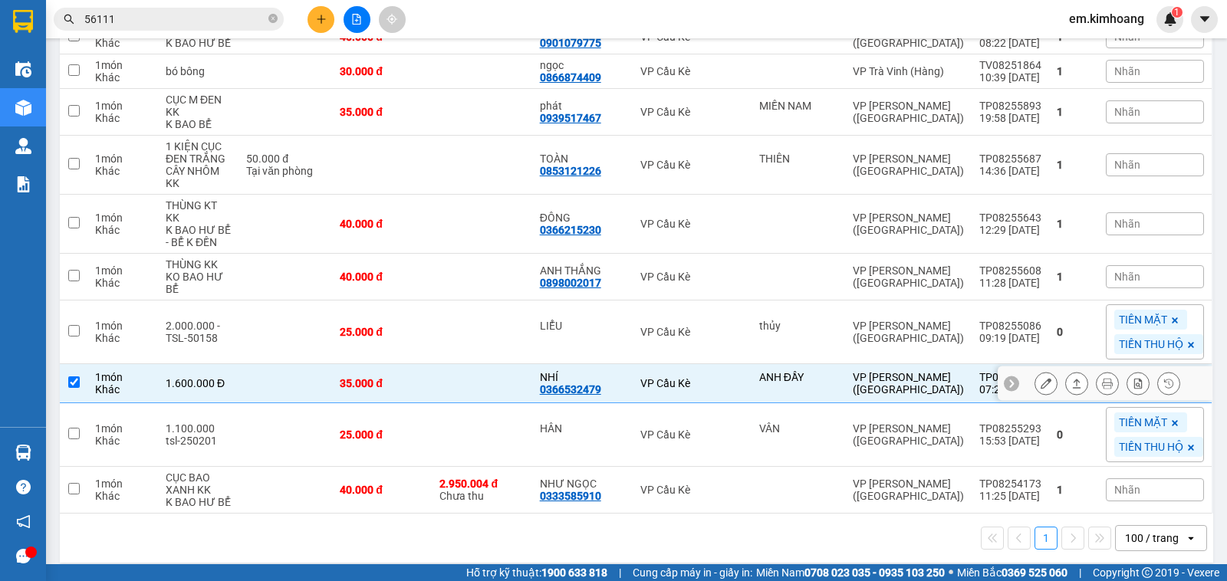
click at [479, 386] on td at bounding box center [482, 383] width 100 height 39
checkbox input "false"
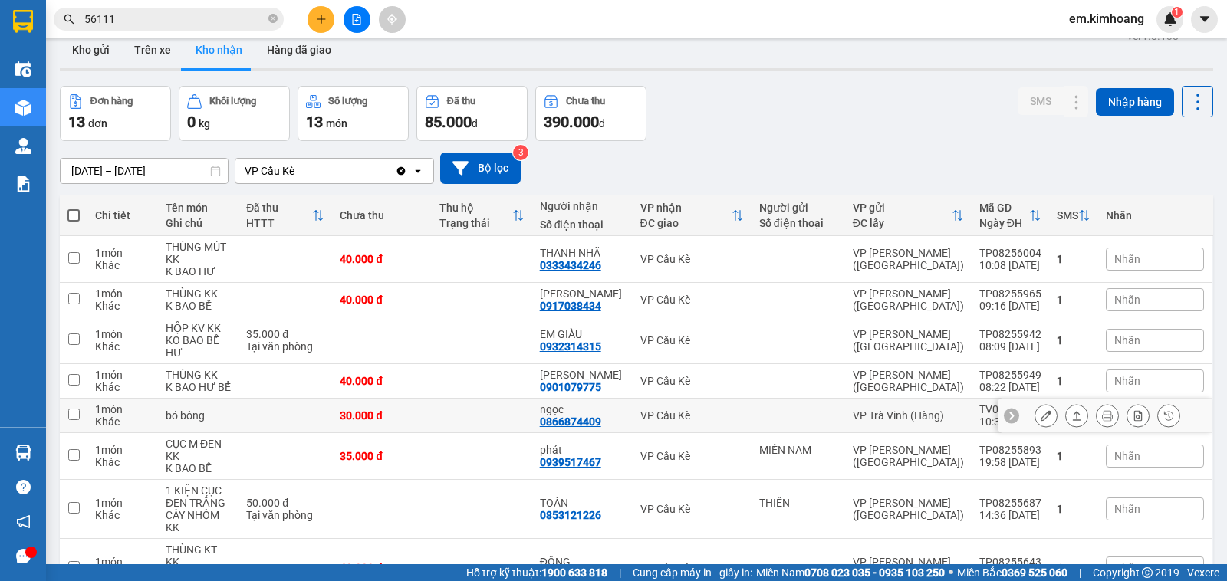
scroll to position [0, 0]
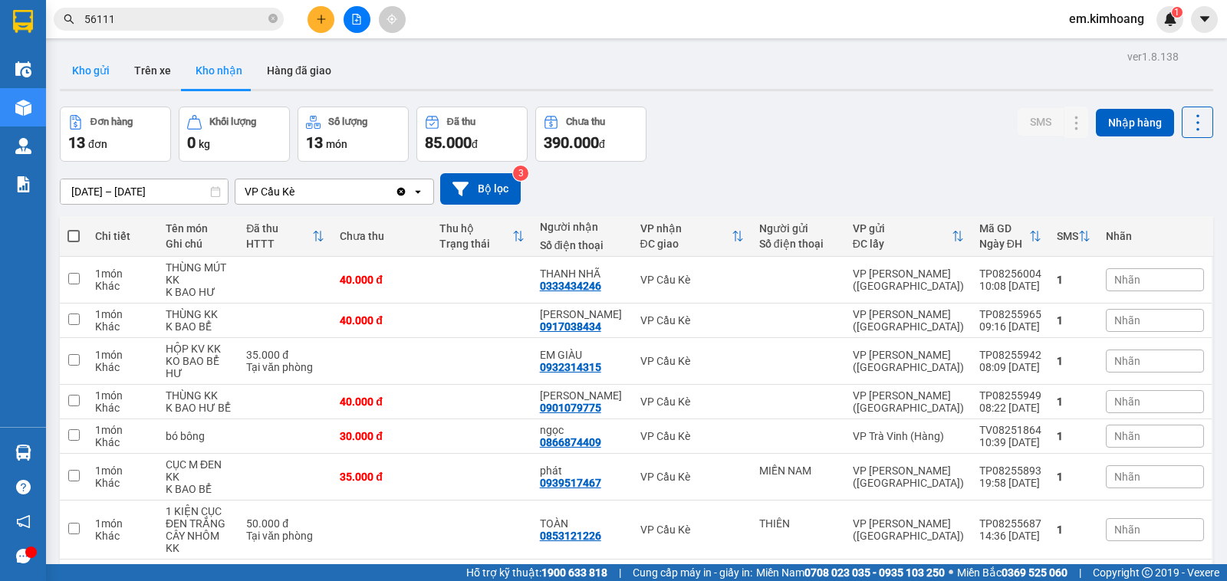
click at [88, 63] on button "Kho gửi" at bounding box center [91, 70] width 62 height 37
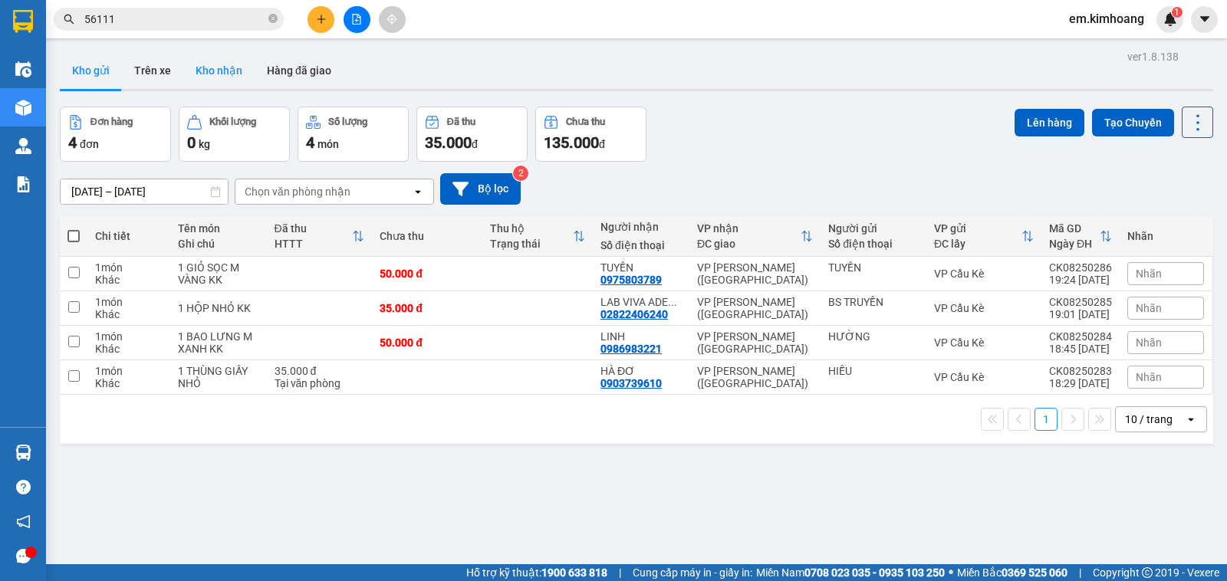
click at [230, 63] on button "Kho nhận" at bounding box center [218, 70] width 71 height 37
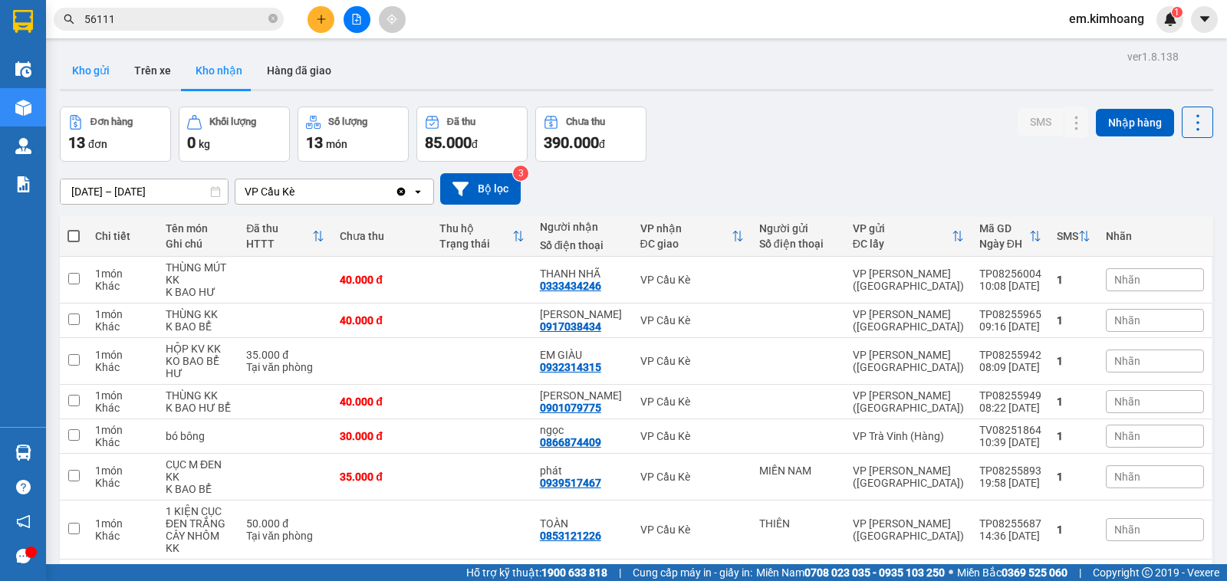
drag, startPoint x: 92, startPoint y: 69, endPoint x: 108, endPoint y: 87, distance: 24.5
click at [92, 70] on button "Kho gửi" at bounding box center [91, 70] width 62 height 37
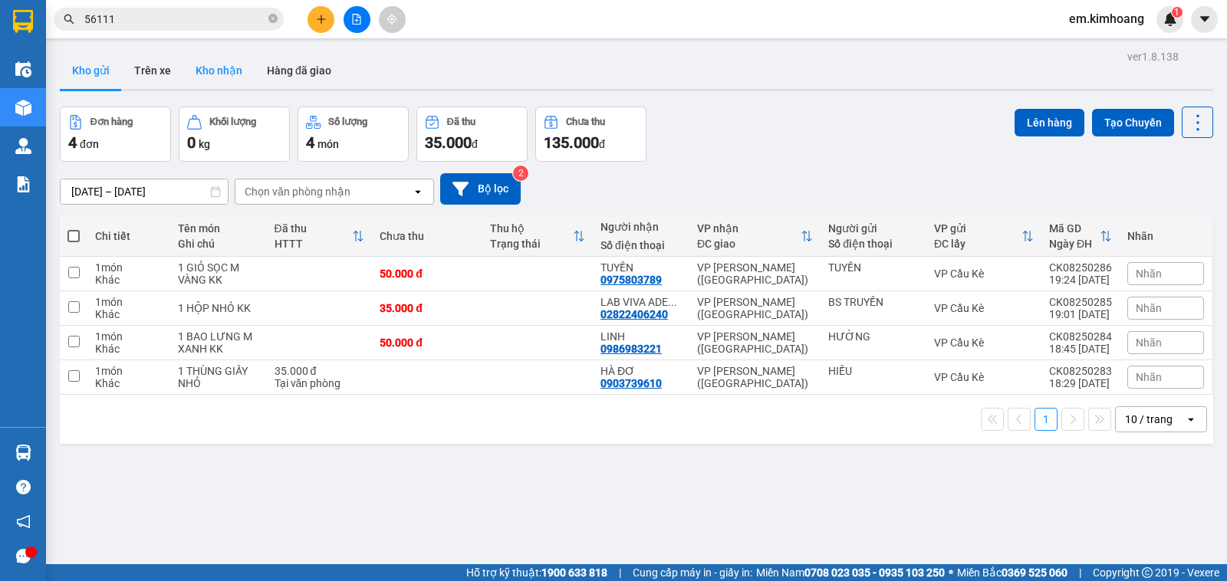
click at [229, 76] on button "Kho nhận" at bounding box center [218, 70] width 71 height 37
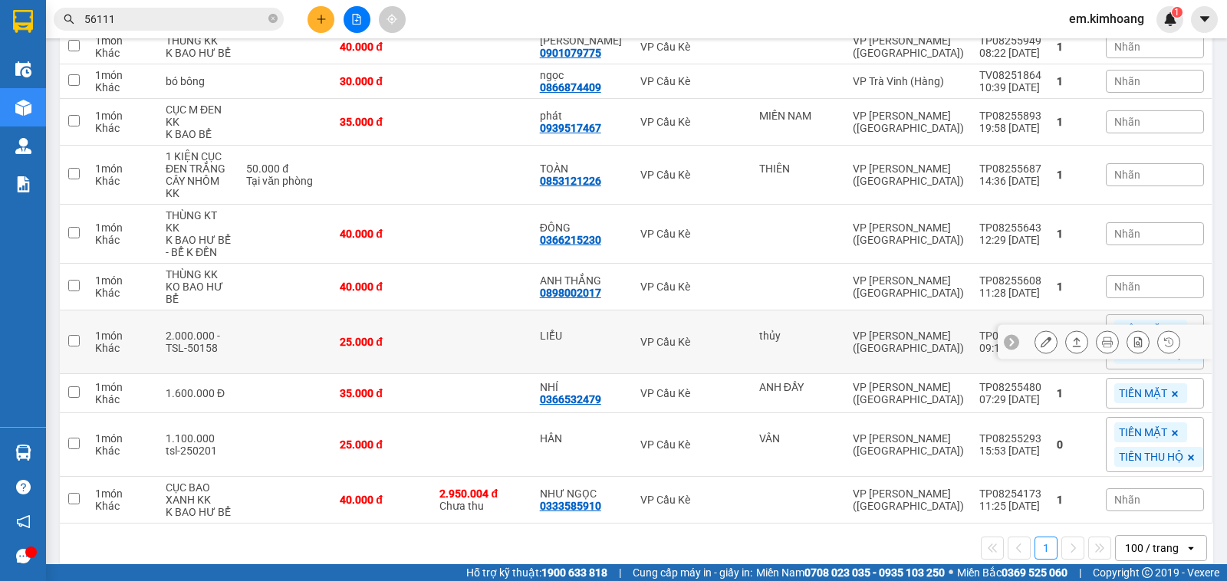
scroll to position [365, 0]
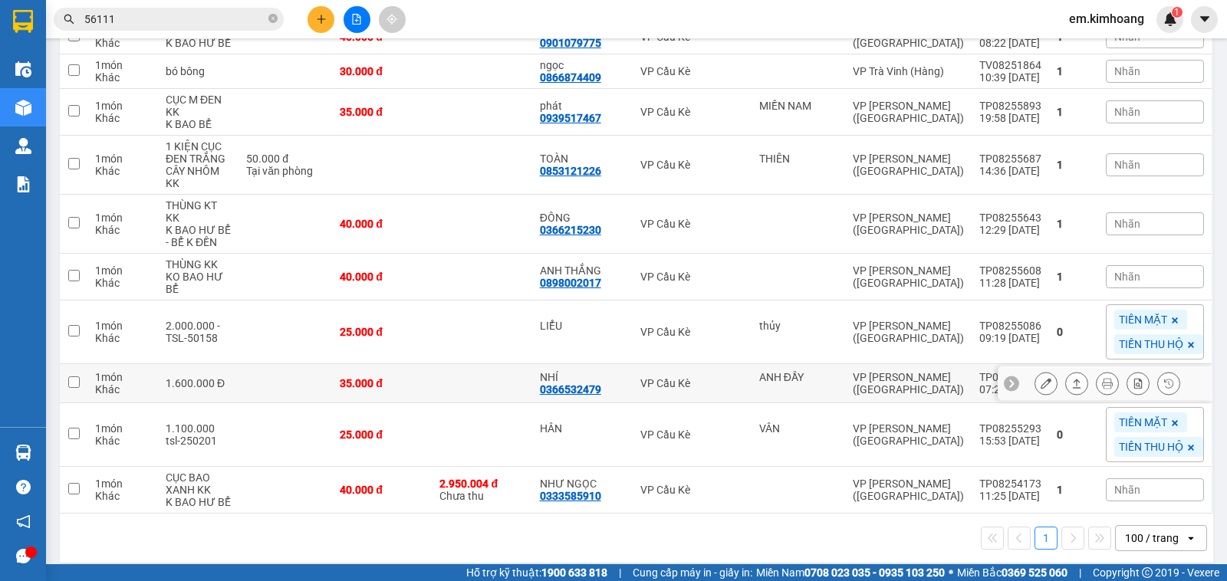
click at [525, 370] on td at bounding box center [482, 383] width 100 height 39
checkbox input "true"
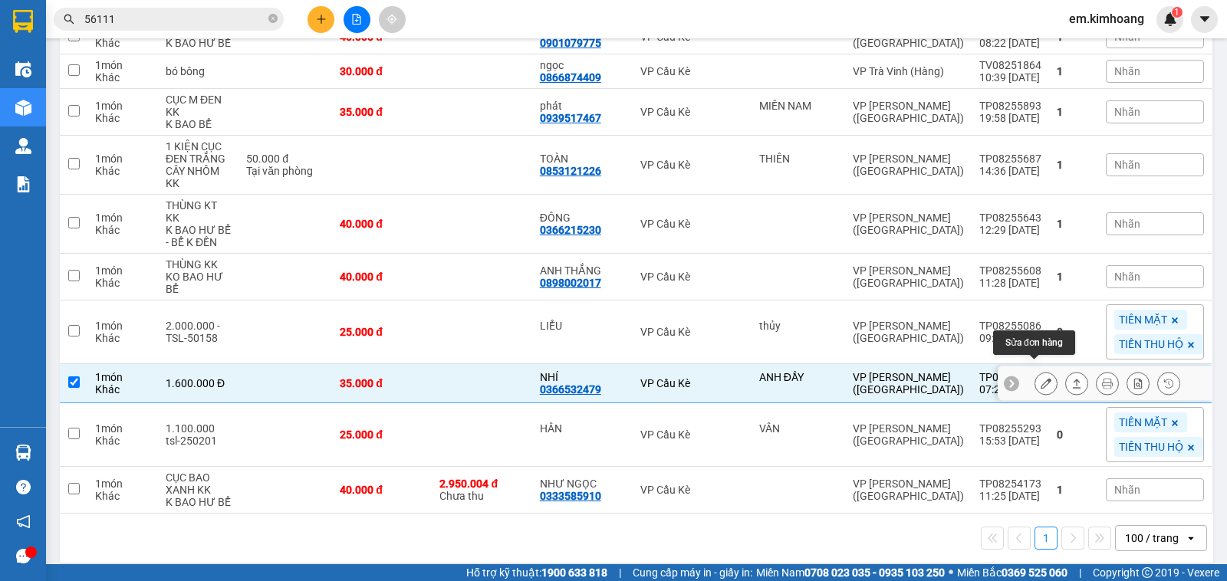
click at [1041, 378] on icon at bounding box center [1046, 383] width 11 height 11
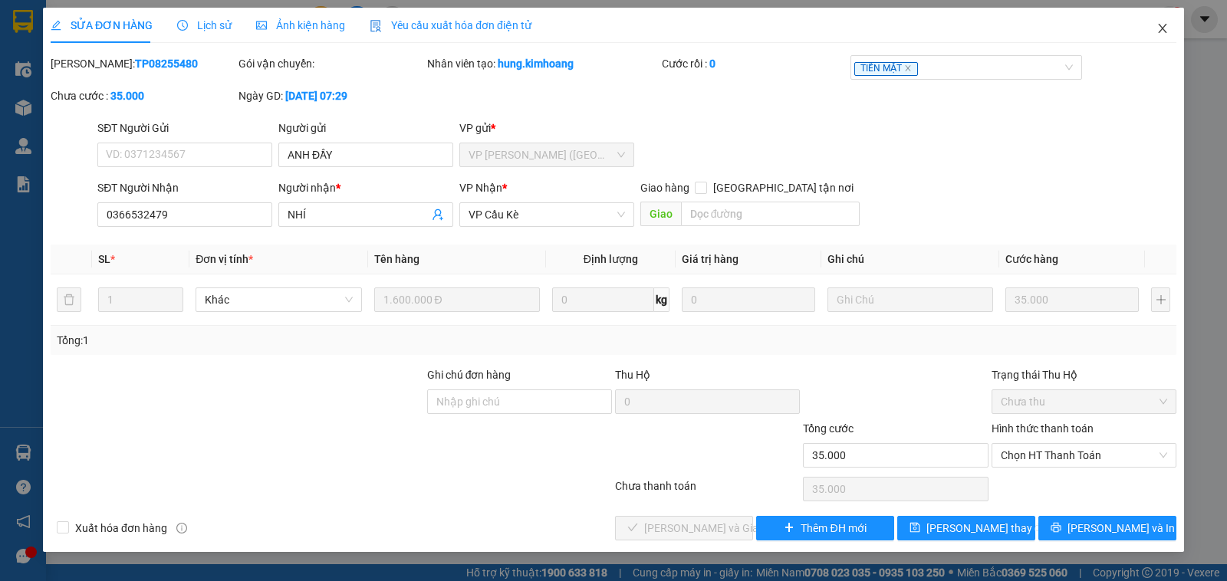
click at [1164, 25] on icon "close" at bounding box center [1163, 28] width 12 height 12
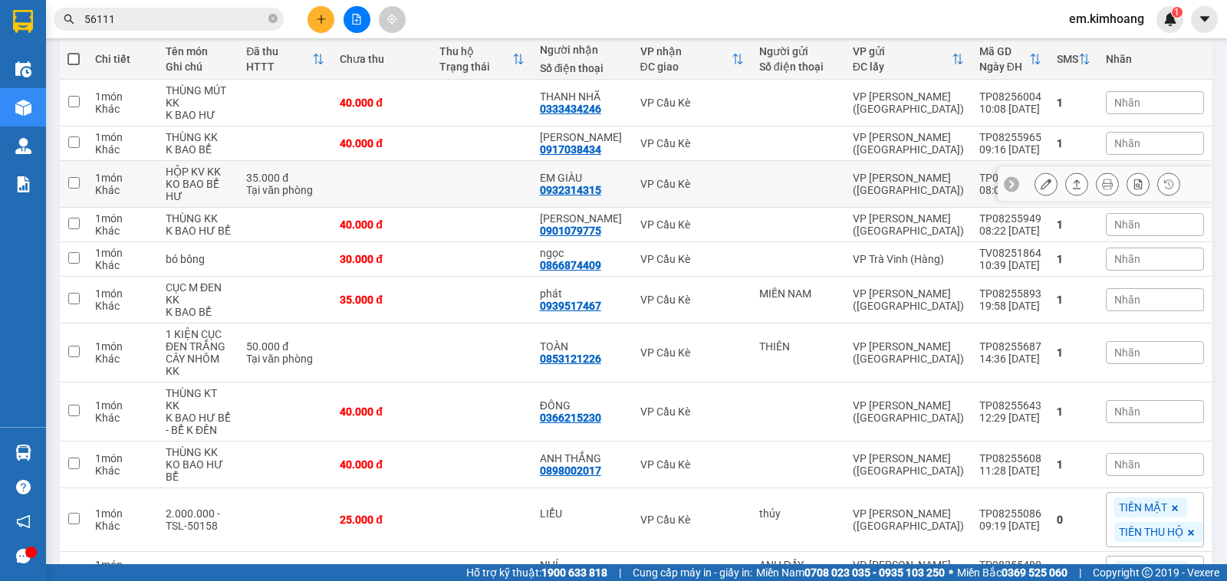
scroll to position [135, 0]
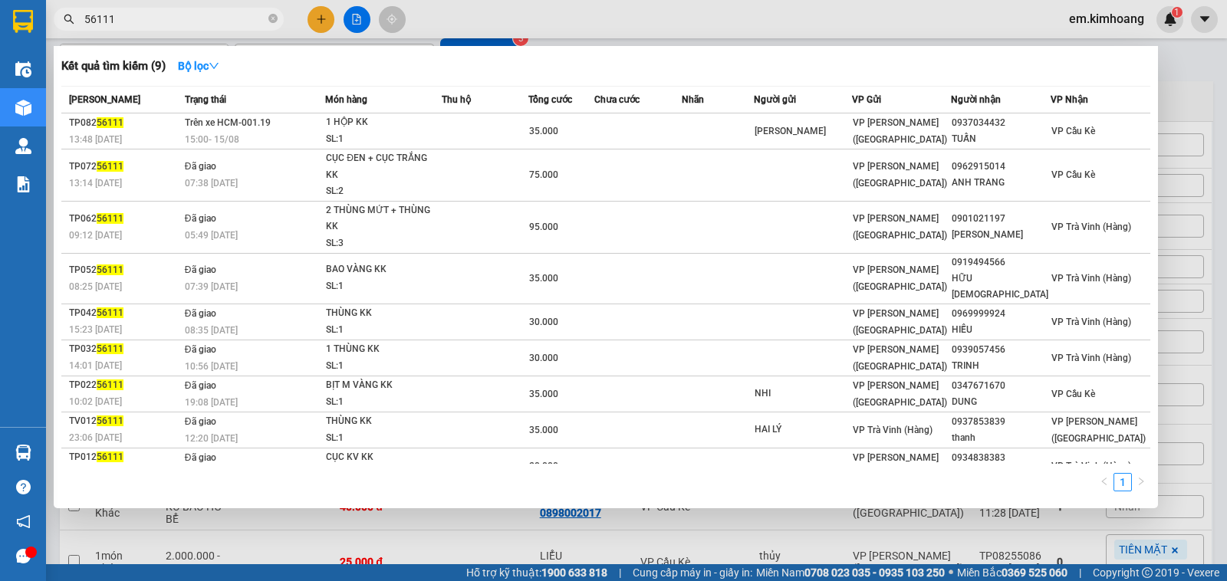
click at [212, 22] on input "56111" at bounding box center [174, 19] width 181 height 17
type input "5"
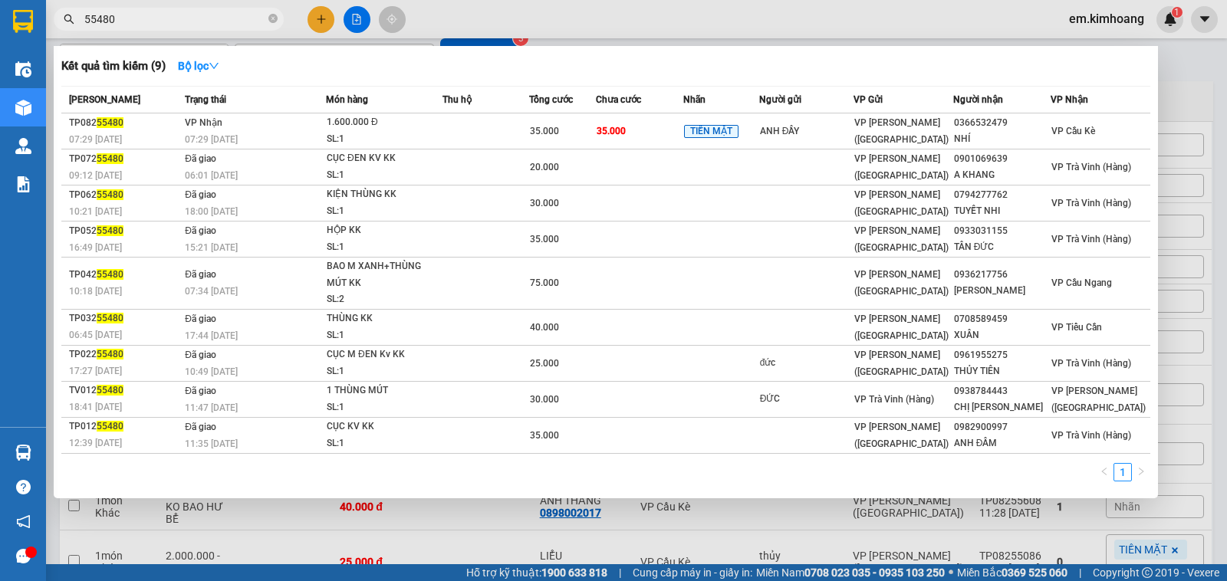
type input "55480"
